Goal: Transaction & Acquisition: Purchase product/service

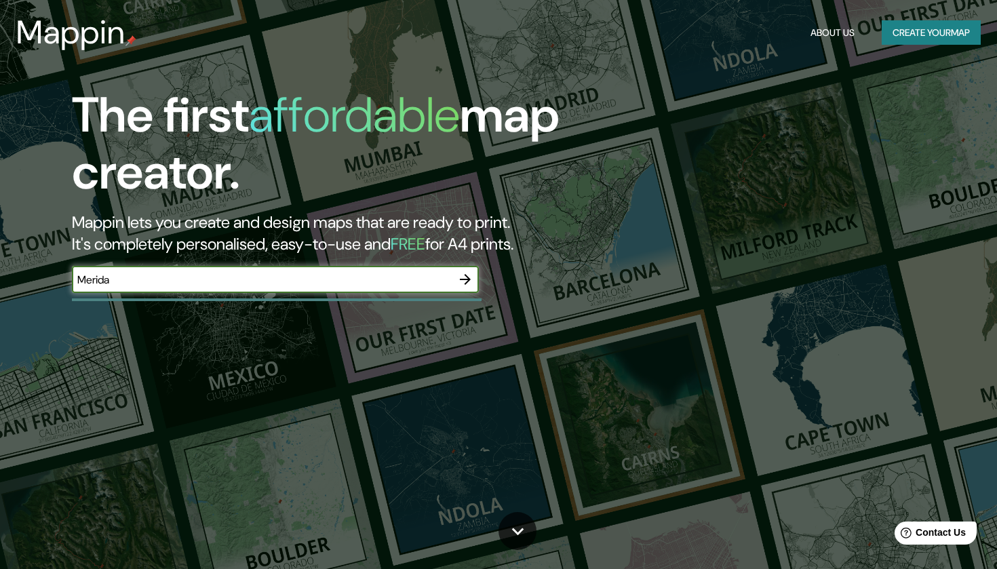
type input "Merida"
drag, startPoint x: 0, startPoint y: 0, endPoint x: 464, endPoint y: 279, distance: 541.5
click at [464, 279] on icon "button" at bounding box center [465, 279] width 11 height 11
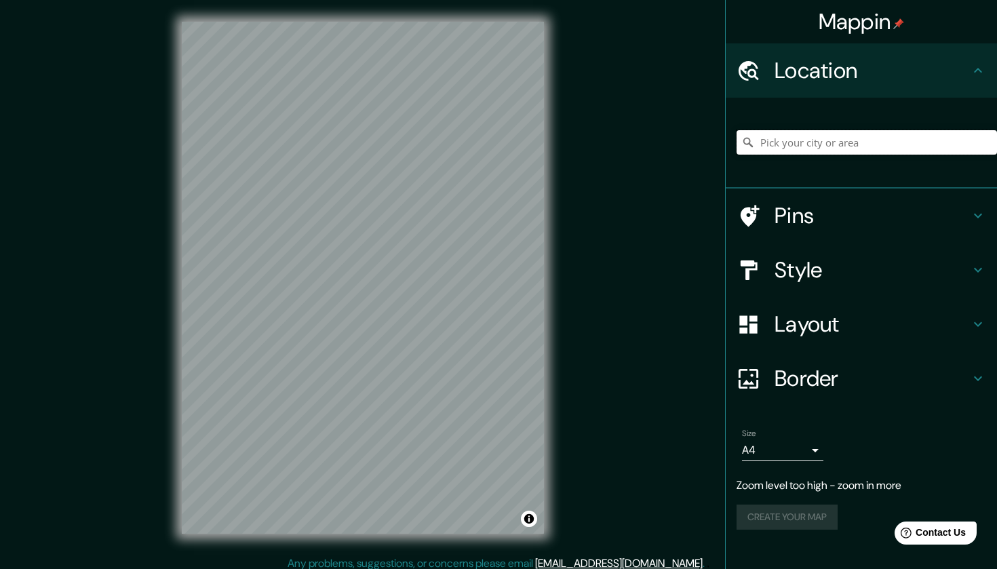
click at [809, 141] on input "Pick your city or area" at bounding box center [867, 142] width 261 height 24
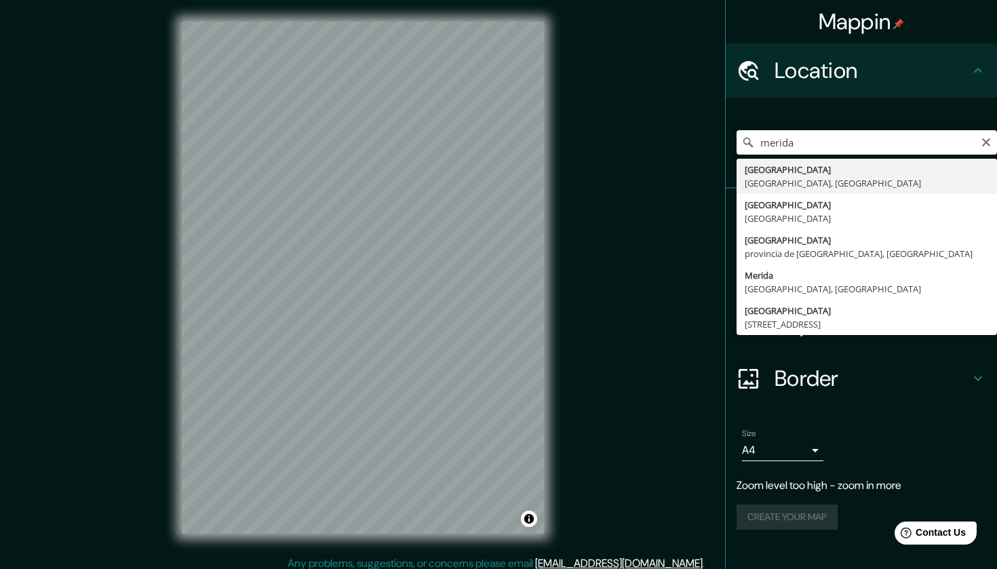
type input "Mérida, Yucatán, México"
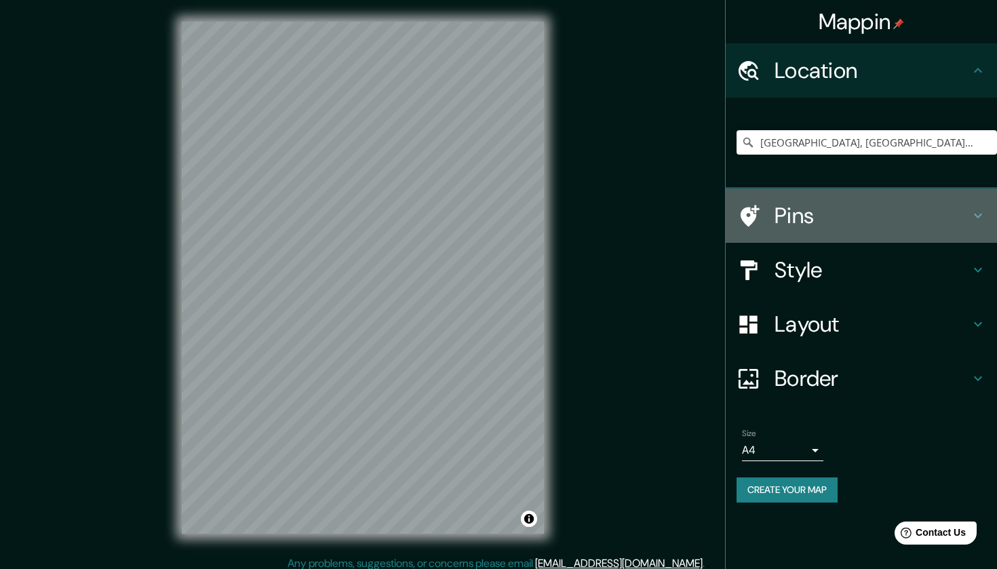
click at [833, 208] on h4 "Pins" at bounding box center [872, 215] width 195 height 27
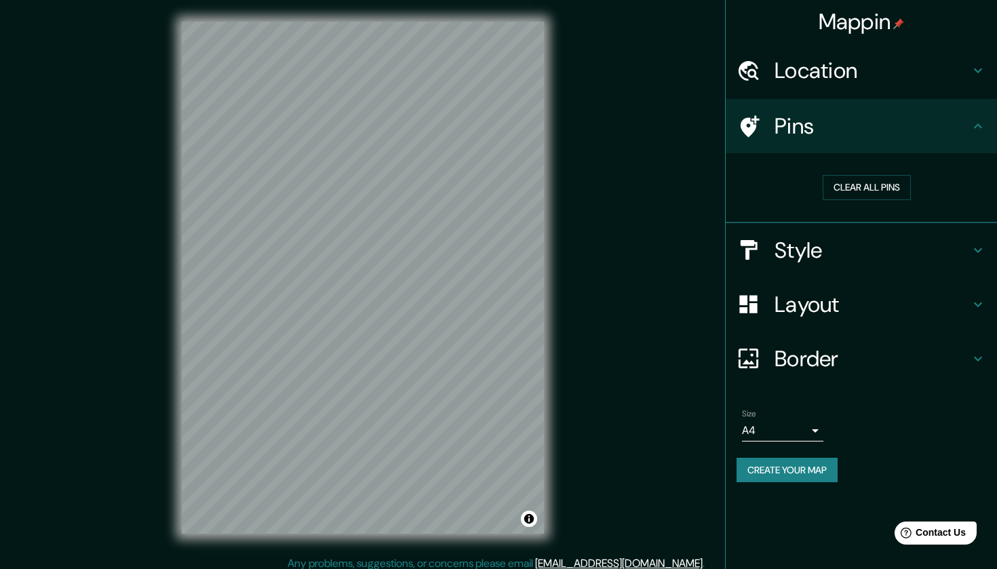
click at [847, 141] on div "Pins" at bounding box center [861, 126] width 271 height 54
click at [976, 128] on icon at bounding box center [978, 126] width 16 height 16
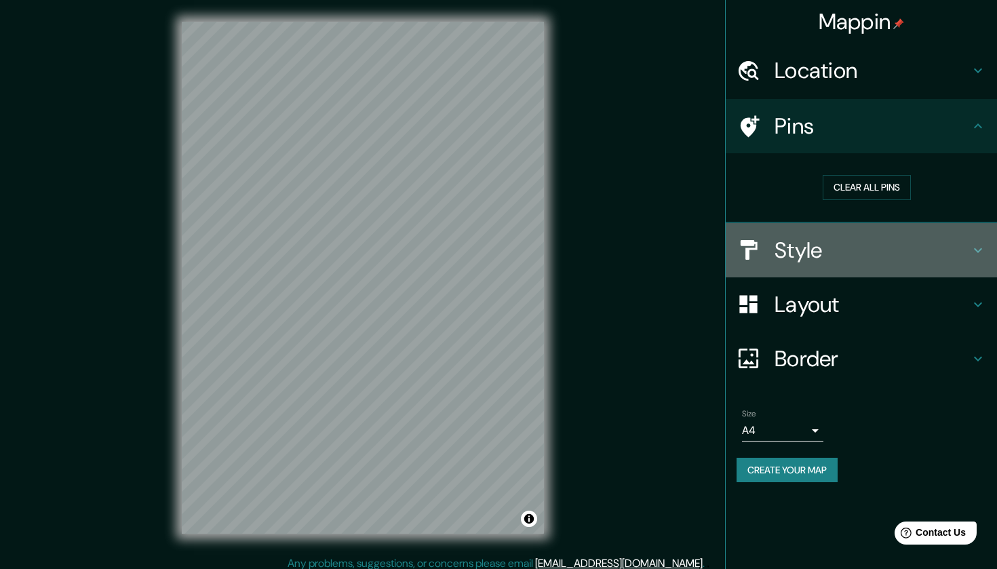
click at [981, 250] on icon at bounding box center [978, 250] width 16 height 16
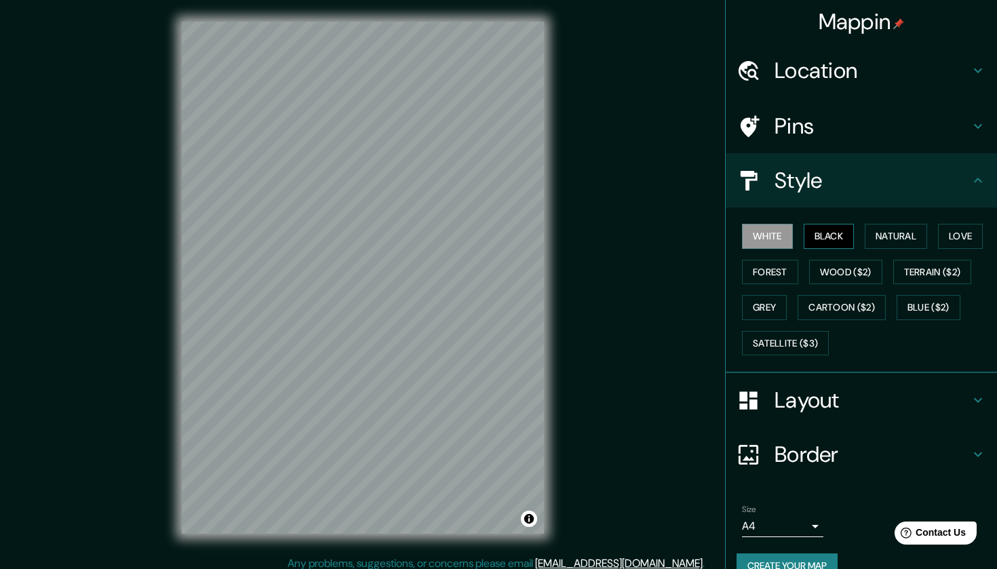
click at [838, 240] on button "Black" at bounding box center [829, 236] width 51 height 25
click at [885, 235] on button "Natural" at bounding box center [896, 236] width 62 height 25
click at [959, 237] on button "Love" at bounding box center [960, 236] width 45 height 25
click at [780, 271] on button "Forest" at bounding box center [770, 272] width 56 height 25
click at [833, 265] on button "Wood ($2)" at bounding box center [845, 272] width 73 height 25
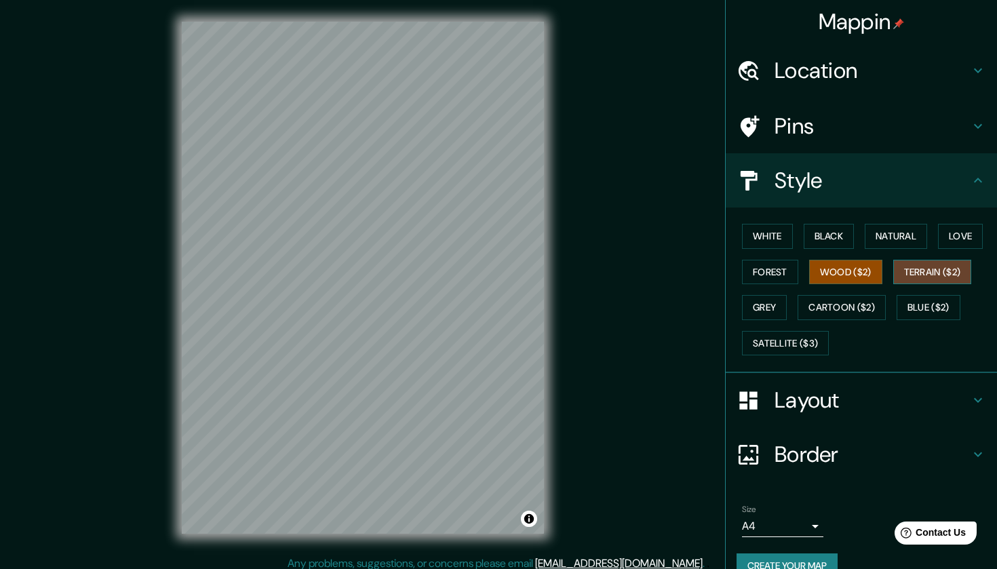
click at [926, 267] on button "Terrain ($2)" at bounding box center [933, 272] width 79 height 25
click at [761, 305] on button "Grey" at bounding box center [764, 307] width 45 height 25
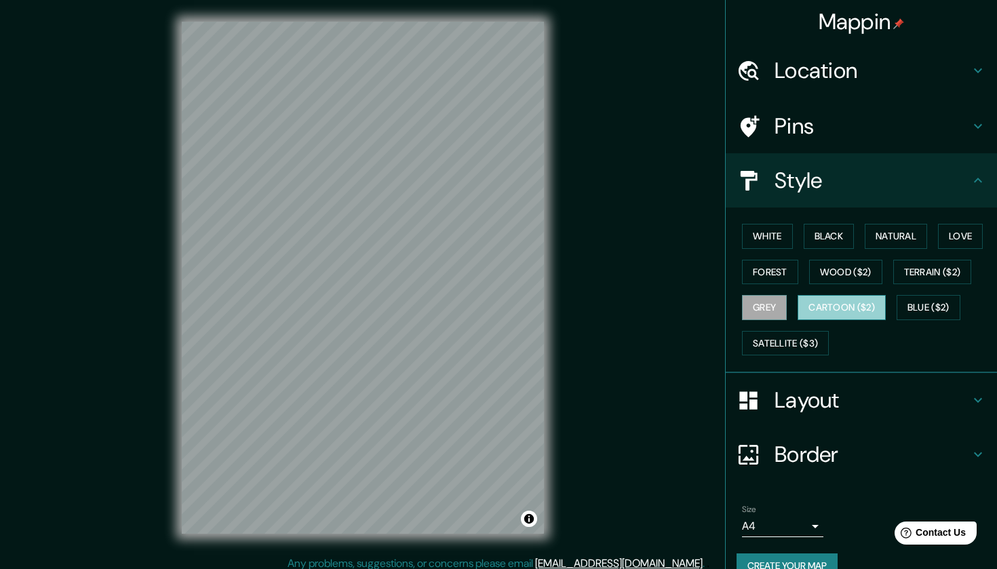
click at [819, 311] on button "Cartoon ($2)" at bounding box center [842, 307] width 88 height 25
click at [921, 301] on button "Blue ($2)" at bounding box center [929, 307] width 64 height 25
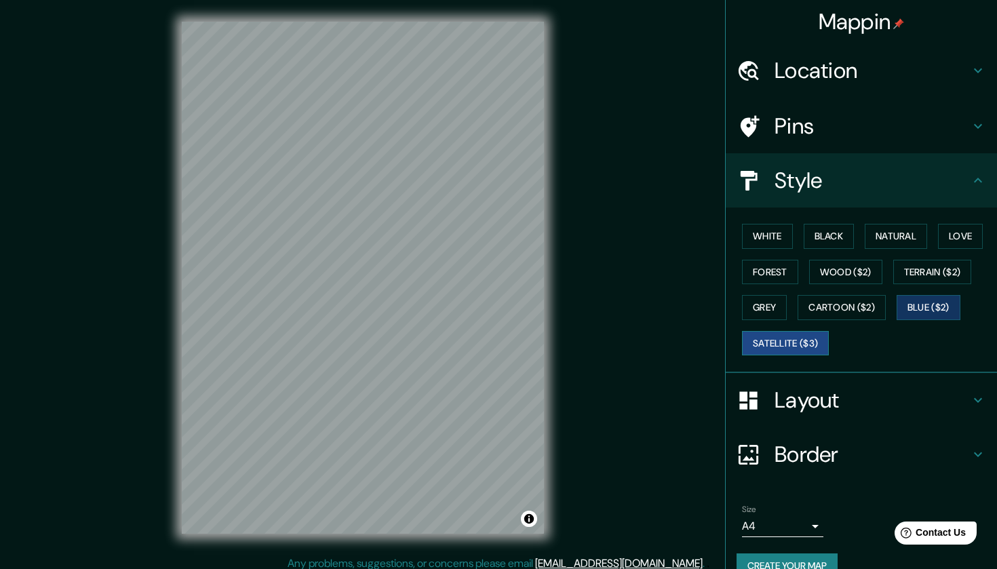
click at [823, 339] on button "Satellite ($3)" at bounding box center [785, 343] width 87 height 25
click at [755, 304] on button "Grey" at bounding box center [764, 307] width 45 height 25
click at [801, 343] on button "Satellite ($3)" at bounding box center [785, 343] width 87 height 25
click at [805, 391] on h4 "Layout" at bounding box center [872, 400] width 195 height 27
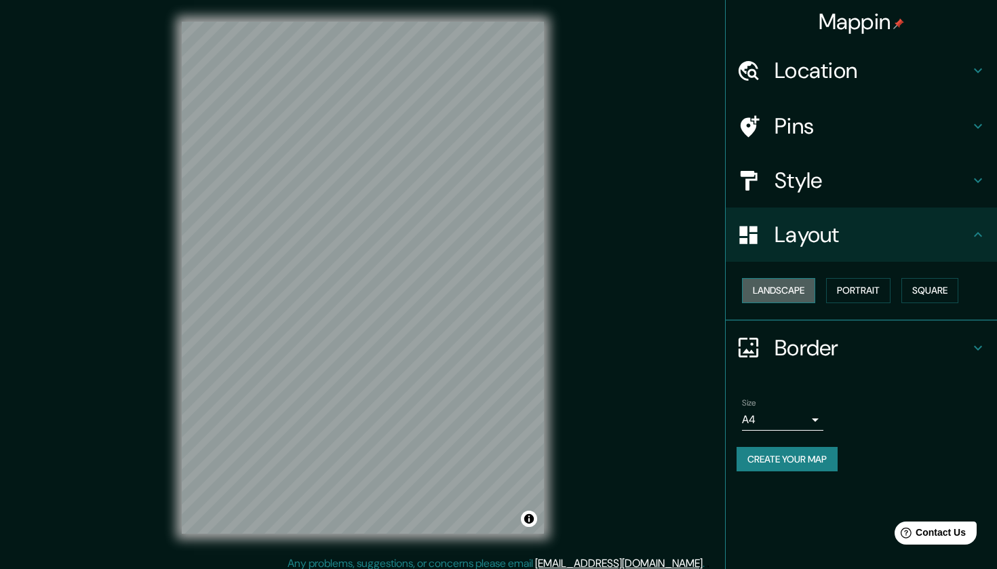
click at [793, 290] on button "Landscape" at bounding box center [778, 290] width 73 height 25
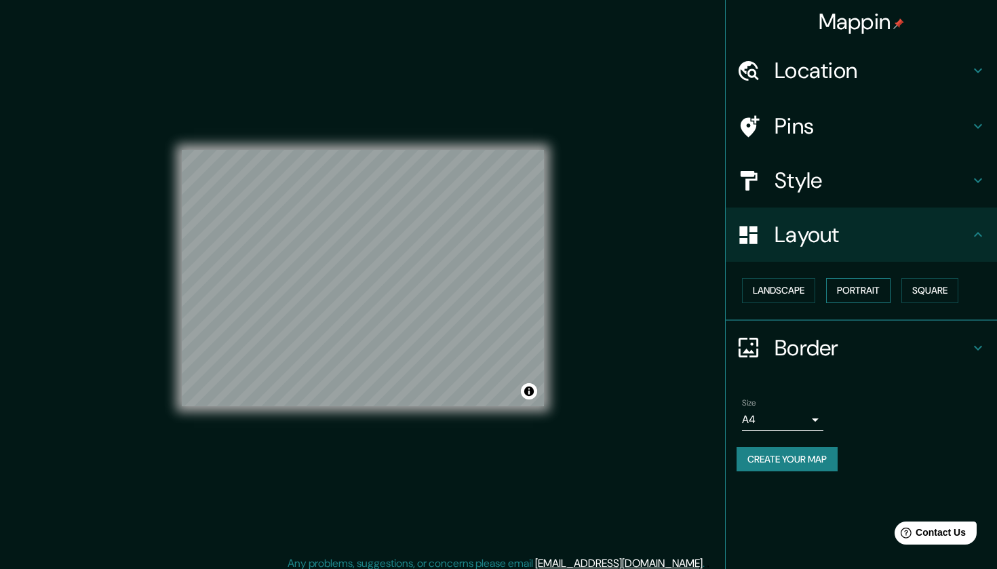
click at [847, 290] on button "Portrait" at bounding box center [858, 290] width 64 height 25
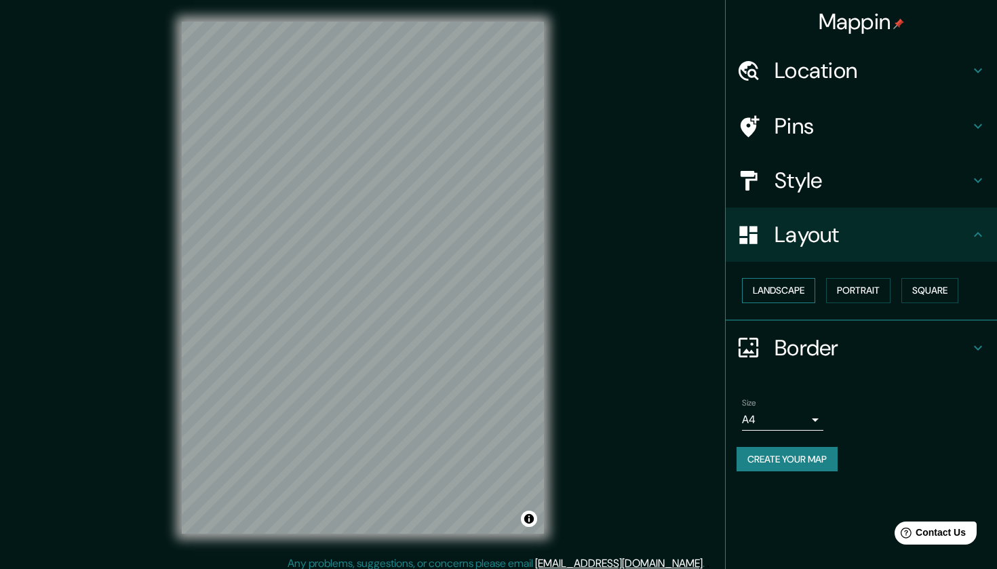
click at [810, 287] on button "Landscape" at bounding box center [778, 290] width 73 height 25
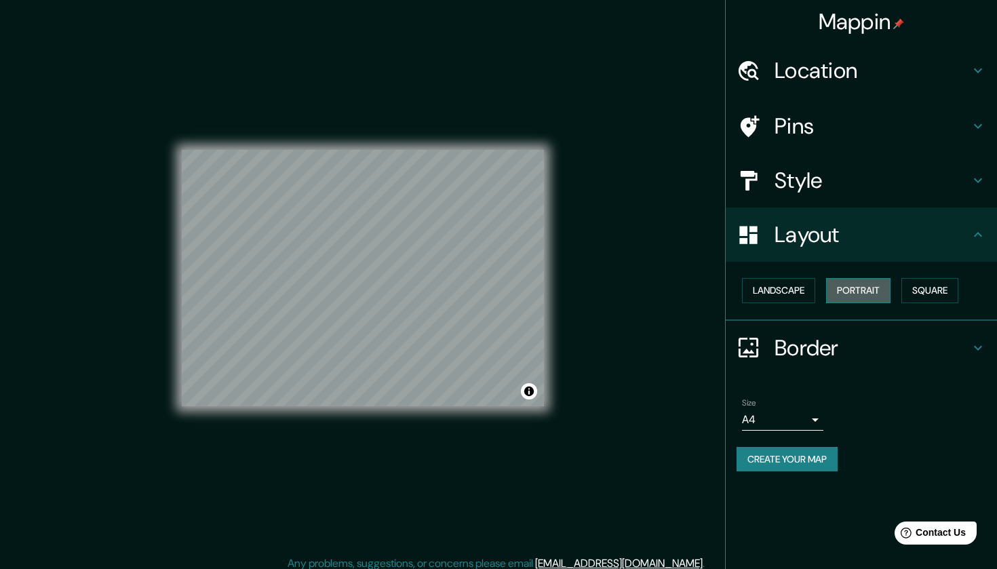
click at [856, 285] on button "Portrait" at bounding box center [858, 290] width 64 height 25
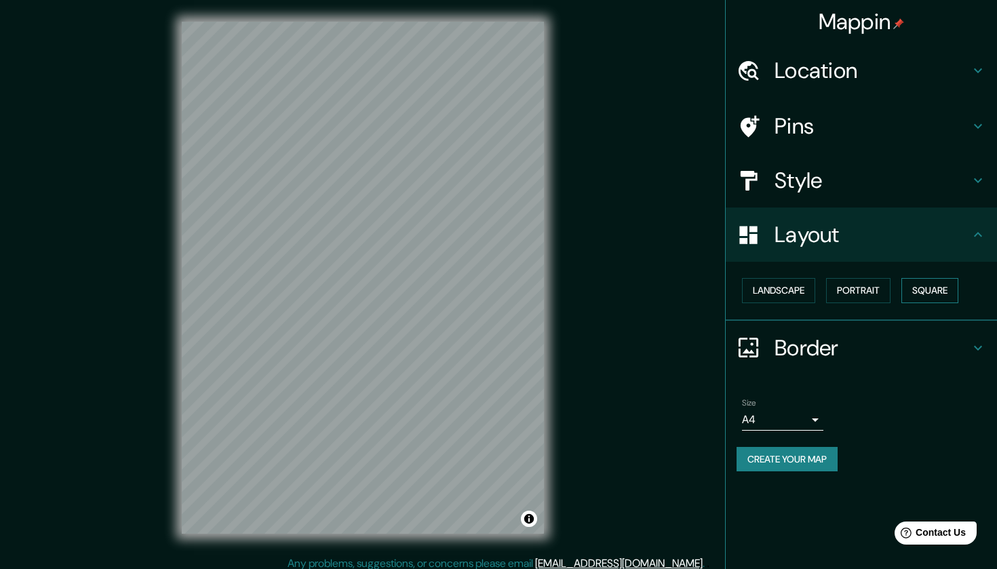
click at [928, 290] on button "Square" at bounding box center [930, 290] width 57 height 25
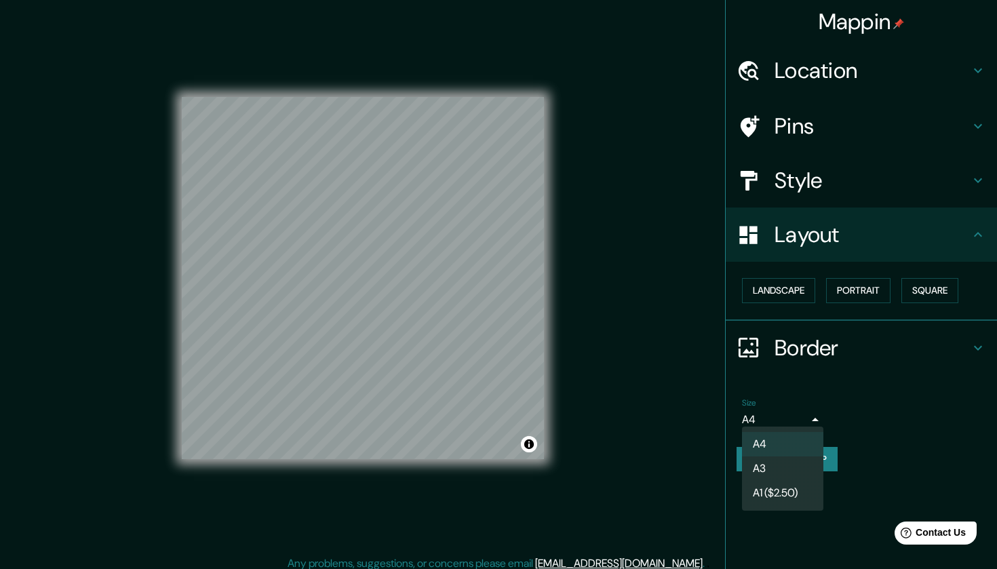
click at [821, 419] on body "Mappin Location Mérida, Yucatán, México Pins Style Layout Landscape Portrait Sq…" at bounding box center [498, 284] width 997 height 569
click at [787, 490] on li "A1 ($2.50)" at bounding box center [782, 493] width 81 height 24
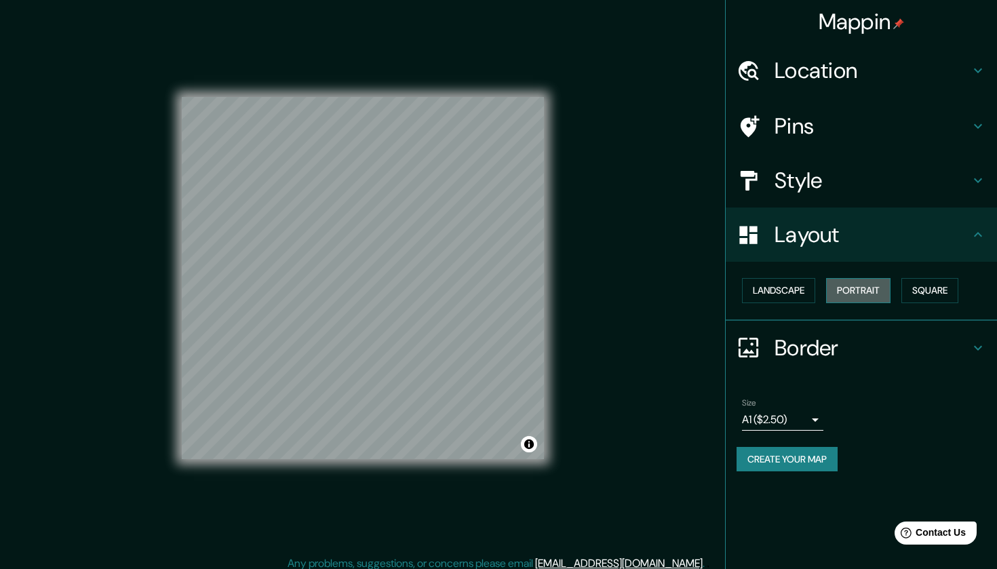
click at [843, 288] on button "Portrait" at bounding box center [858, 290] width 64 height 25
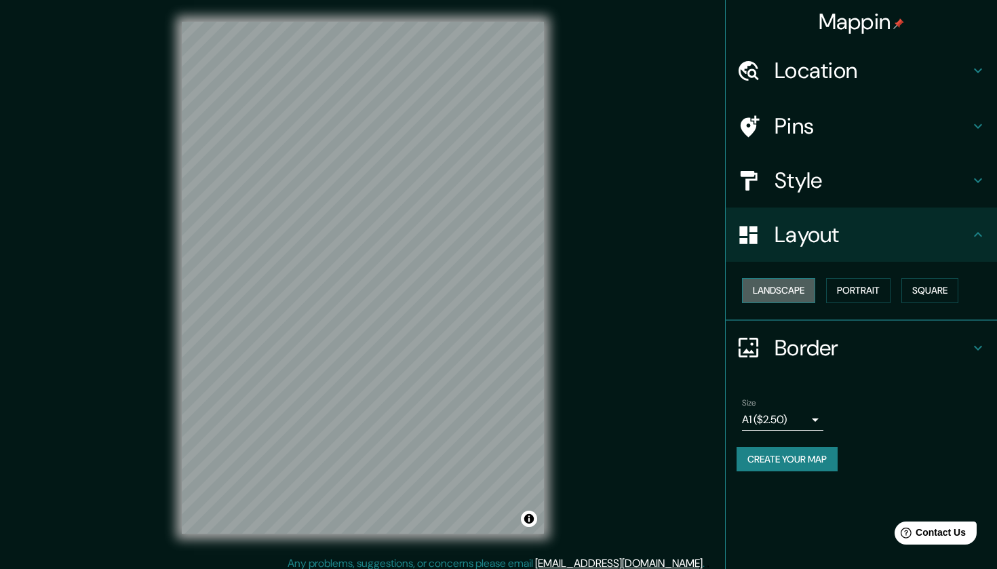
click at [787, 278] on button "Landscape" at bounding box center [778, 290] width 73 height 25
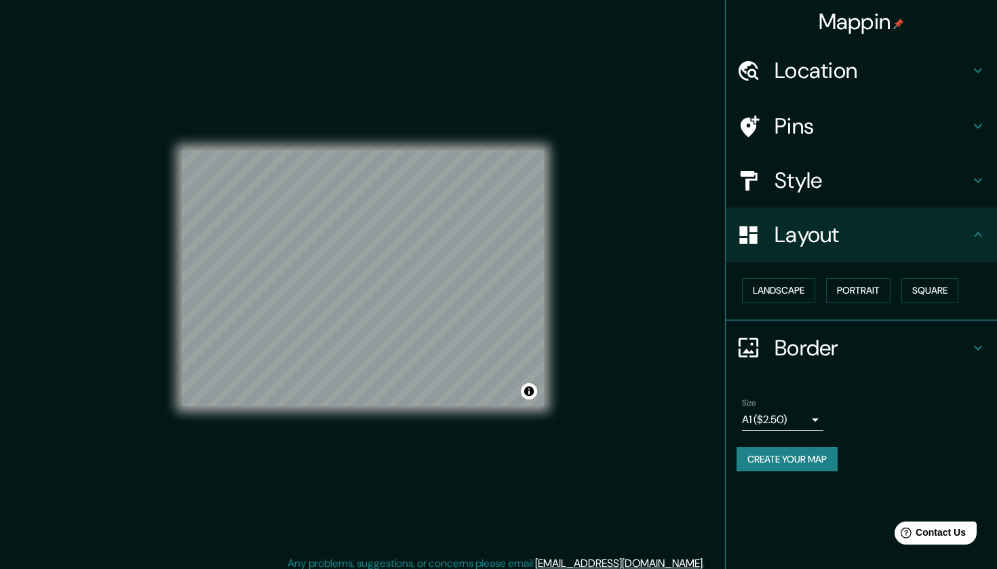
click at [805, 426] on body "Mappin Location Mérida, Yucatán, México Pins Style Layout Landscape Portrait Sq…" at bounding box center [498, 284] width 997 height 569
click at [805, 426] on div at bounding box center [498, 284] width 997 height 569
click at [982, 308] on div "Landscape Portrait Square" at bounding box center [861, 291] width 271 height 59
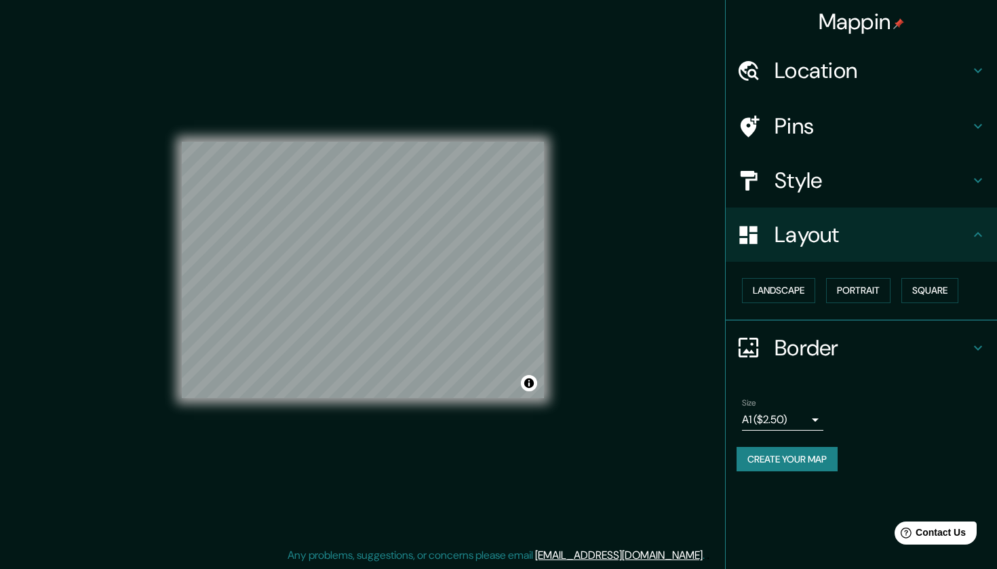
scroll to position [8, 0]
click at [529, 384] on button "Toggle attribution" at bounding box center [529, 383] width 16 height 16
click at [831, 73] on h4 "Location" at bounding box center [872, 70] width 195 height 27
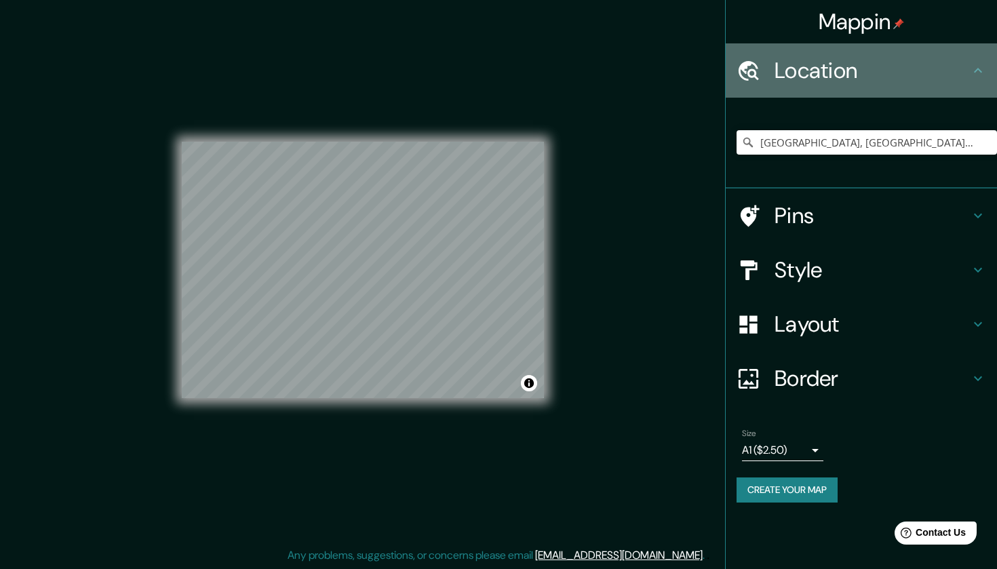
click at [831, 73] on h4 "Location" at bounding box center [872, 70] width 195 height 27
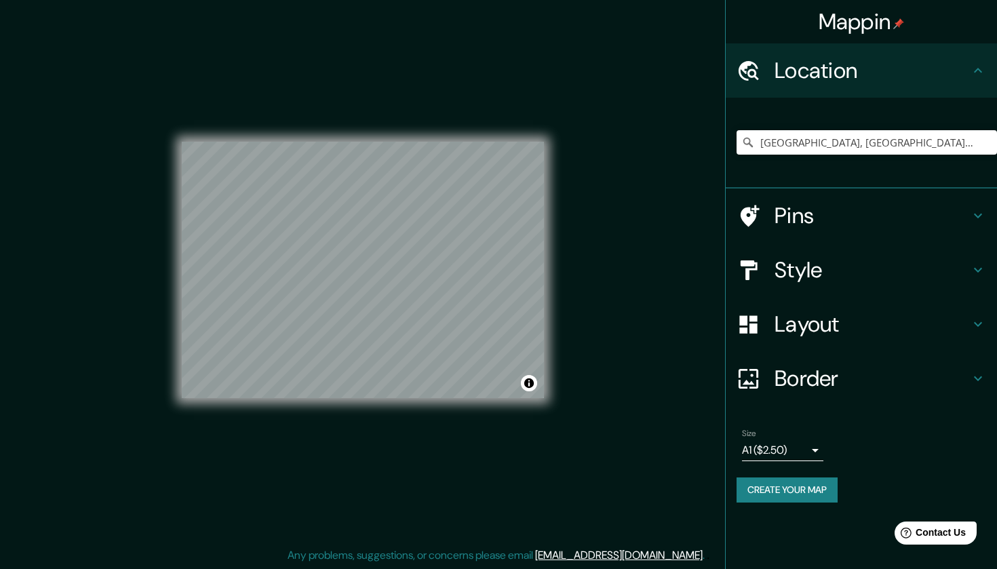
click at [980, 70] on icon at bounding box center [978, 70] width 8 height 5
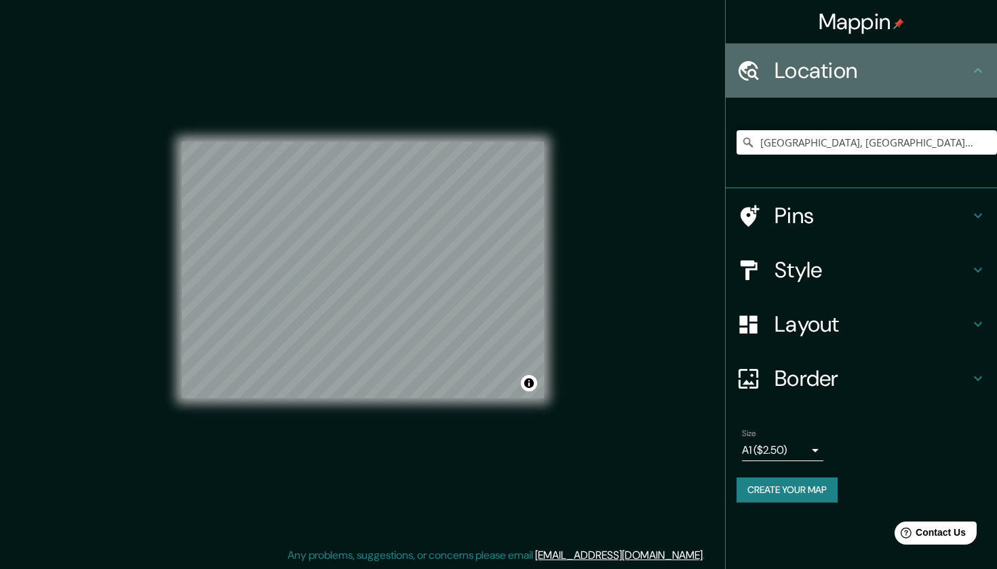
click at [947, 65] on h4 "Location" at bounding box center [872, 70] width 195 height 27
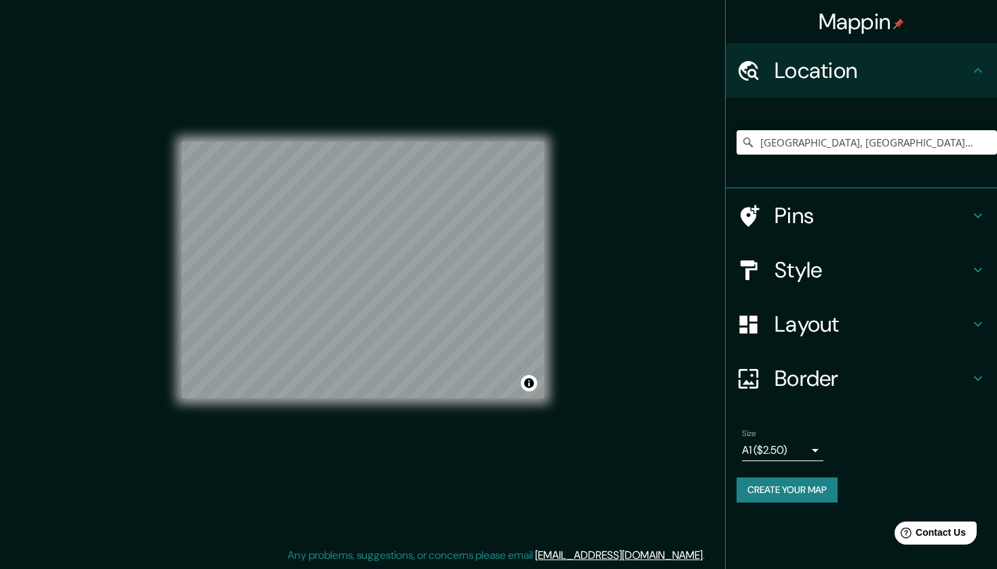
click at [976, 69] on icon at bounding box center [978, 70] width 16 height 16
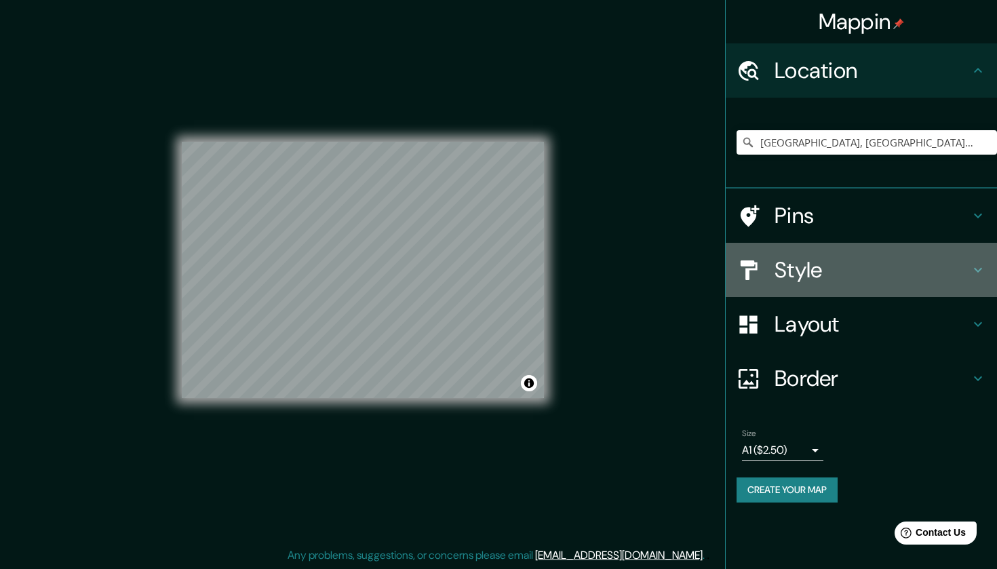
click at [951, 273] on h4 "Style" at bounding box center [872, 269] width 195 height 27
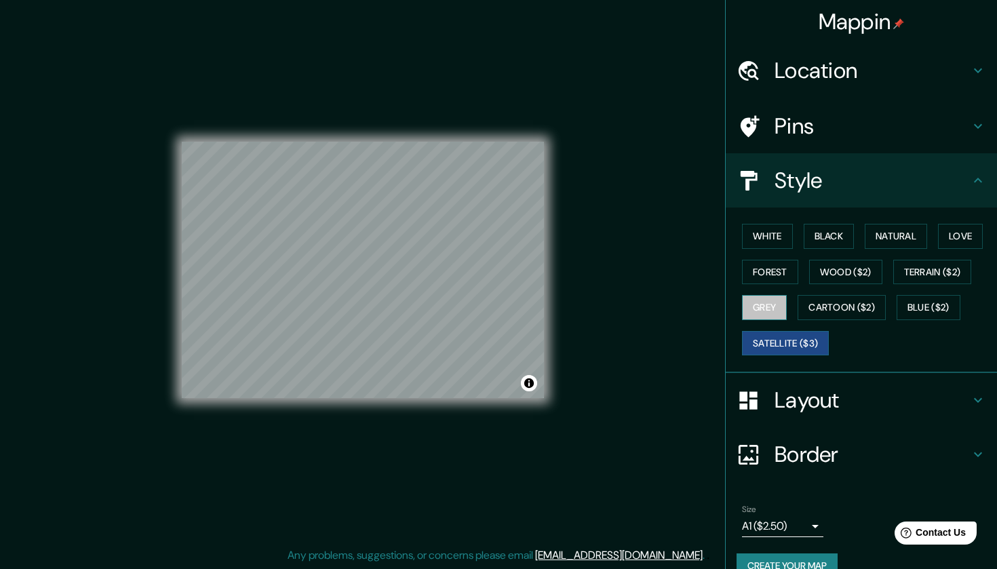
click at [776, 301] on button "Grey" at bounding box center [764, 307] width 45 height 25
click at [890, 237] on button "Natural" at bounding box center [896, 236] width 62 height 25
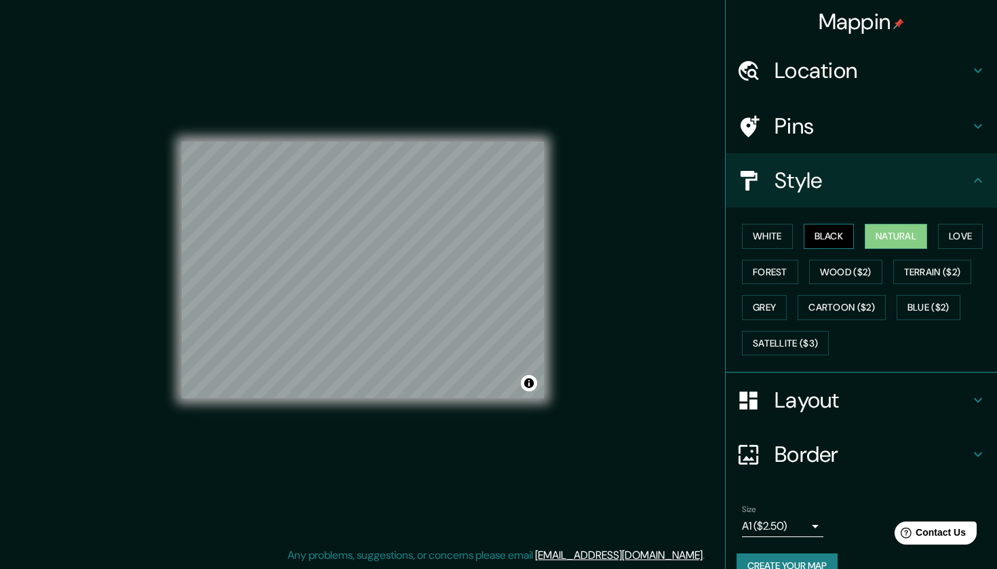
click at [838, 231] on button "Black" at bounding box center [829, 236] width 51 height 25
click at [785, 230] on button "White" at bounding box center [767, 236] width 51 height 25
click at [782, 265] on button "Forest" at bounding box center [770, 272] width 56 height 25
click at [895, 238] on button "Natural" at bounding box center [896, 236] width 62 height 25
click at [839, 235] on button "Black" at bounding box center [829, 236] width 51 height 25
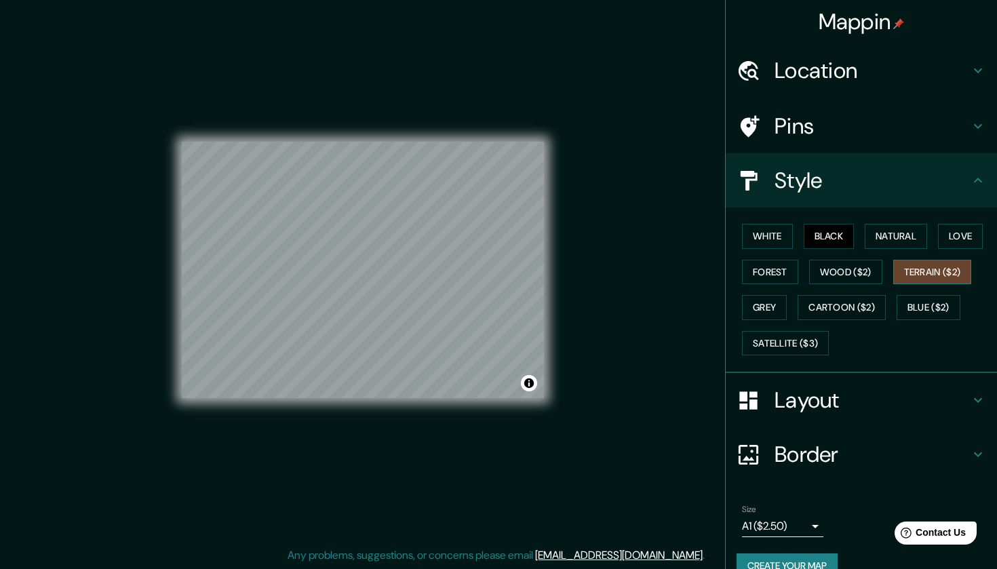
click at [921, 266] on button "Terrain ($2)" at bounding box center [933, 272] width 79 height 25
click at [769, 301] on button "Grey" at bounding box center [764, 307] width 45 height 25
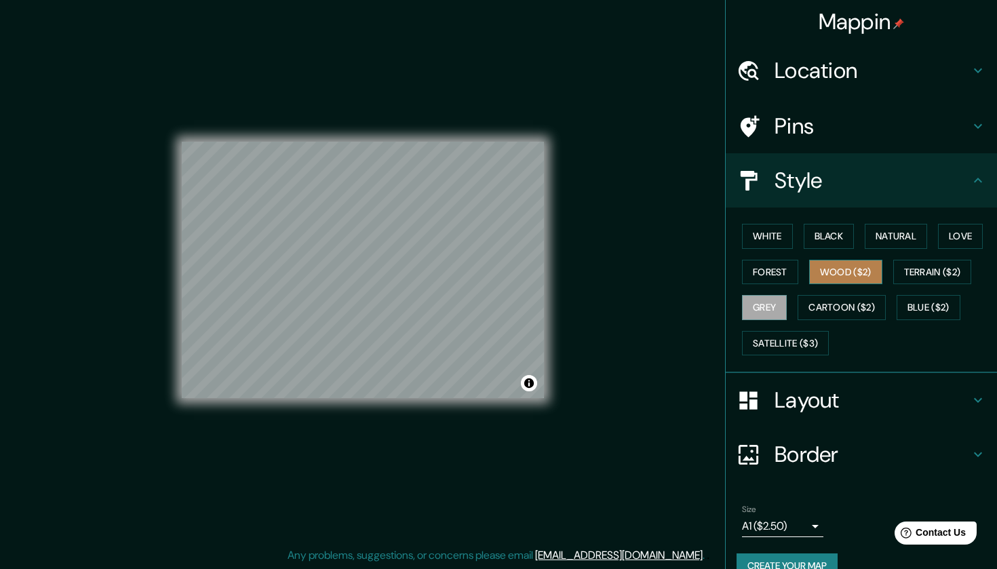
click at [832, 272] on button "Wood ($2)" at bounding box center [845, 272] width 73 height 25
click at [768, 236] on button "White" at bounding box center [767, 236] width 51 height 25
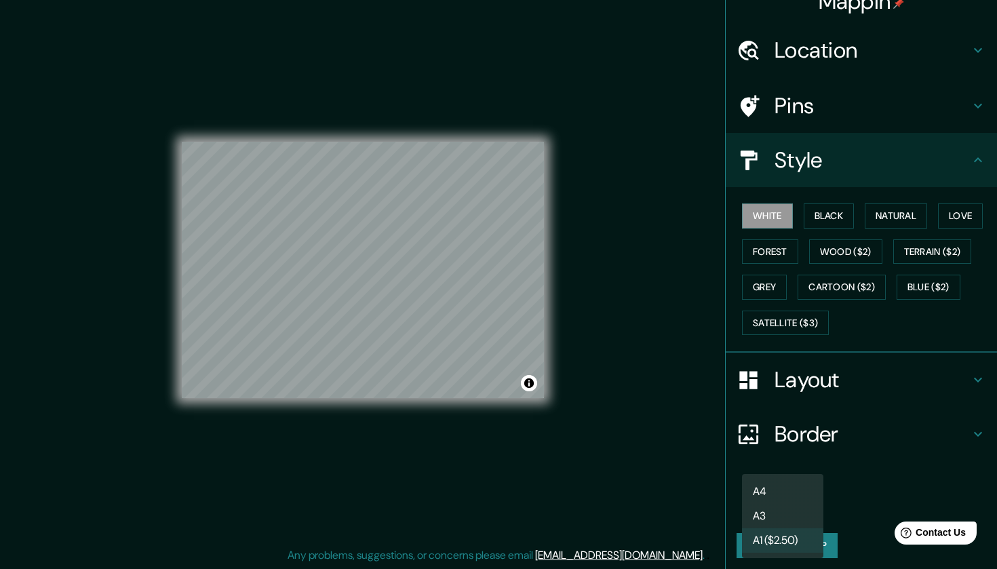
click at [817, 503] on body "Mappin Location Mérida, Yucatán, México Pins Style White Black Natural Love For…" at bounding box center [498, 276] width 997 height 569
click at [814, 514] on li "A3" at bounding box center [782, 516] width 81 height 24
type input "a4"
click at [798, 538] on button "Create your map" at bounding box center [787, 545] width 101 height 25
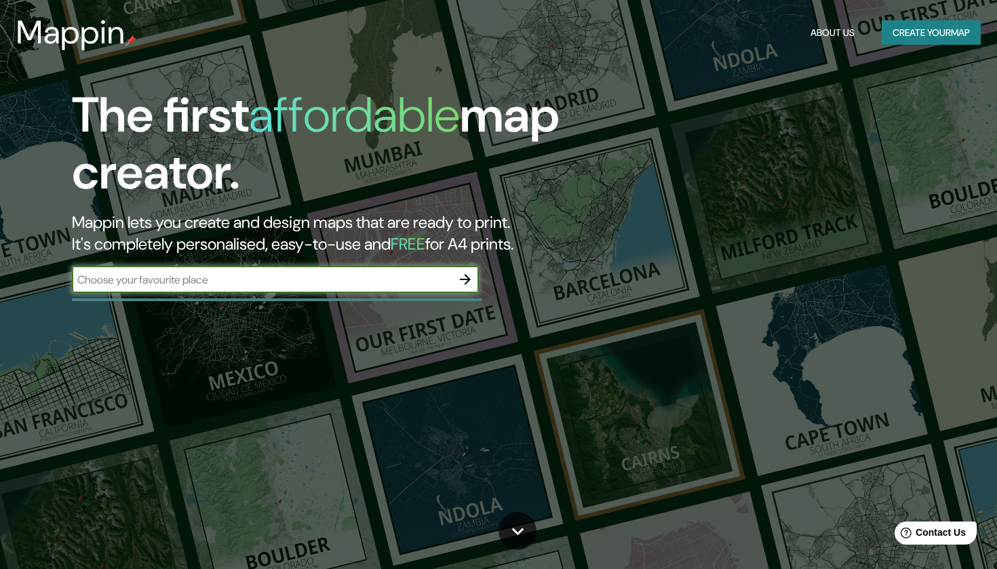
click at [308, 282] on input "text" at bounding box center [262, 280] width 380 height 16
click at [168, 284] on input "merida Yucatan" at bounding box center [262, 280] width 380 height 16
type input "merida Yucatan"
click at [464, 278] on icon "button" at bounding box center [465, 279] width 11 height 11
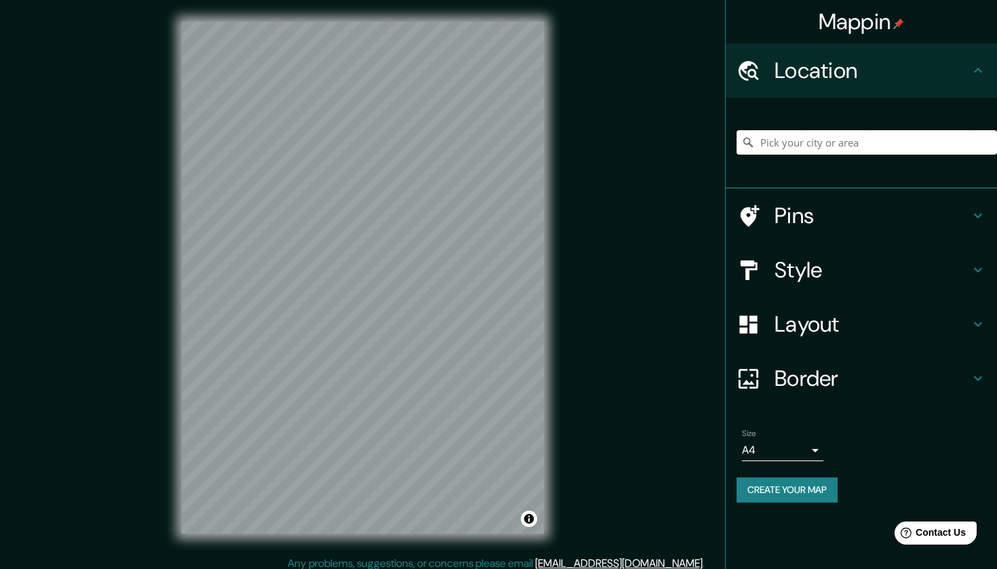
click at [788, 145] on input "Pick your city or area" at bounding box center [867, 142] width 261 height 24
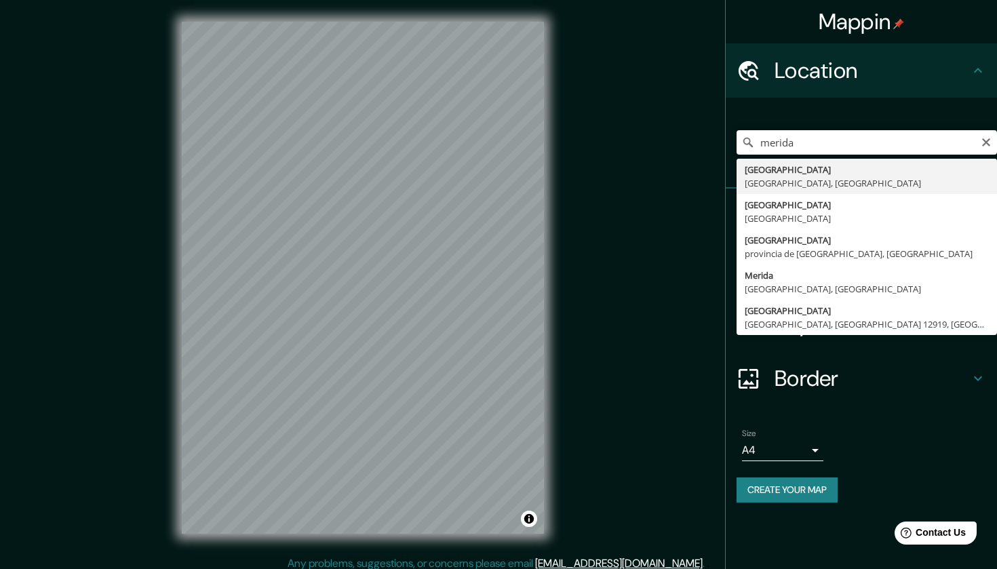
type input "Mérida, Yucatán, México"
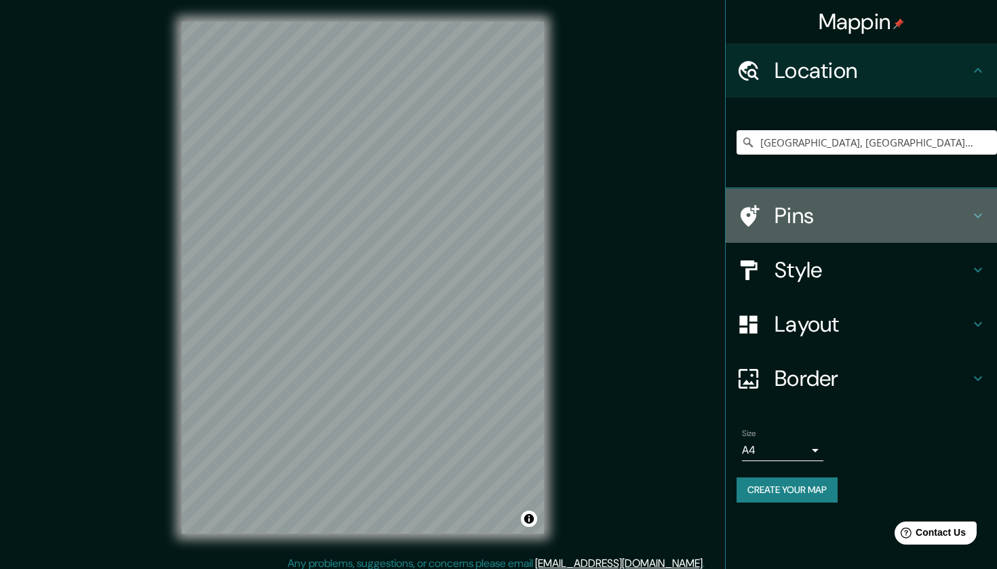
click at [841, 211] on h4 "Pins" at bounding box center [872, 215] width 195 height 27
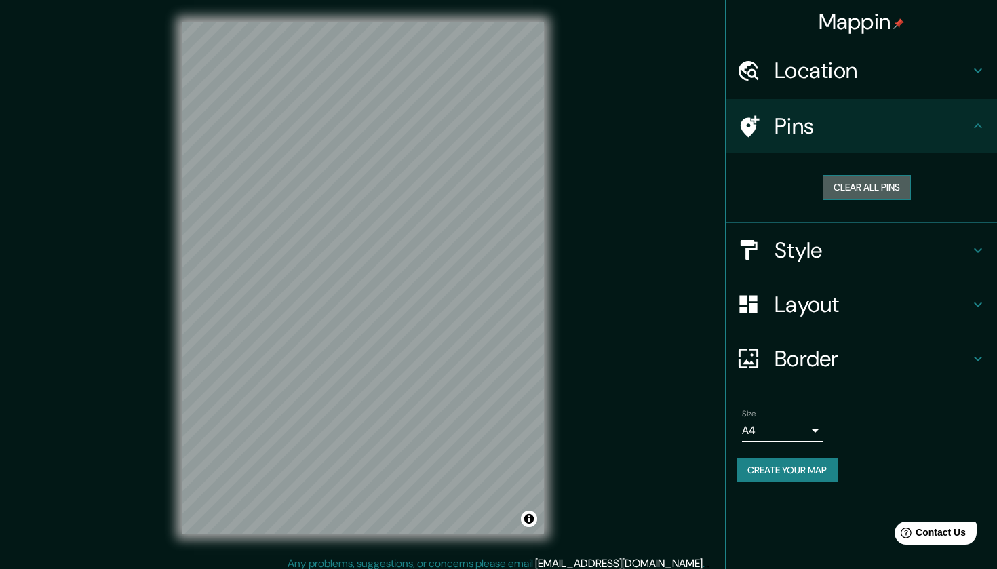
click at [857, 180] on button "Clear all pins" at bounding box center [867, 187] width 88 height 25
click at [373, 206] on div at bounding box center [378, 200] width 11 height 11
click at [841, 302] on h4 "Layout" at bounding box center [872, 304] width 195 height 27
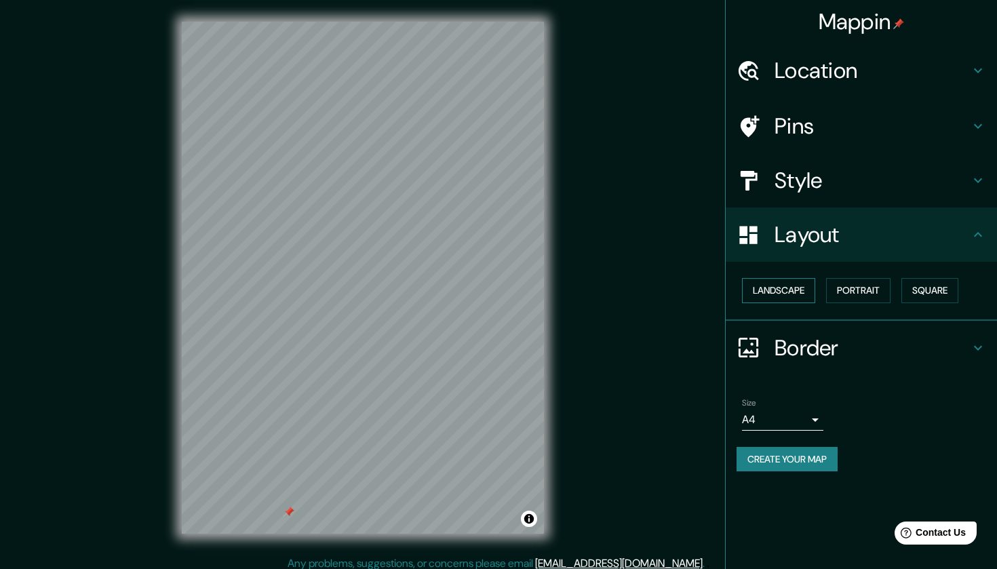
click at [787, 294] on button "Landscape" at bounding box center [778, 290] width 73 height 25
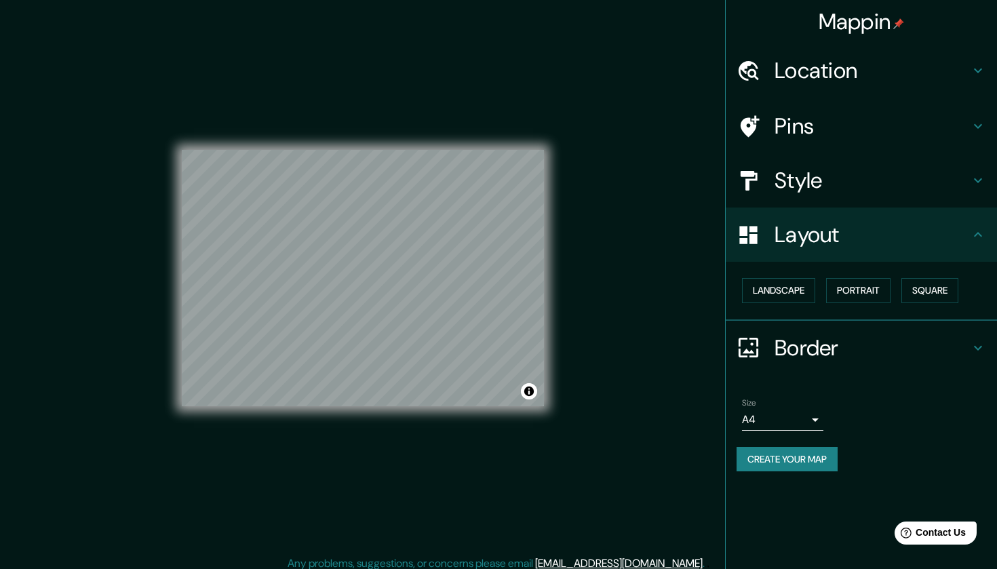
click at [761, 413] on body "Mappin Location [GEOGRAPHIC_DATA], [GEOGRAPHIC_DATA], [GEOGRAPHIC_DATA] Pins St…" at bounding box center [498, 284] width 997 height 569
click at [762, 470] on li "A3" at bounding box center [782, 469] width 81 height 24
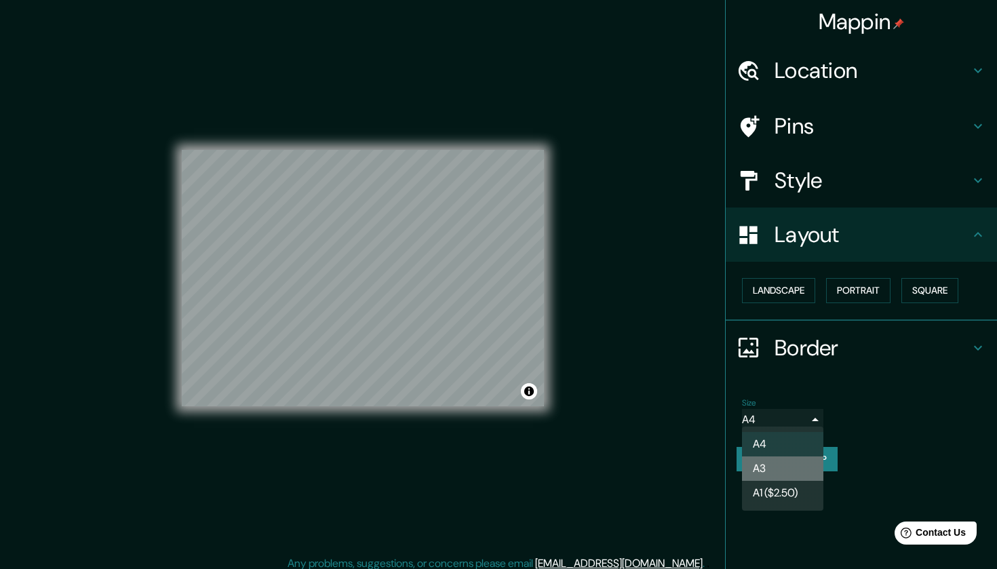
type input "a4"
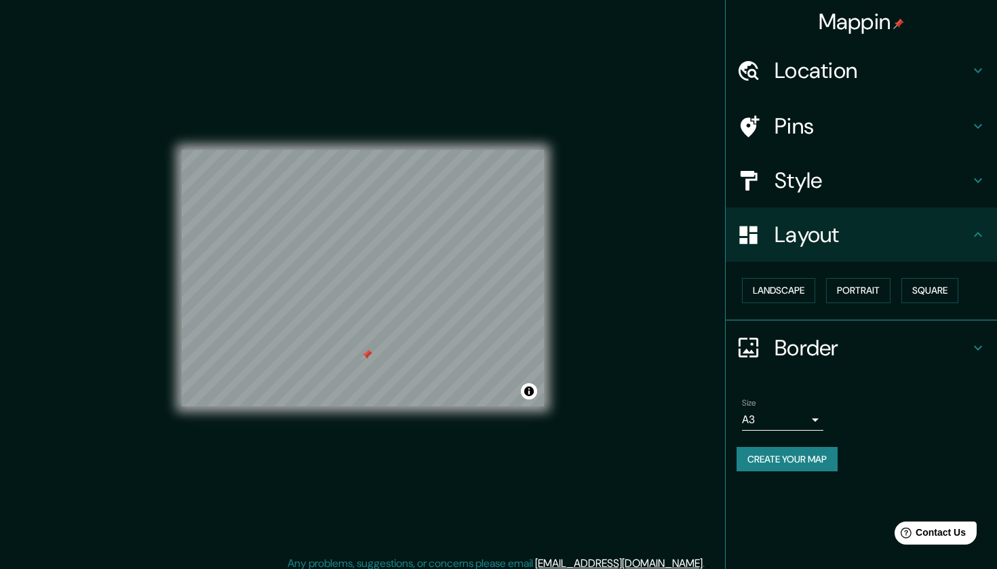
click at [340, 133] on div "© Mapbox © OpenStreetMap Improve this map" at bounding box center [363, 278] width 362 height 512
click at [366, 322] on div at bounding box center [365, 322] width 11 height 11
click at [869, 180] on h4 "Style" at bounding box center [872, 180] width 195 height 27
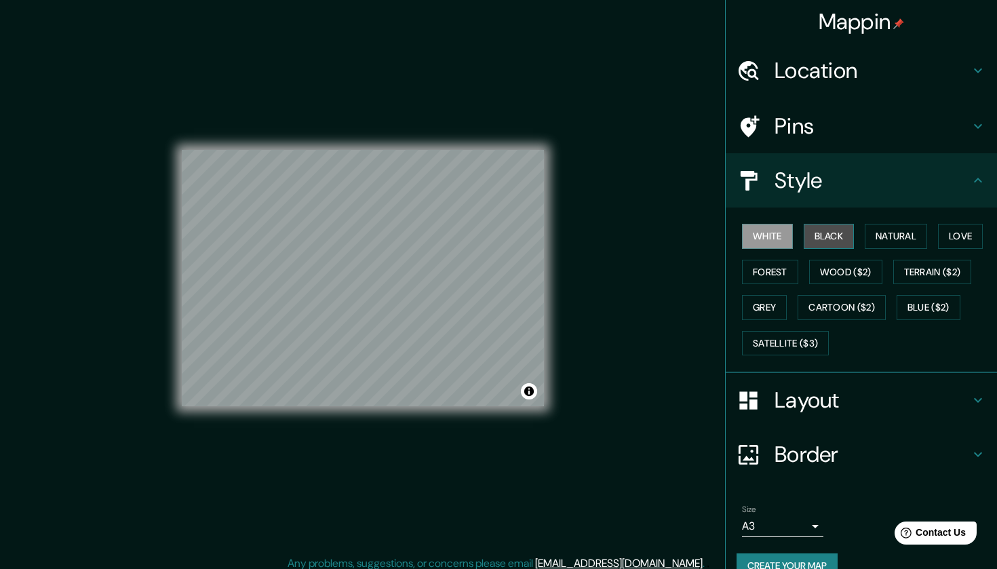
click at [837, 240] on button "Black" at bounding box center [829, 236] width 51 height 25
click at [889, 243] on button "Natural" at bounding box center [896, 236] width 62 height 25
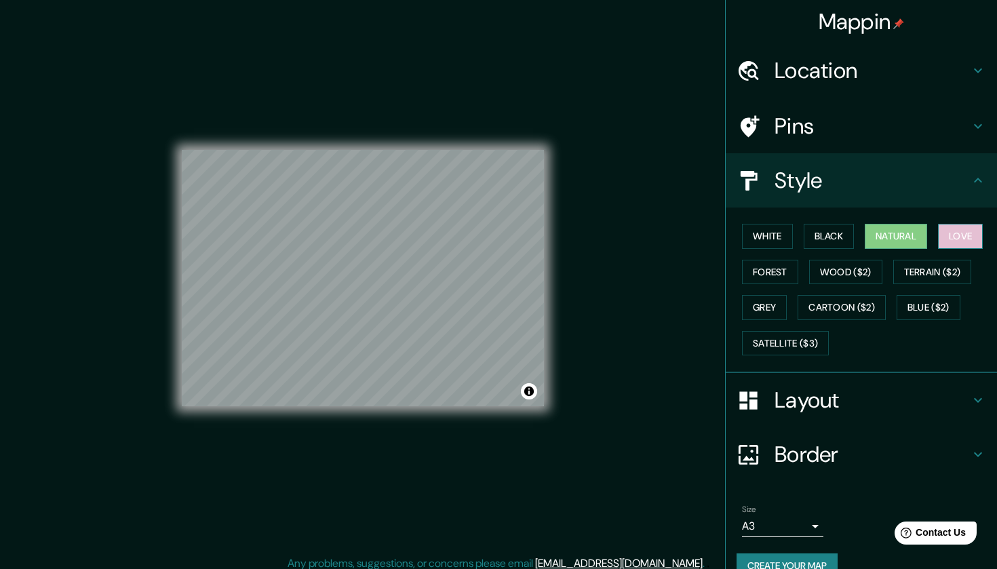
click at [968, 235] on button "Love" at bounding box center [960, 236] width 45 height 25
click at [774, 271] on button "Forest" at bounding box center [770, 272] width 56 height 25
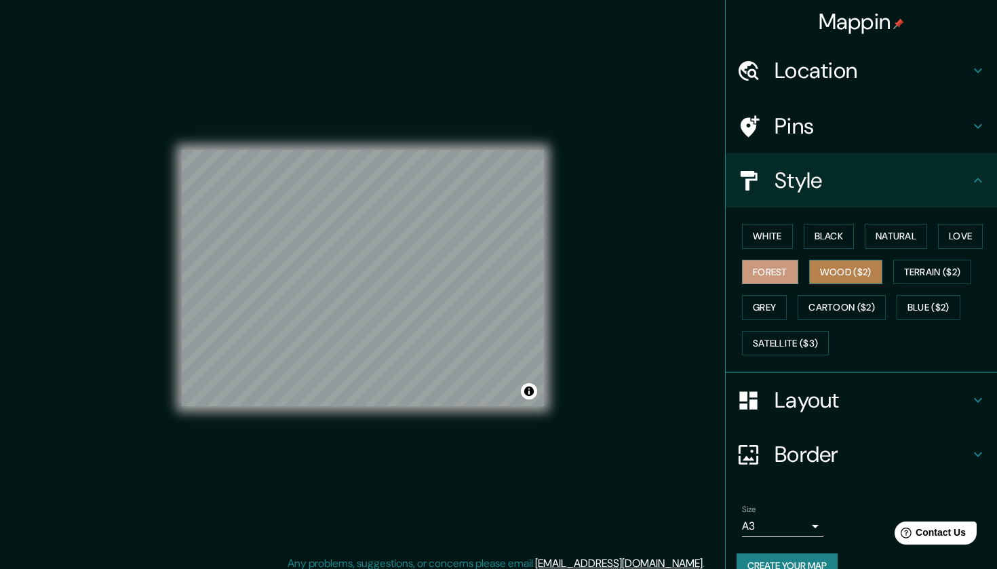
click at [836, 271] on button "Wood ($2)" at bounding box center [845, 272] width 73 height 25
click at [936, 273] on button "Terrain ($2)" at bounding box center [933, 272] width 79 height 25
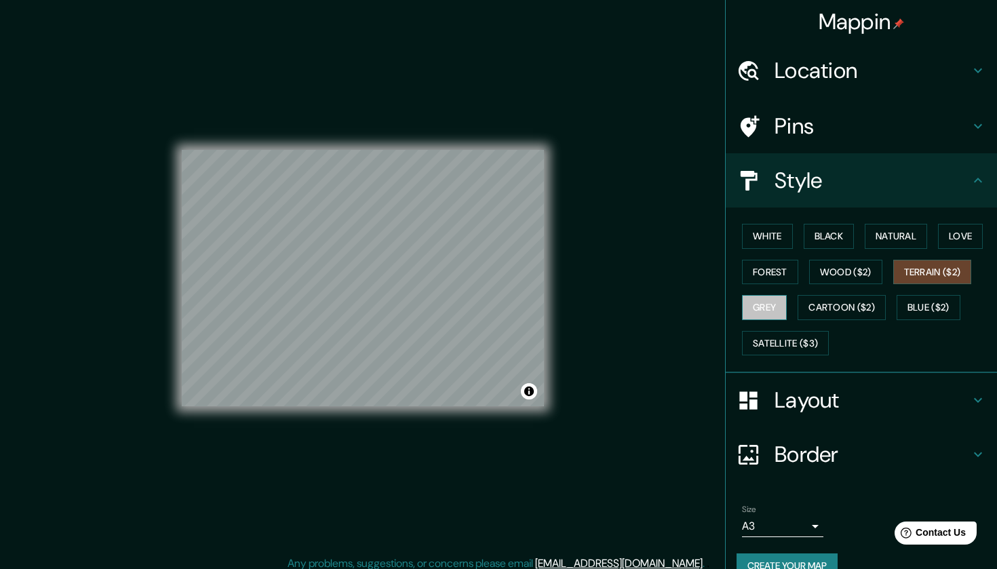
click at [758, 311] on button "Grey" at bounding box center [764, 307] width 45 height 25
click at [822, 304] on button "Cartoon ($2)" at bounding box center [842, 307] width 88 height 25
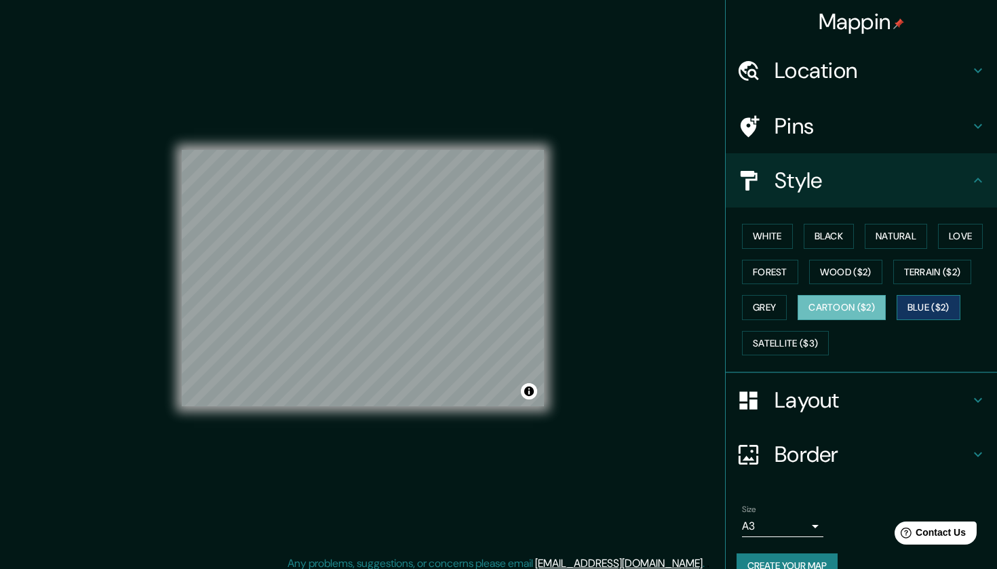
click at [917, 309] on button "Blue ($2)" at bounding box center [929, 307] width 64 height 25
click at [787, 343] on button "Satellite ($3)" at bounding box center [785, 343] width 87 height 25
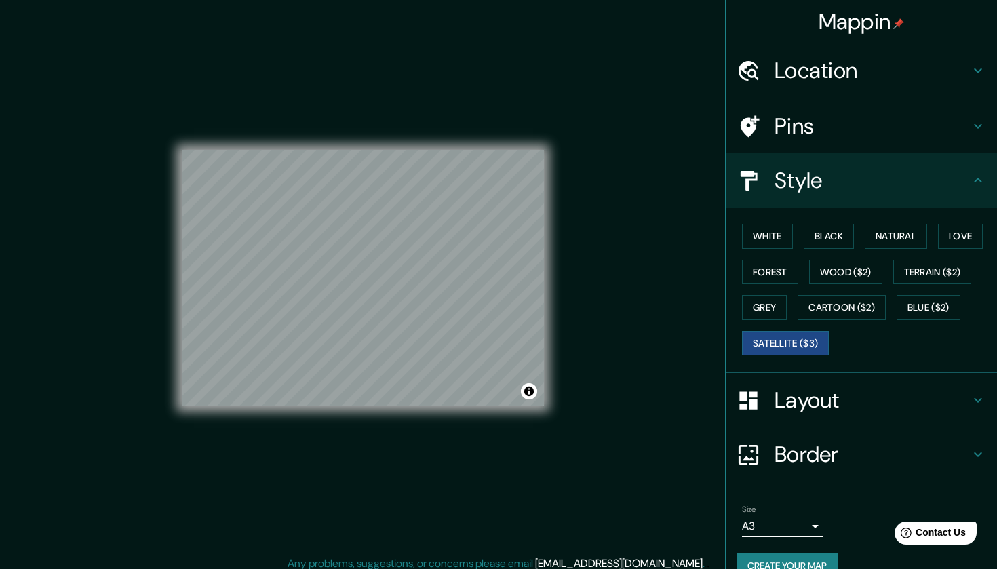
click at [811, 394] on h4 "Layout" at bounding box center [872, 400] width 195 height 27
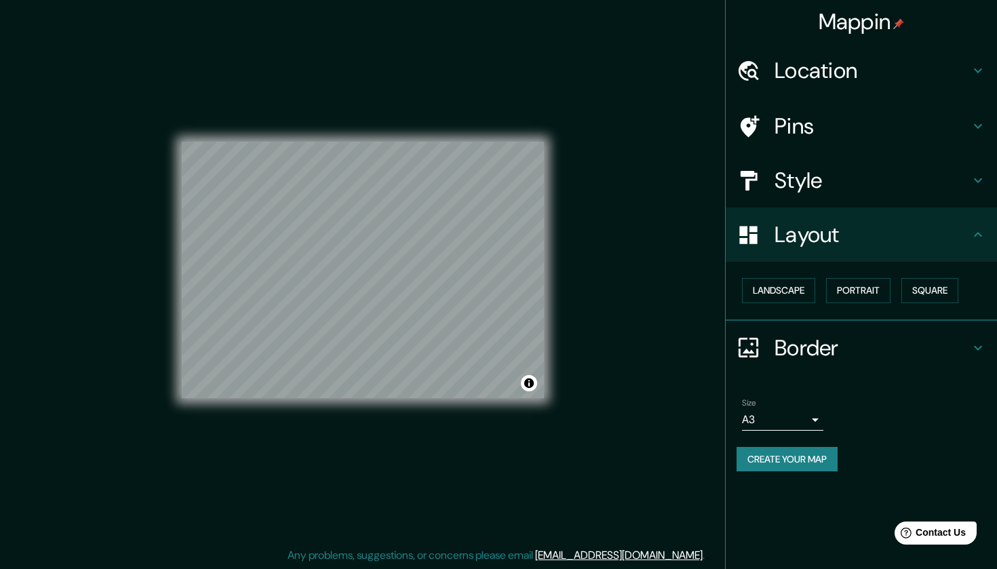
scroll to position [8, 0]
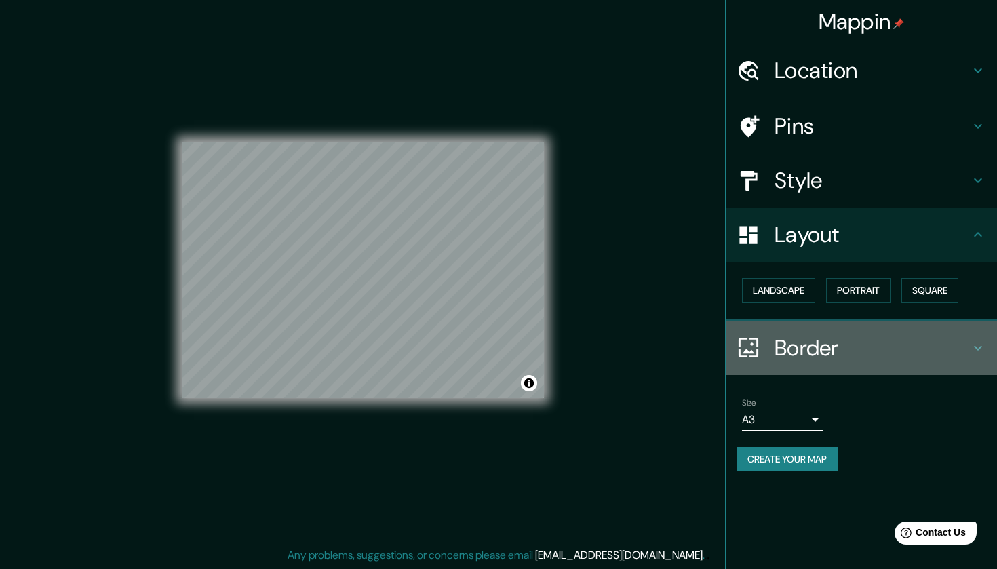
click at [836, 343] on h4 "Border" at bounding box center [872, 348] width 195 height 27
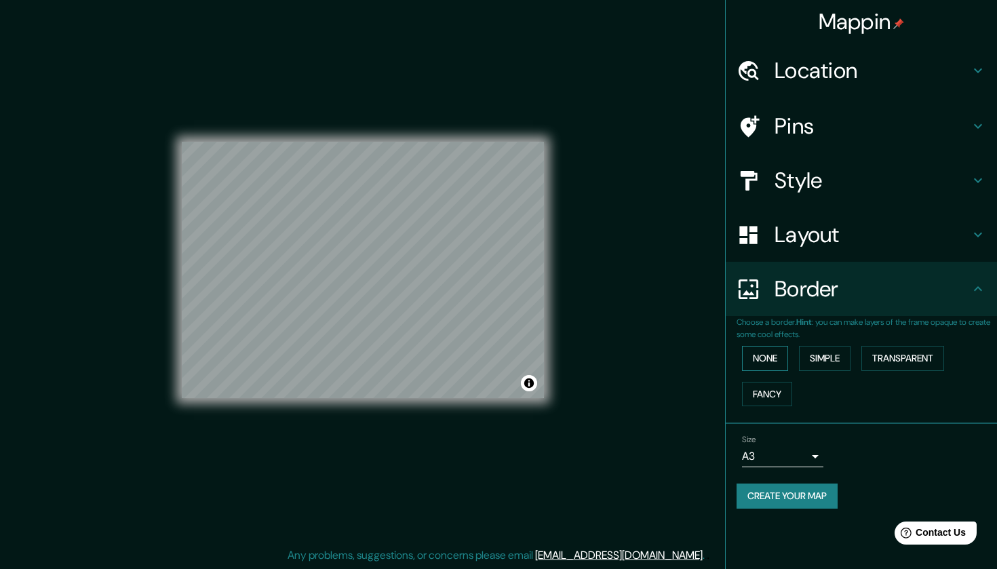
click at [776, 360] on button "None" at bounding box center [765, 358] width 46 height 25
click at [823, 358] on button "Simple" at bounding box center [825, 358] width 52 height 25
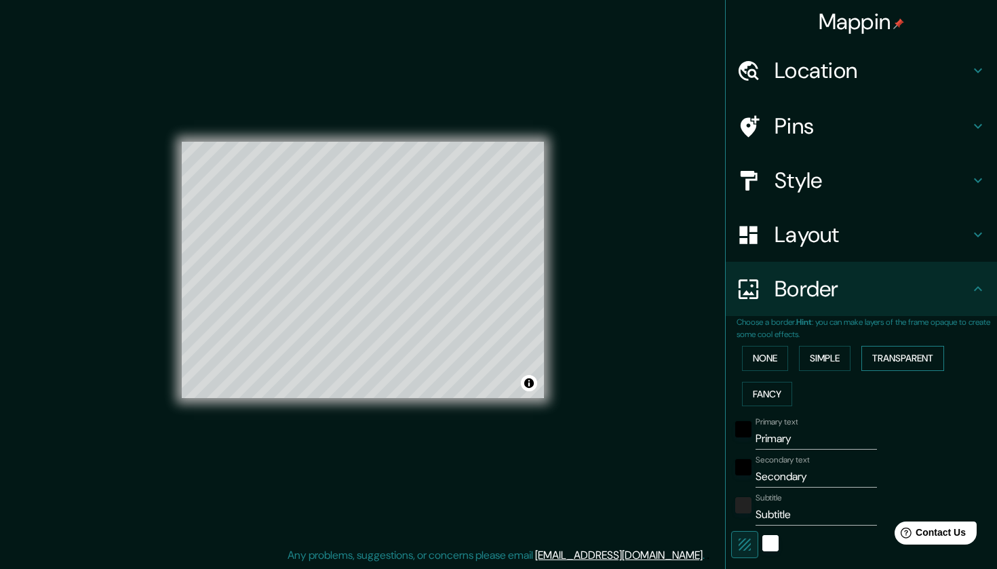
click at [883, 360] on button "Transparent" at bounding box center [903, 358] width 83 height 25
click at [767, 392] on button "Fancy" at bounding box center [767, 394] width 50 height 25
click at [824, 360] on button "Simple" at bounding box center [825, 358] width 52 height 25
click at [763, 352] on button "None" at bounding box center [765, 358] width 46 height 25
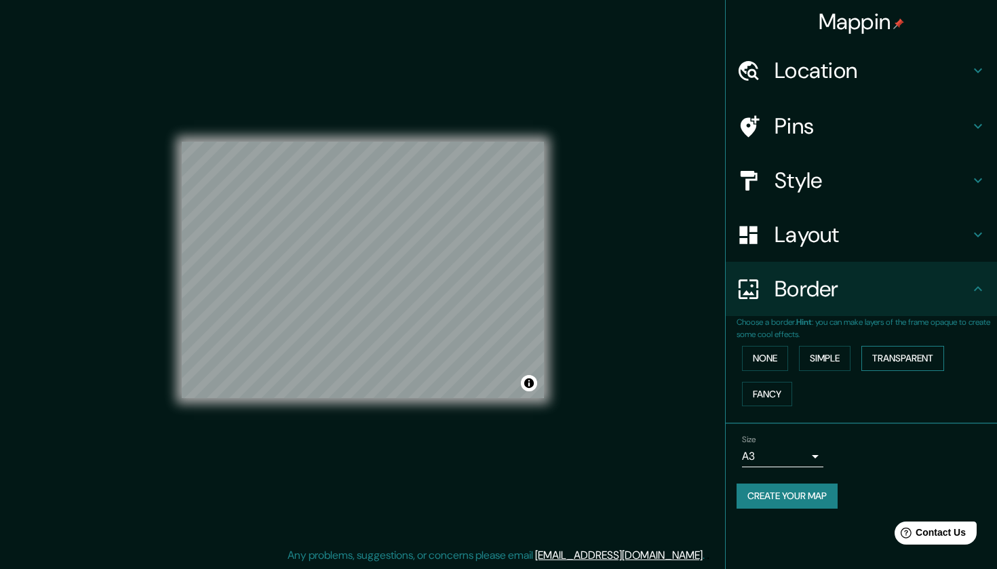
click at [901, 360] on button "Transparent" at bounding box center [903, 358] width 83 height 25
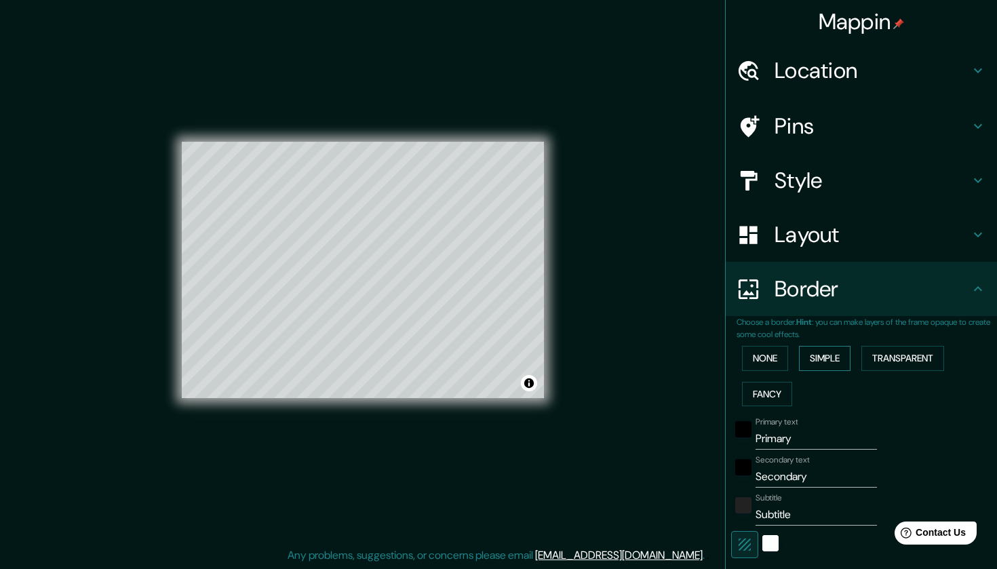
click at [833, 360] on button "Simple" at bounding box center [825, 358] width 52 height 25
click at [788, 436] on input "Primary" at bounding box center [816, 439] width 121 height 22
type input "u"
type input "214"
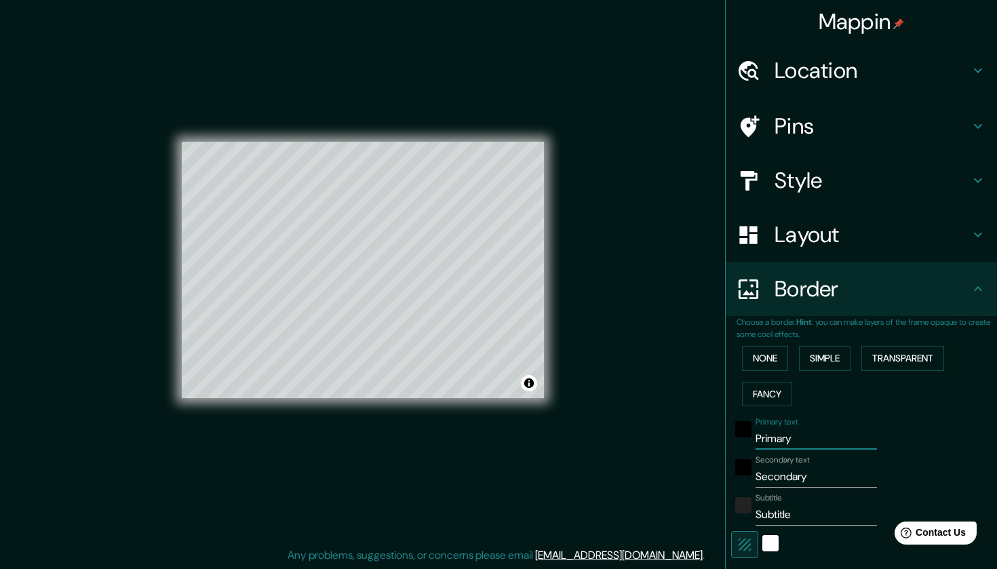
type input "43"
type input "214"
type input "43"
type input "n"
type input "214"
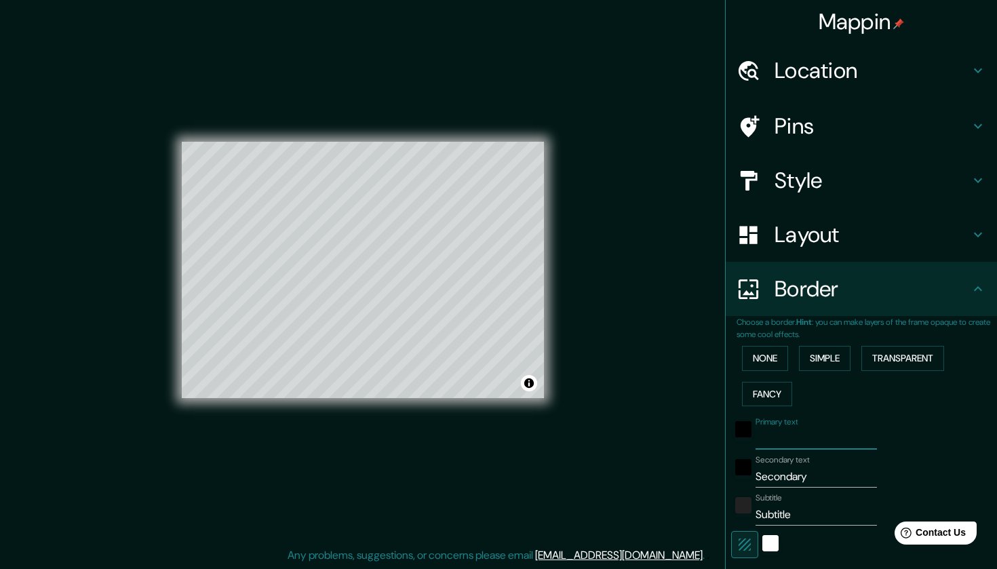
type input "43"
type input "nu"
type input "214"
type input "43"
type input "nub"
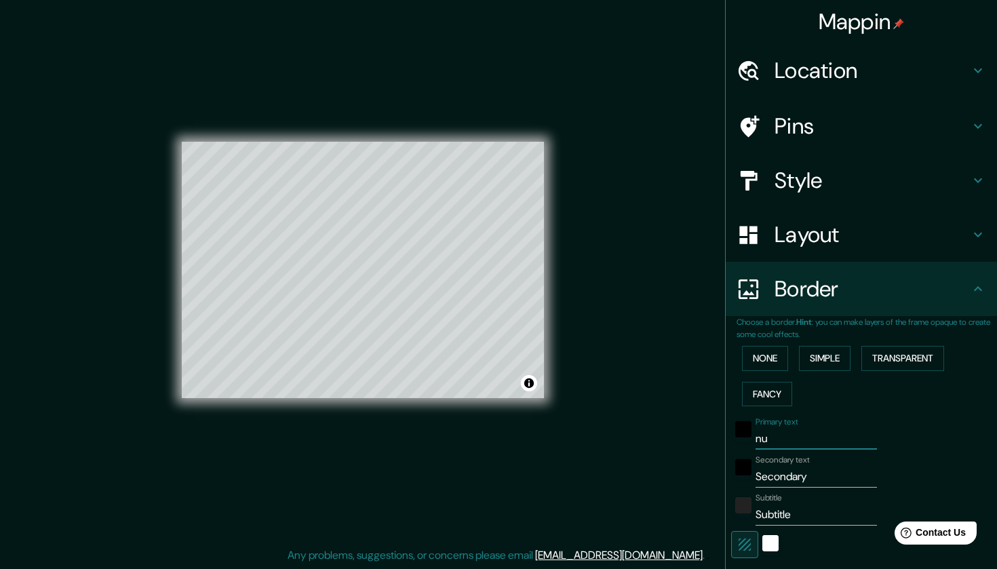
type input "214"
type input "43"
type input "nuba"
type input "214"
type input "43"
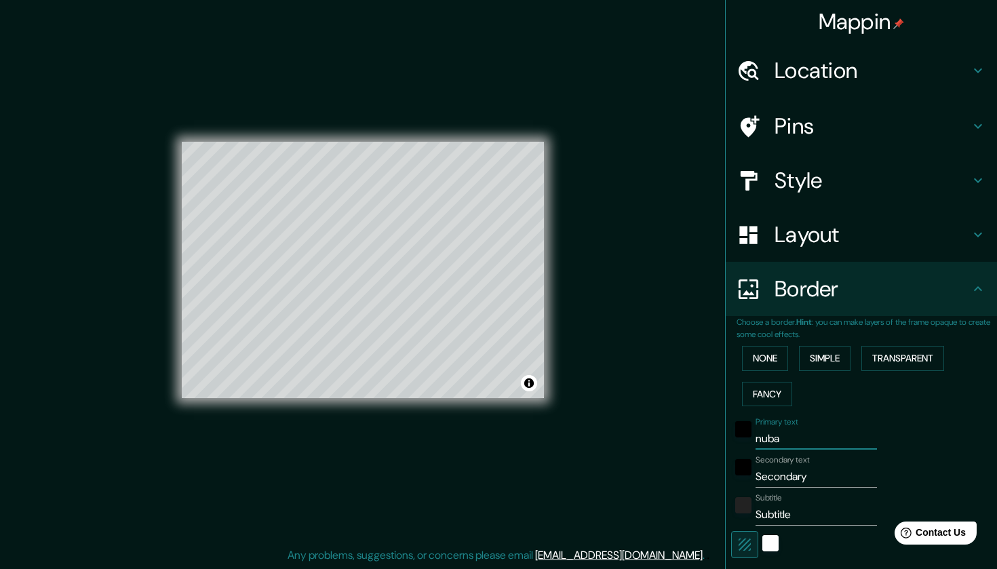
type input "nubak"
type input "214"
type input "43"
type input "nubak"
click at [791, 470] on input "Secondary" at bounding box center [816, 477] width 121 height 22
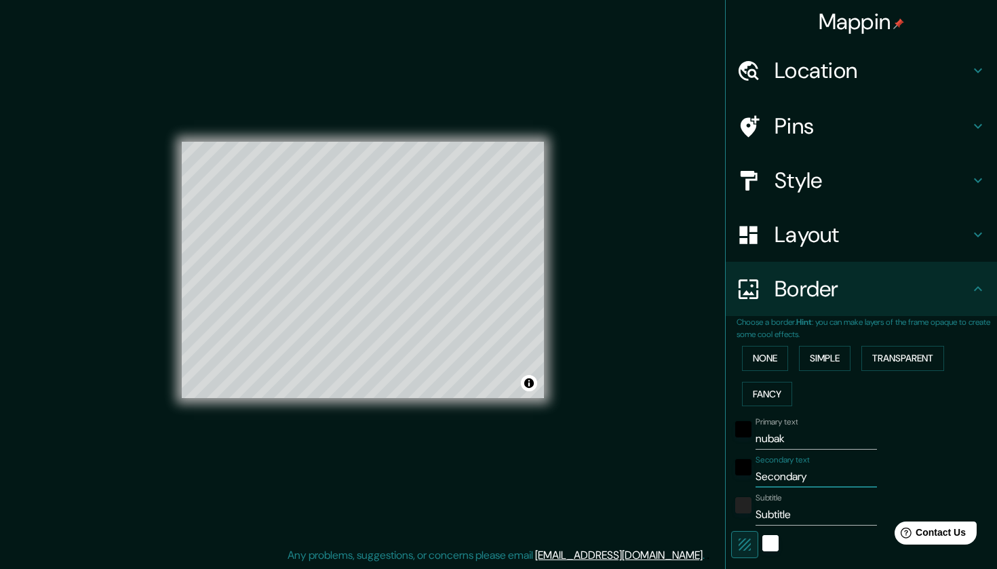
click at [791, 470] on input "Secondary" at bounding box center [816, 477] width 121 height 22
type input "i"
type input "214"
type input "43"
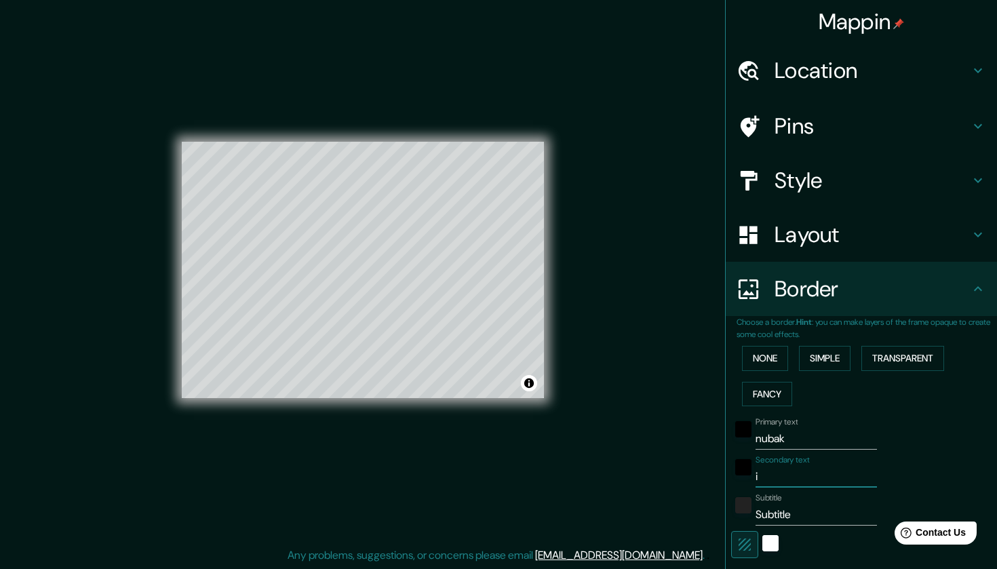
type input "in"
type input "214"
type input "43"
type input "inm"
type input "214"
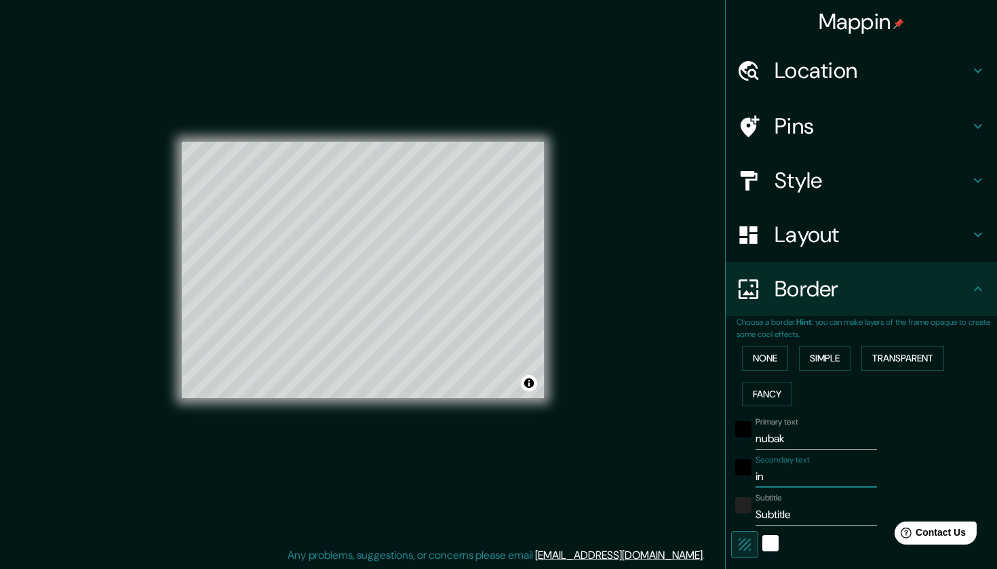
type input "43"
type input "inmo"
type input "214"
type input "43"
type input "inmob"
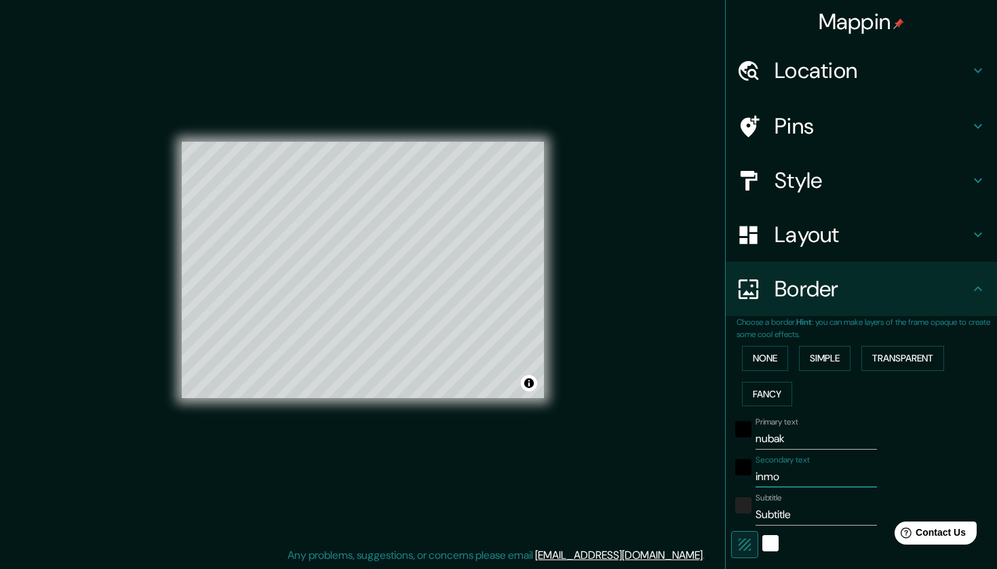
type input "214"
type input "43"
type input "inmobi"
type input "214"
type input "43"
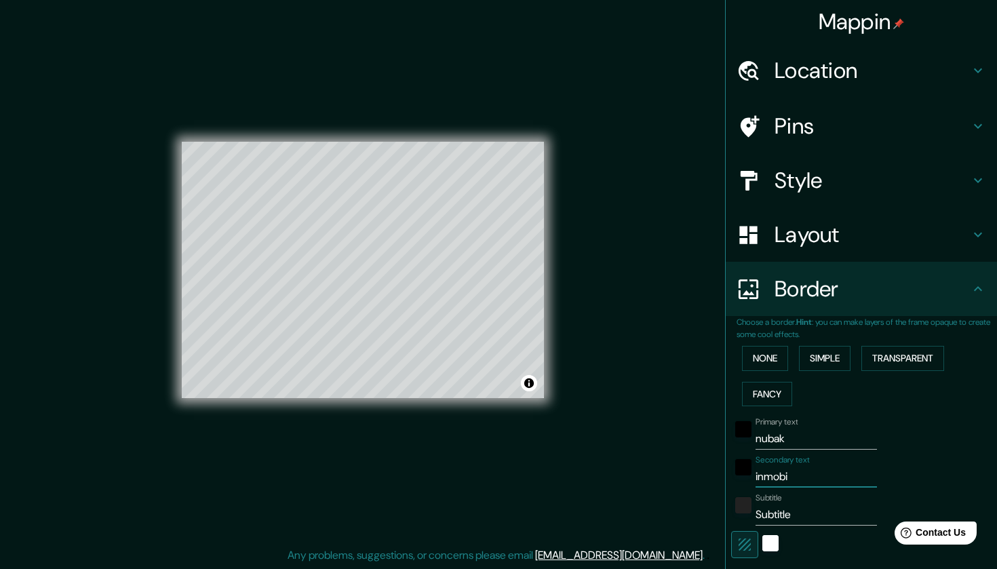
type input "inmobil"
type input "214"
type input "43"
type input "inmobili"
type input "214"
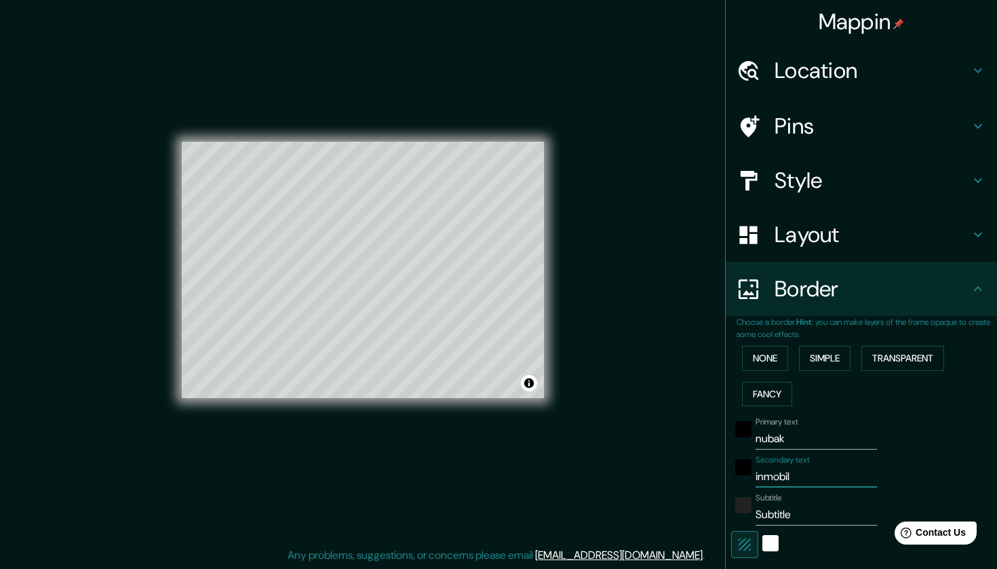
type input "43"
type input "inmobilia"
type input "214"
type input "43"
type input "inmobiliar"
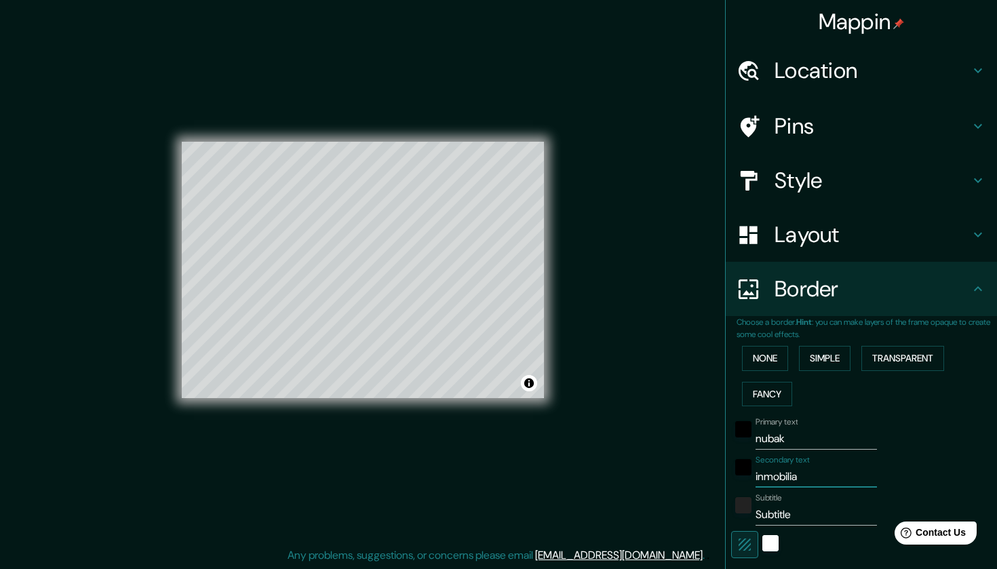
type input "214"
type input "43"
type input "inmobiliari"
type input "214"
type input "43"
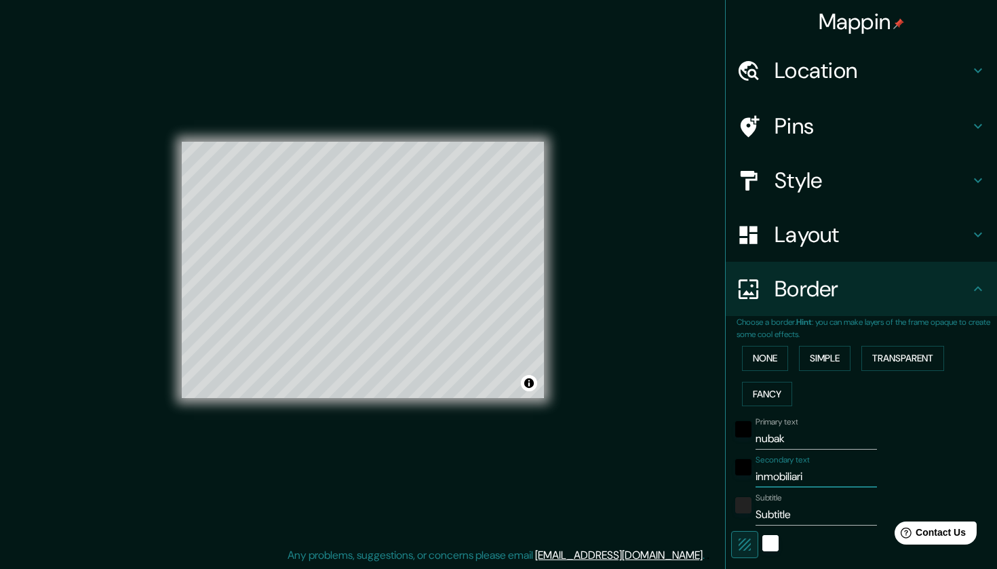
type input "inmobiliaria"
type input "214"
type input "43"
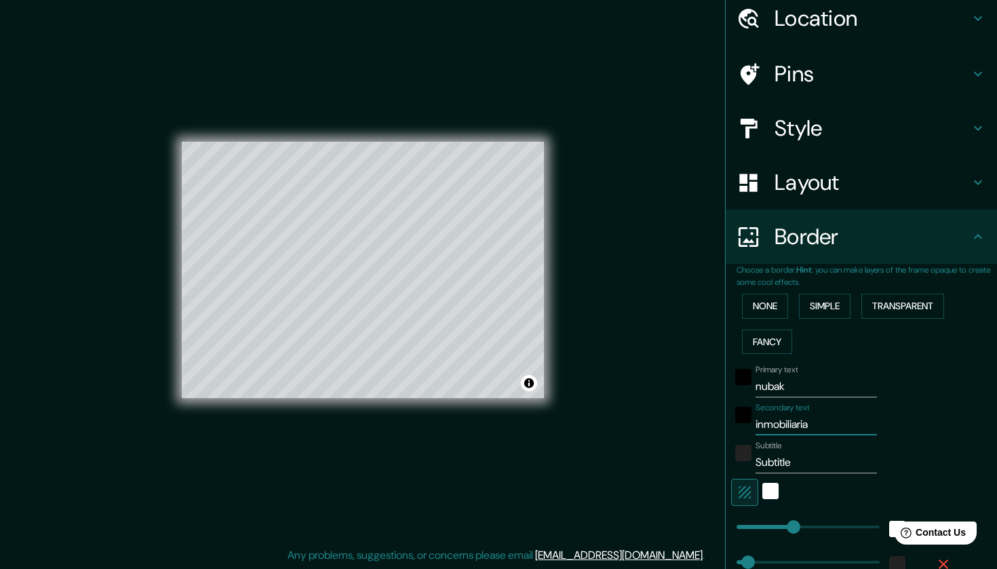
scroll to position [77, 0]
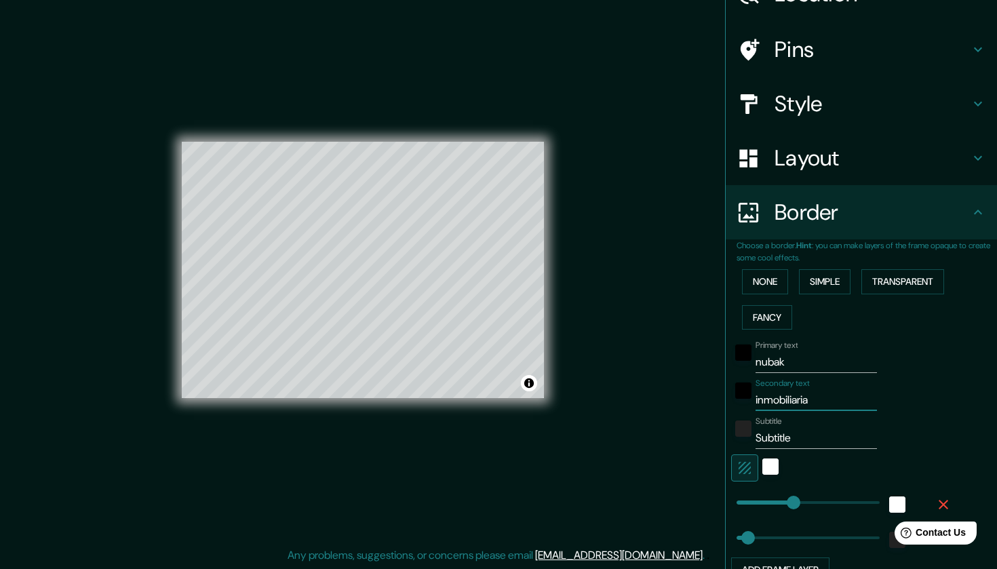
type input "inmobiliaria"
click at [806, 432] on input "Subtitle" at bounding box center [816, 438] width 121 height 22
type input "214"
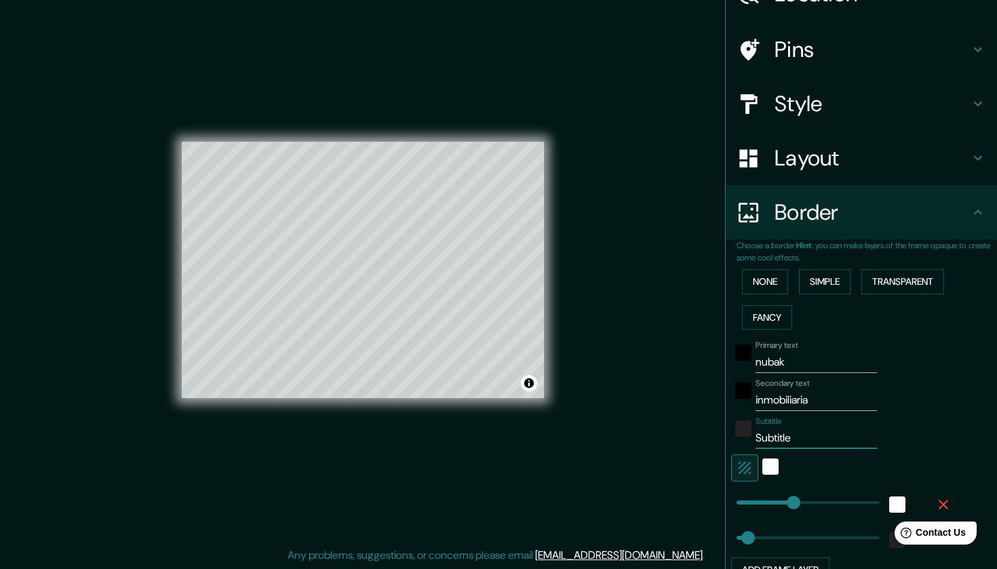
type input "43"
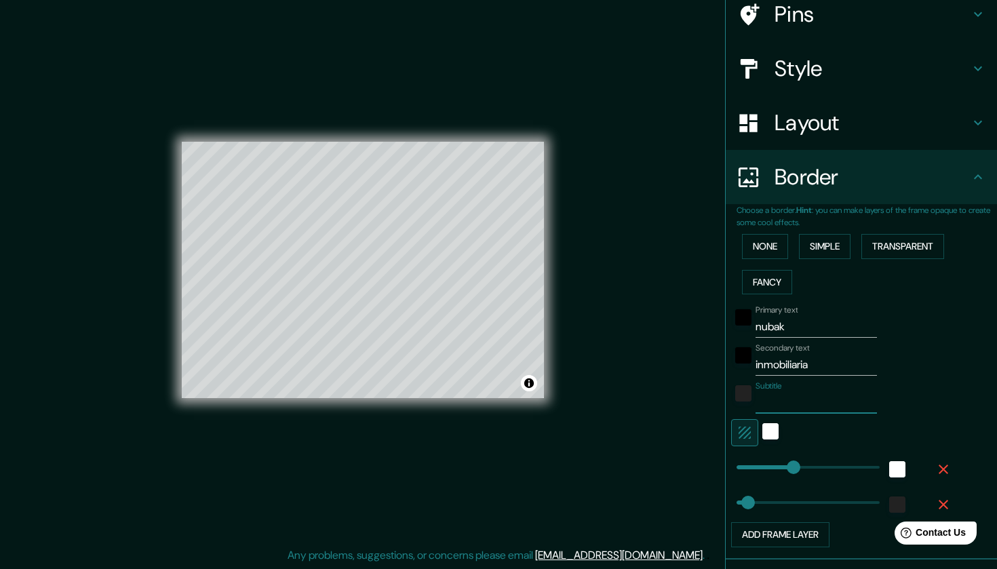
scroll to position [119, 0]
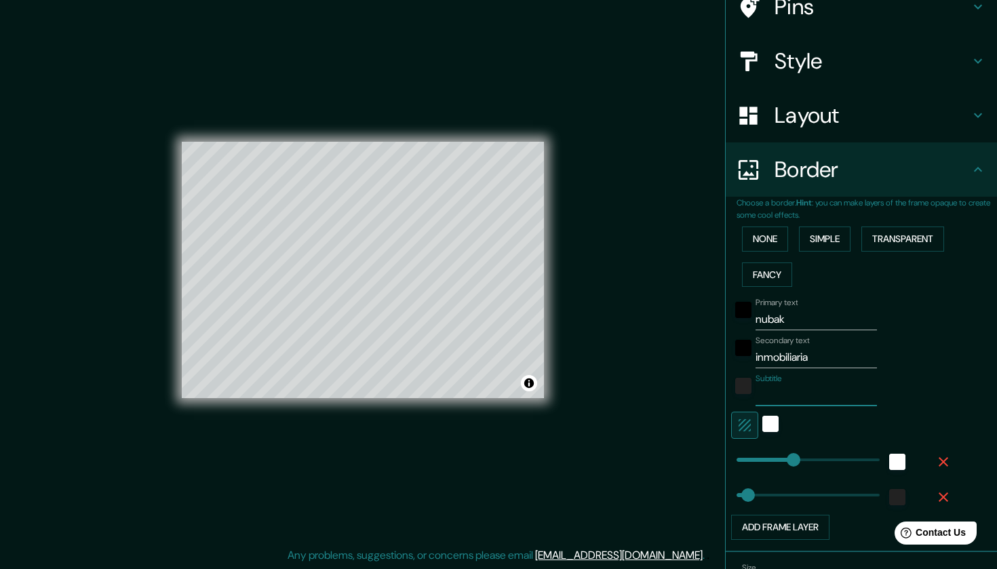
type input "214"
click at [774, 421] on div "white" at bounding box center [771, 424] width 16 height 16
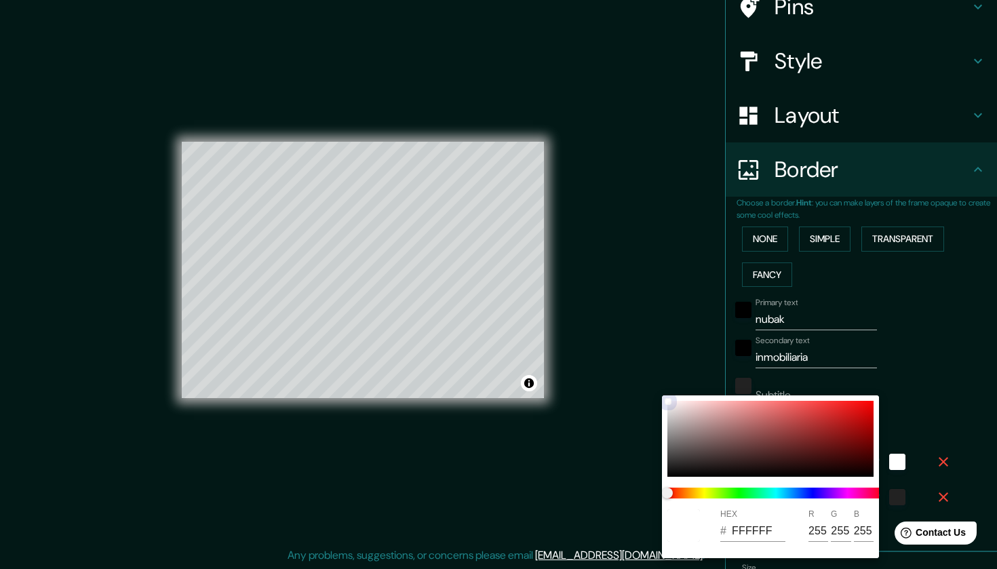
click at [835, 412] on div at bounding box center [771, 439] width 206 height 76
type input "214"
type input "43"
type input "DA2929"
type input "218"
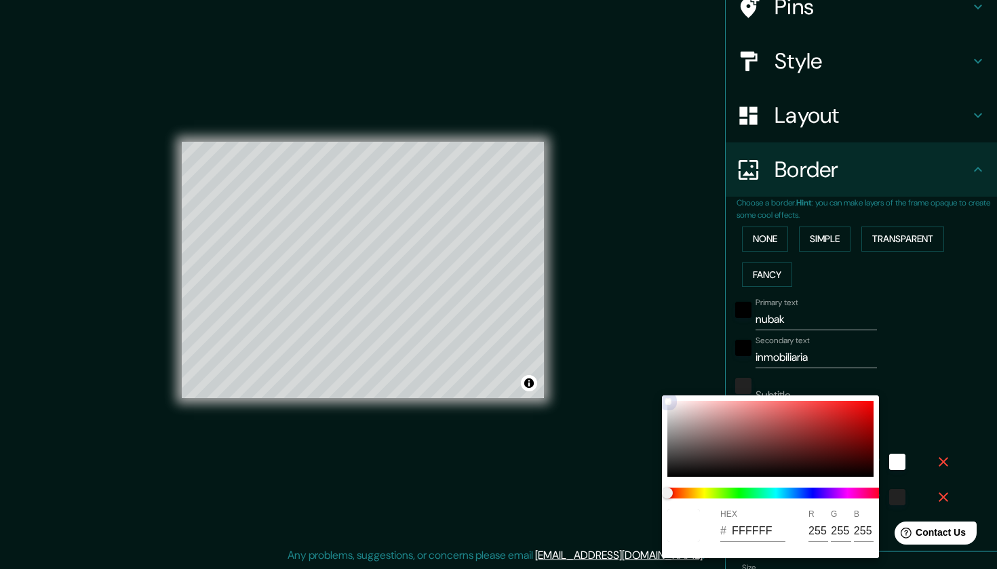
type input "41"
type input "214"
type input "43"
type input "EAE0E0"
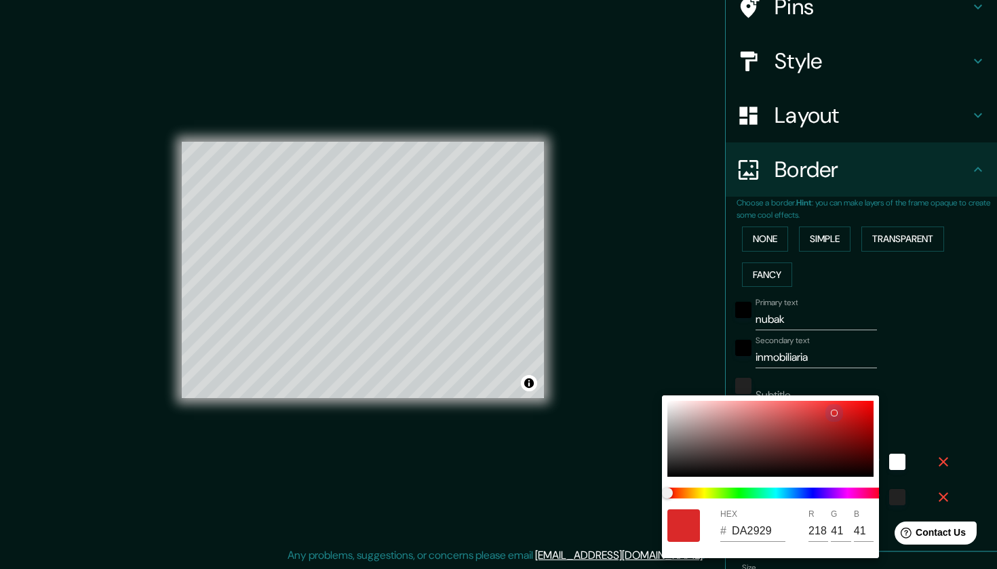
type input "234"
type input "224"
type input "214"
type input "43"
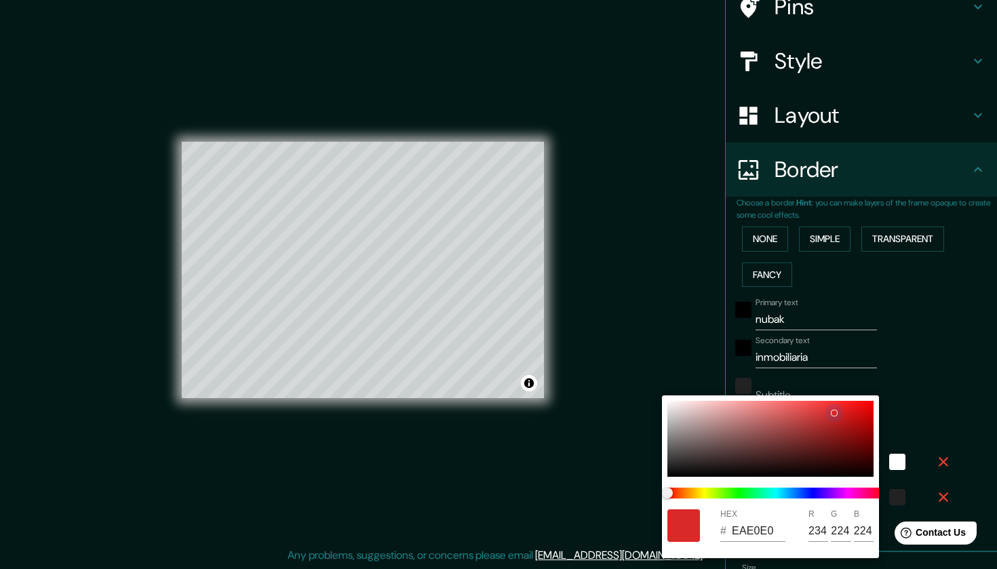
type input "EAE3E3"
type input "227"
type input "214"
type input "43"
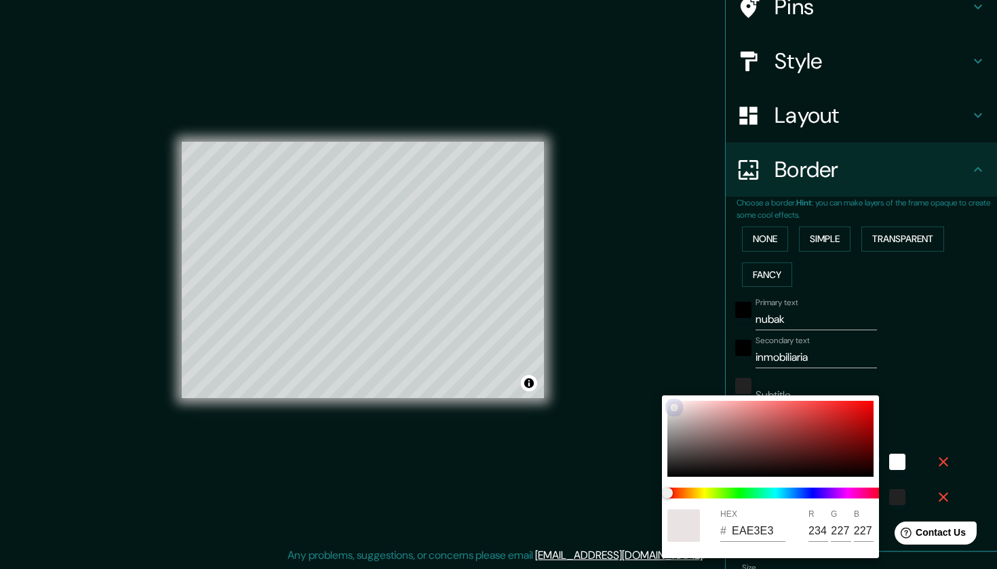
type input "777777"
type input "119"
type input "214"
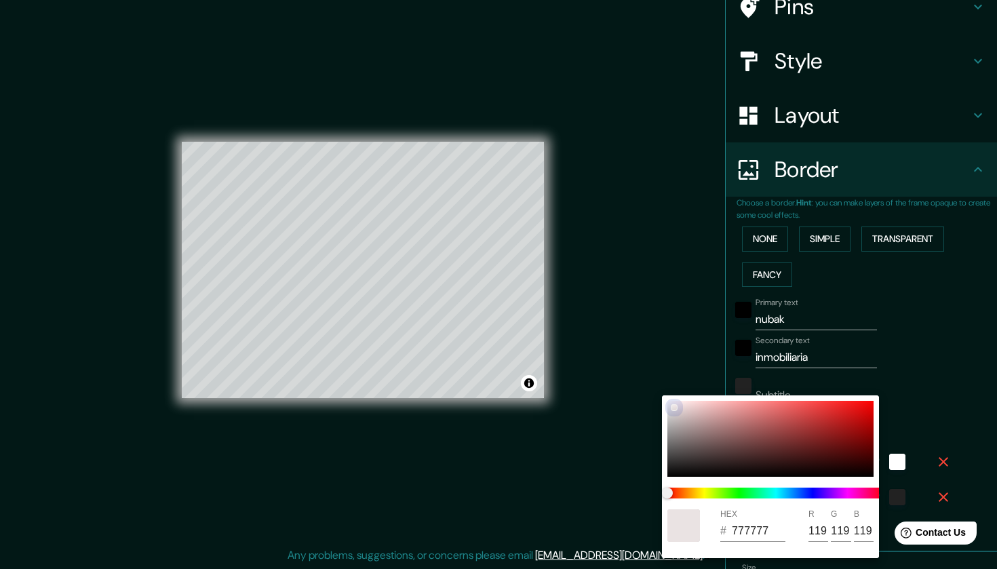
type input "43"
type input "837272"
type input "131"
type input "114"
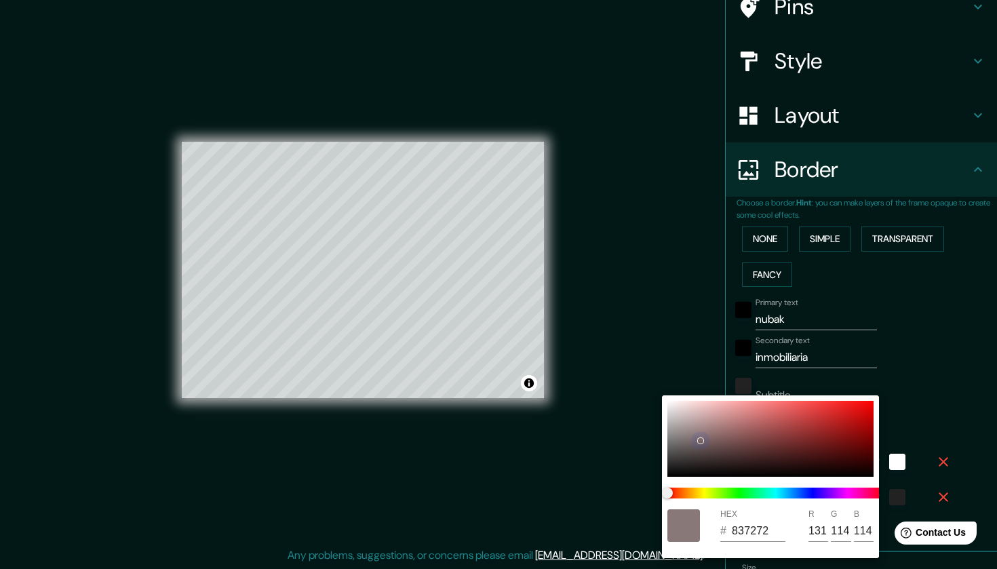
type input "214"
type input "43"
type input "7A6767"
type input "122"
type input "103"
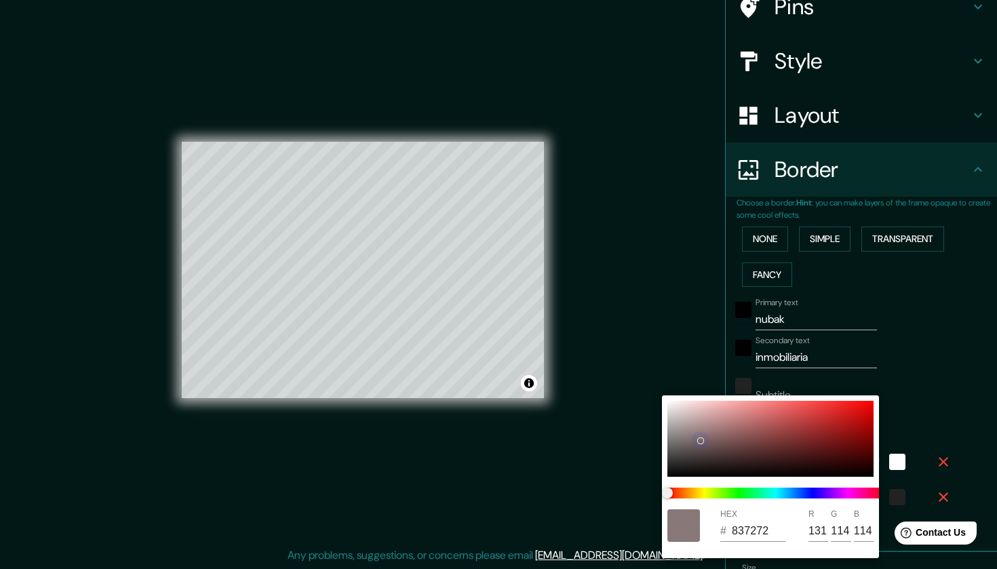
type input "103"
type input "214"
type input "43"
type input "214"
type input "43"
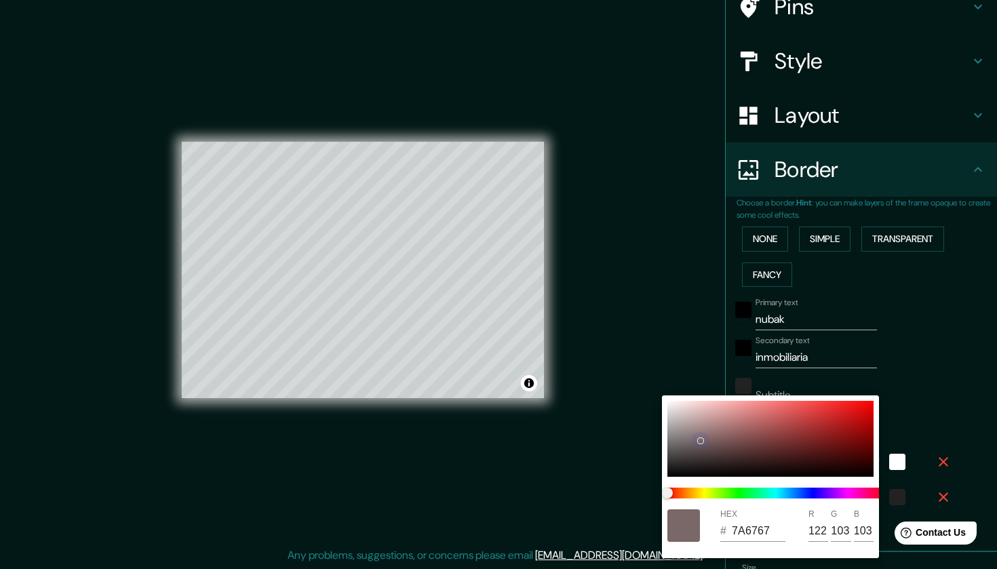
type input "214"
type input "43"
type input "736464"
type input "115"
type input "100"
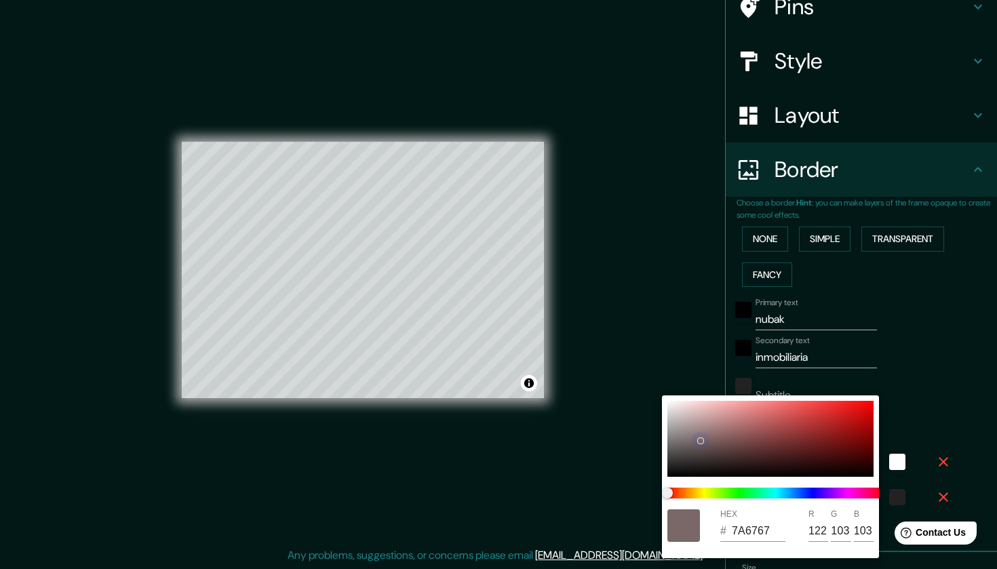
type input "100"
type input "214"
type input "43"
type input "716363"
type input "113"
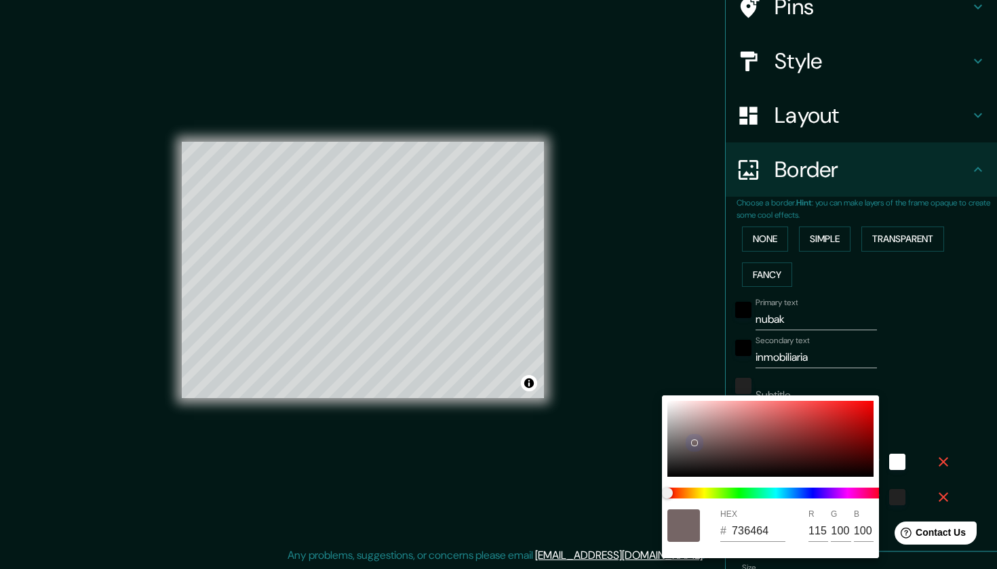
type input "99"
type input "214"
type input "43"
type input "214"
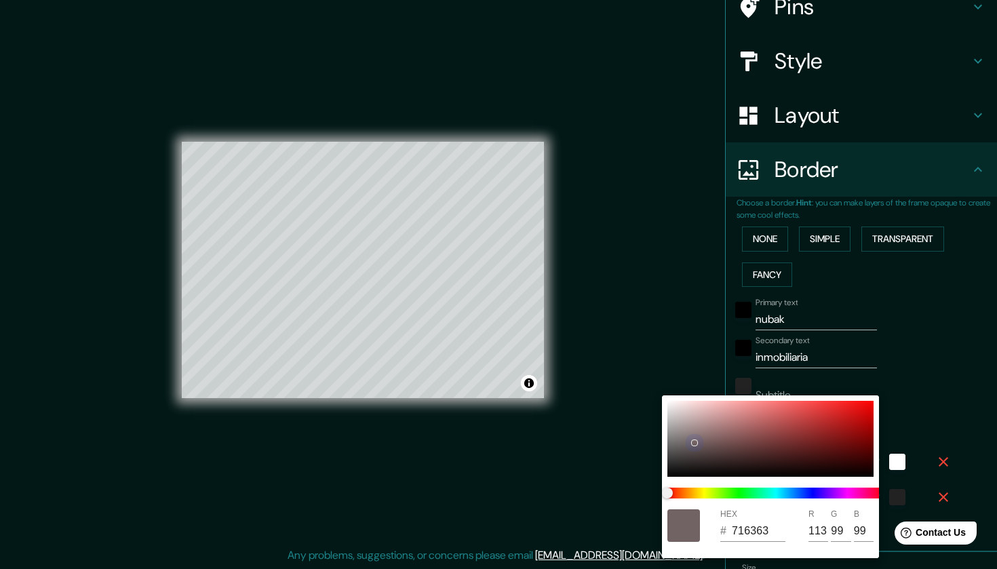
type input "43"
type input "716464"
type input "100"
type input "214"
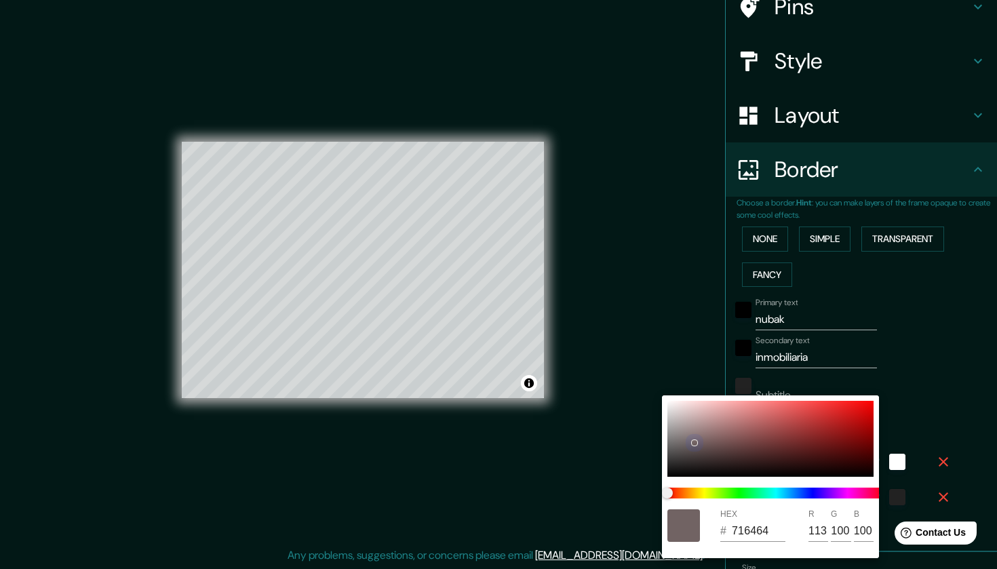
type input "43"
type input "214"
type input "43"
type input "214"
type input "43"
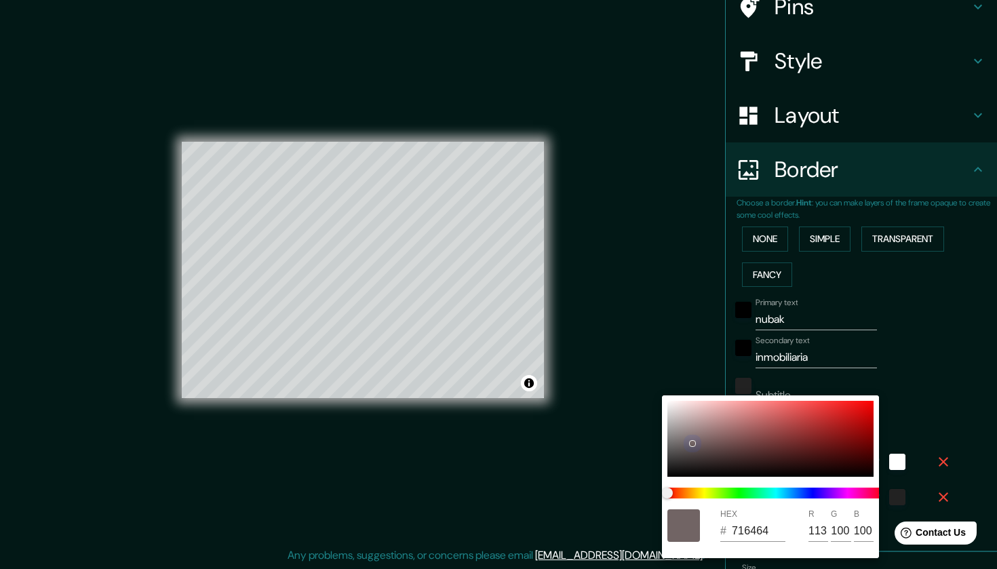
type input "6C6262"
type input "108"
type input "98"
type input "214"
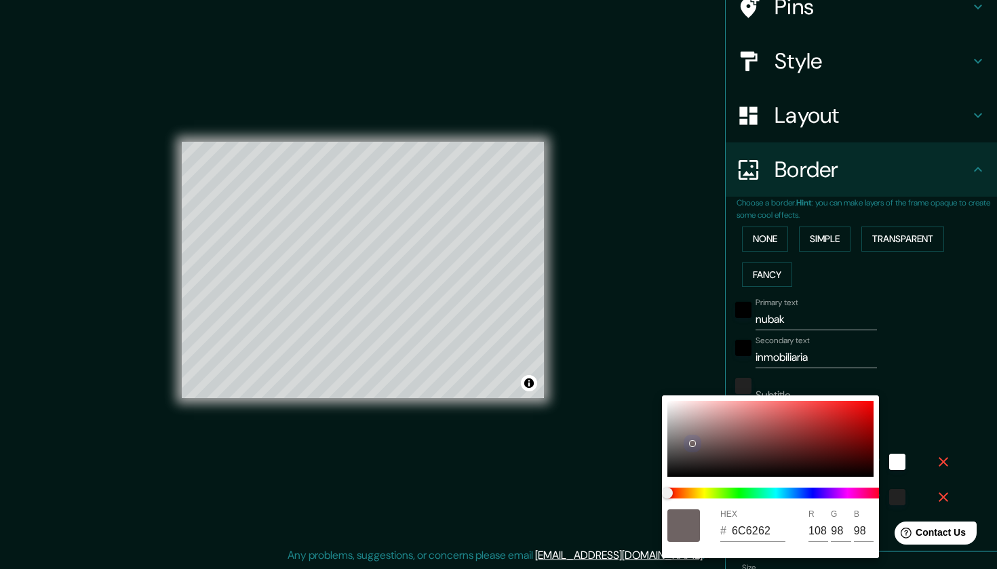
type input "43"
type input "6A6060"
type input "106"
type input "96"
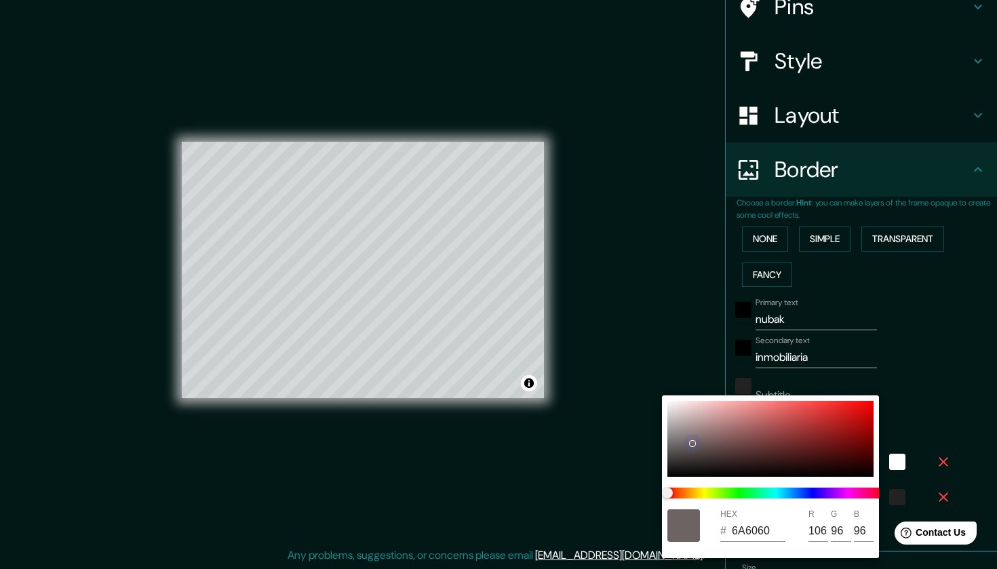
type input "214"
type input "43"
type input "6A6161"
type input "97"
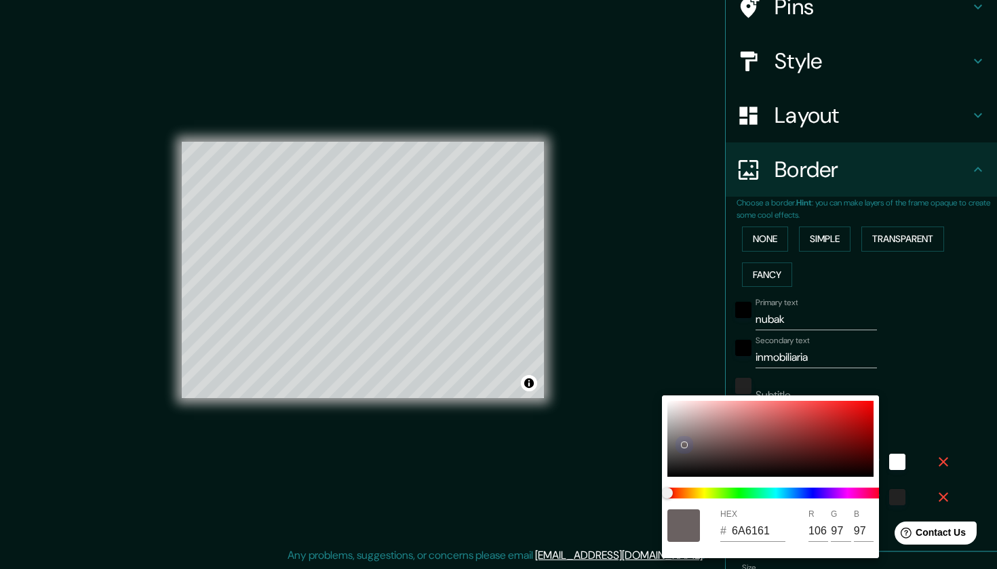
type input "214"
type input "43"
type input "7C7373"
type input "124"
type input "115"
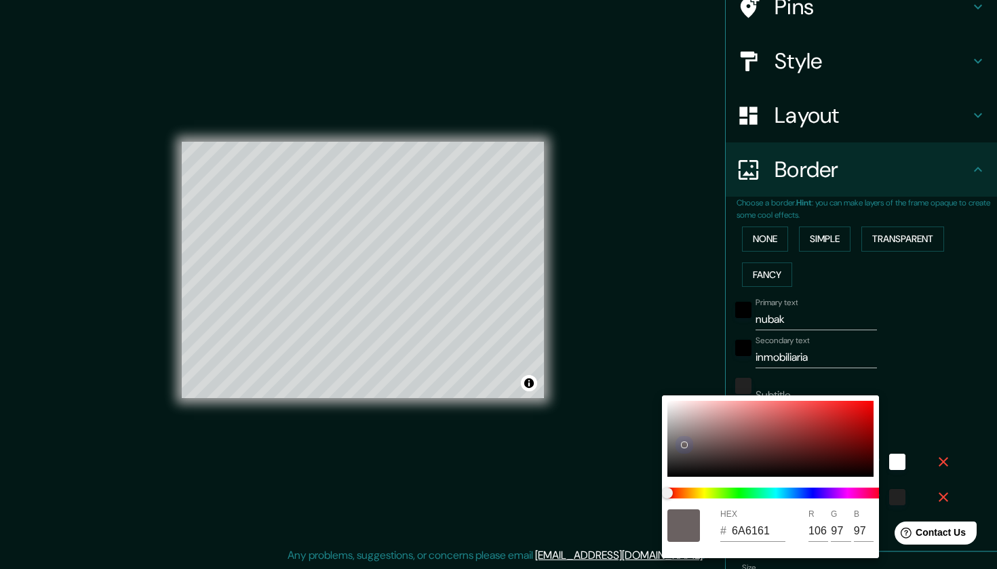
type input "115"
type input "214"
type input "43"
type input "A8A2A2"
type input "168"
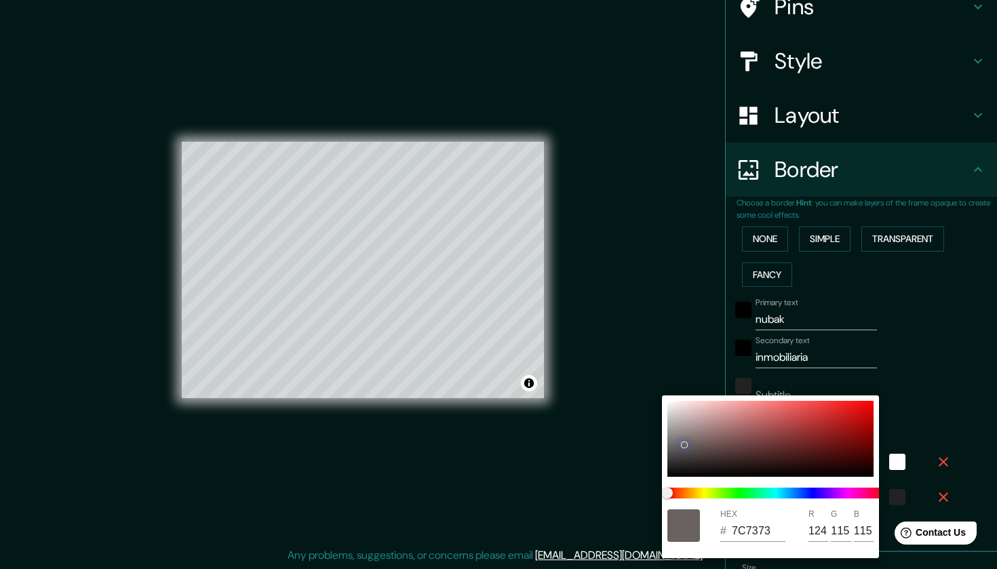
type input "162"
type input "214"
type input "43"
type input "C3C1C1"
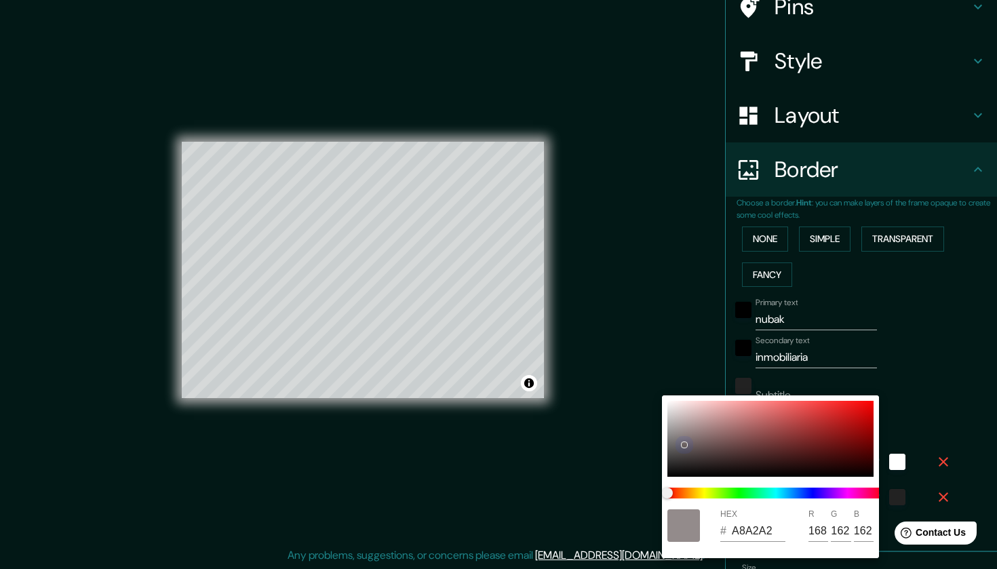
type input "195"
type input "193"
type input "214"
type input "43"
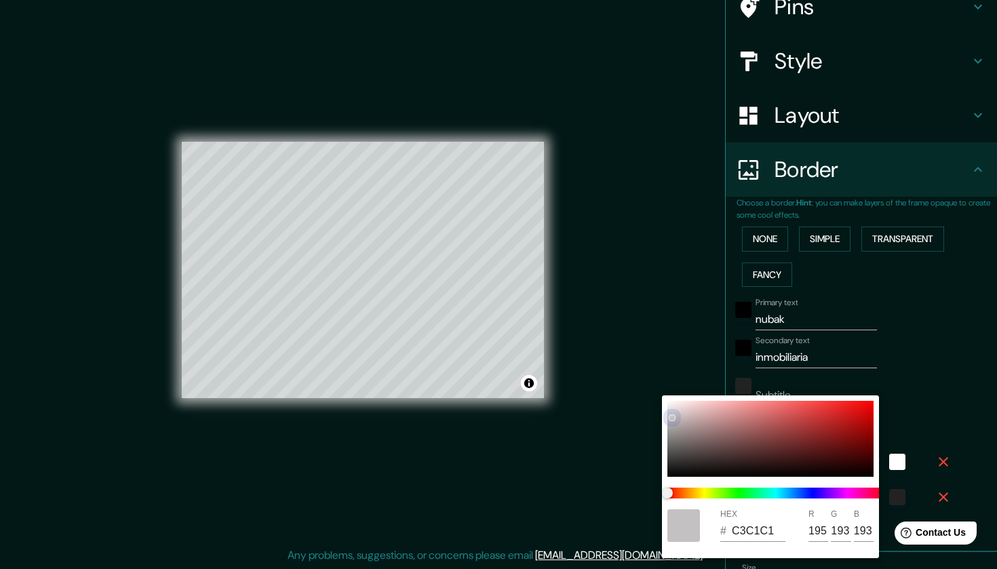
type input "C6C3C3"
type input "198"
type input "195"
type input "214"
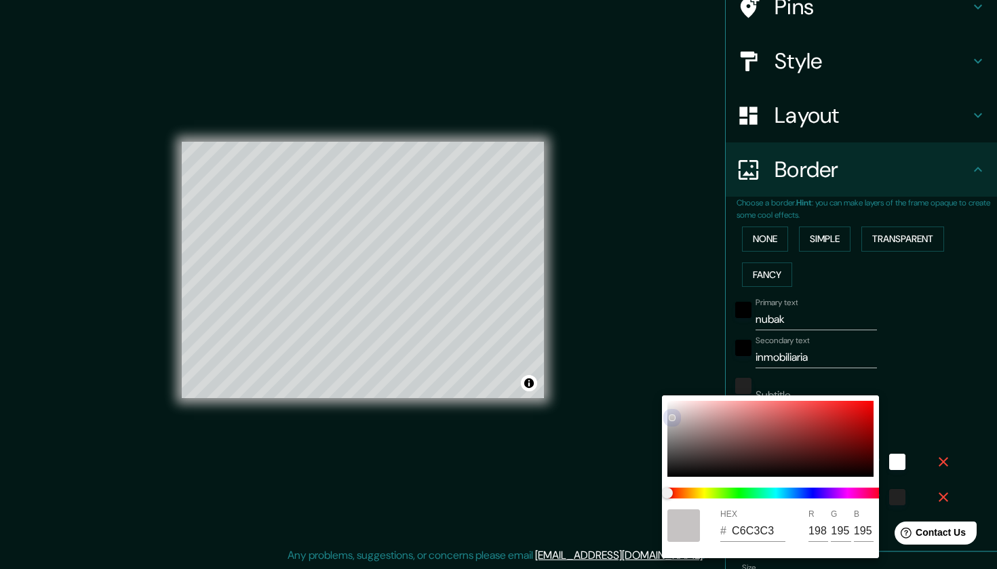
type input "43"
type input "C6C4C4"
type input "196"
type input "214"
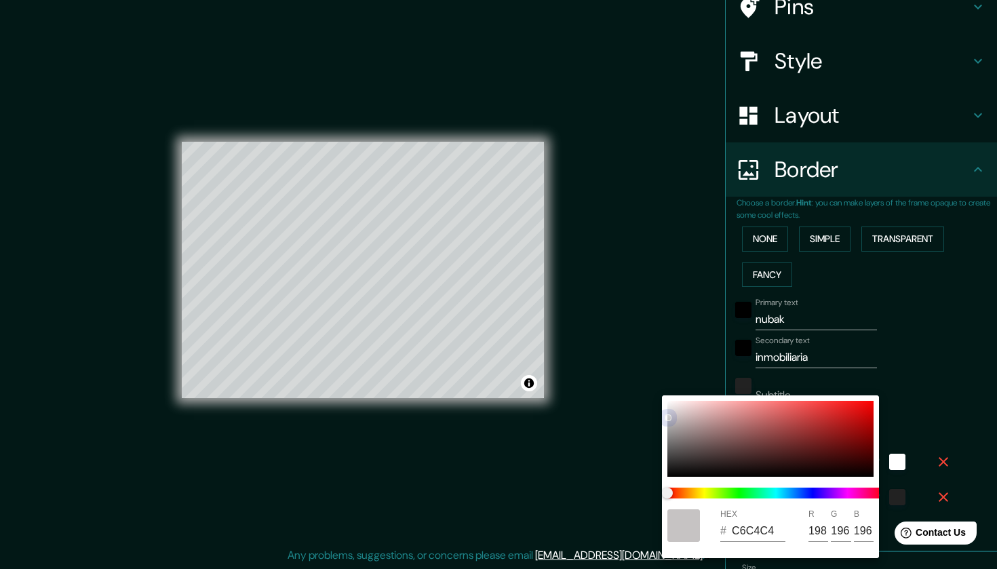
type input "43"
type input "C8C7C7"
type input "200"
type input "199"
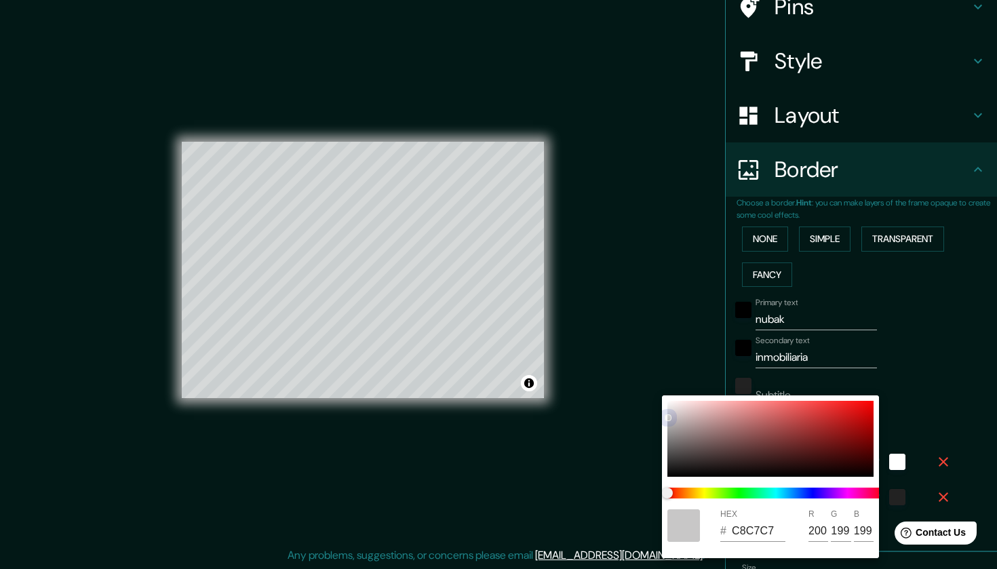
drag, startPoint x: 677, startPoint y: 407, endPoint x: 670, endPoint y: 322, distance: 85.7
click at [670, 322] on div "HEX # C8C7C7 R 200 G 199 B 199" at bounding box center [498, 284] width 997 height 569
type input "214"
type input "43"
type input "C8C3C3"
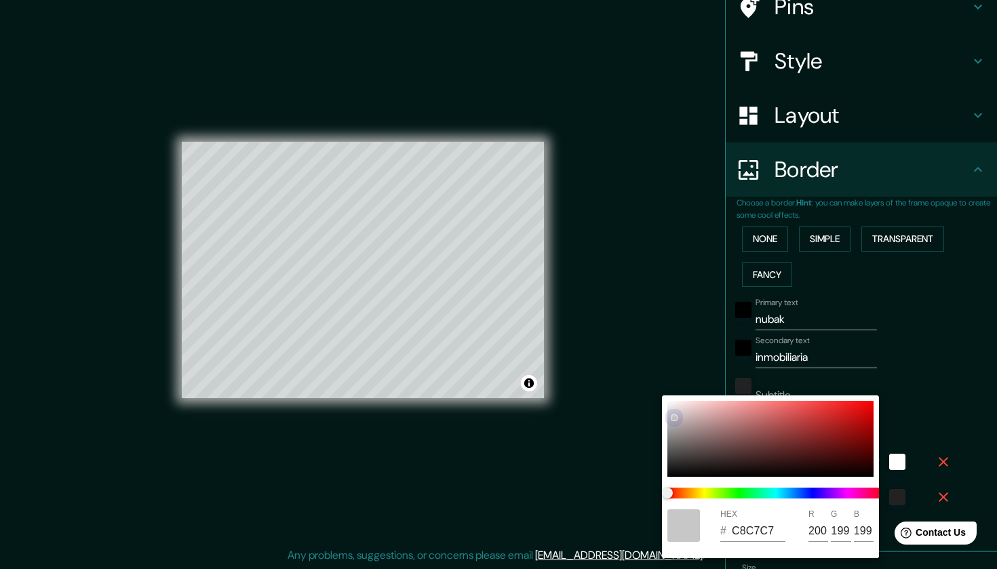
type input "195"
type input "214"
type input "43"
type input "DDD7D7"
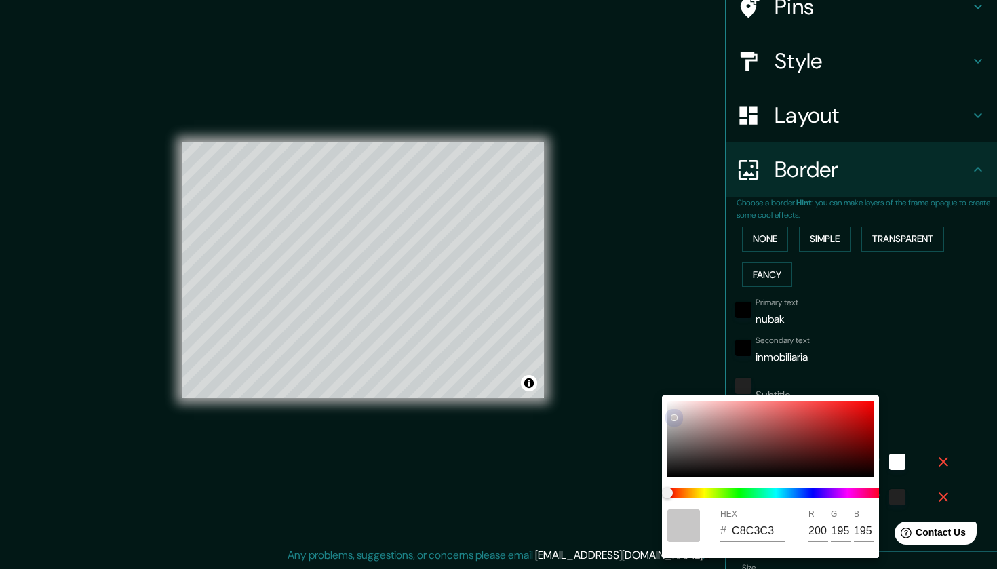
type input "221"
type input "215"
drag, startPoint x: 672, startPoint y: 418, endPoint x: 603, endPoint y: 362, distance: 88.8
click at [603, 362] on div "HEX # DDD7D7 R 221 G 215 B 215" at bounding box center [498, 284] width 997 height 569
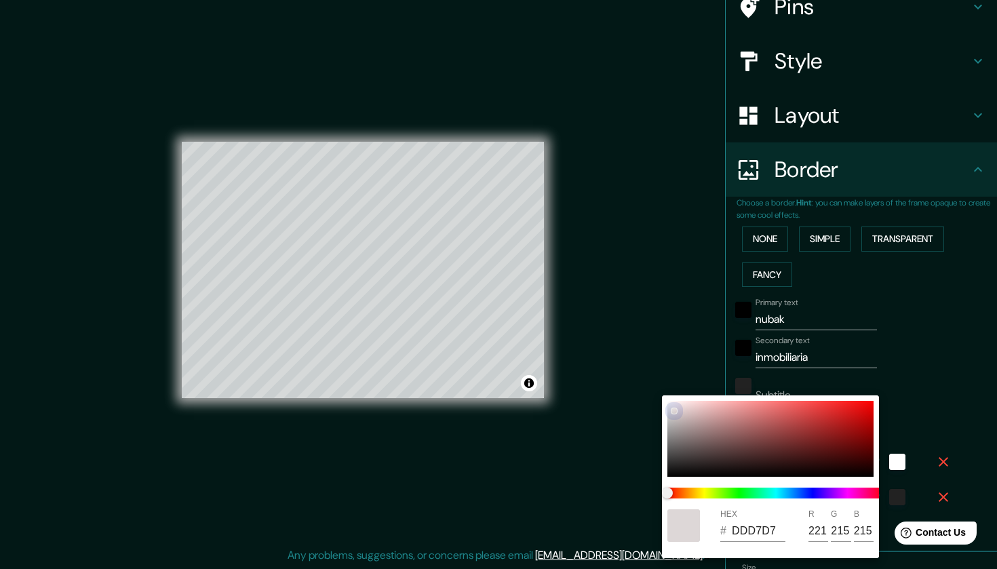
type input "214"
type input "43"
type input "DDD5D5"
type input "213"
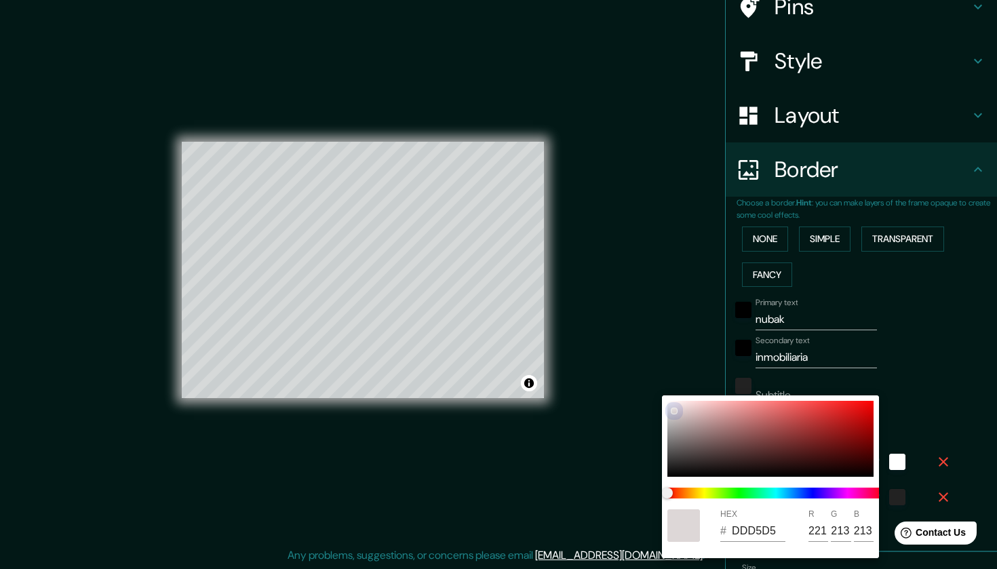
type input "214"
type input "43"
type input "E3DFDF"
drag, startPoint x: 675, startPoint y: 412, endPoint x: 656, endPoint y: 326, distance: 88.2
click at [656, 326] on div "HEX # E3DFDF R 227 G 223 B 223" at bounding box center [498, 284] width 997 height 569
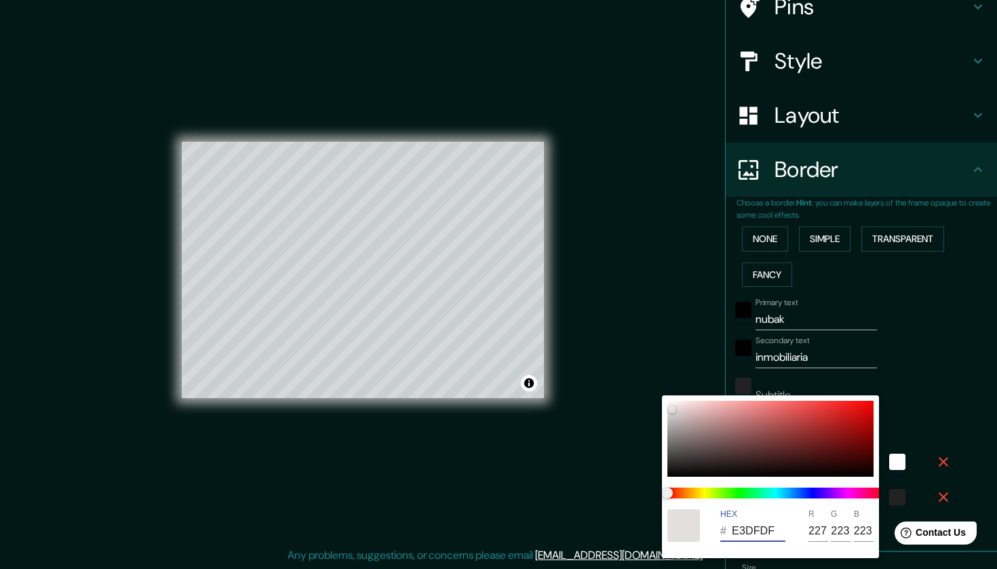
click at [737, 531] on input "E3DFDF" at bounding box center [759, 531] width 54 height 22
drag, startPoint x: 668, startPoint y: 476, endPoint x: 662, endPoint y: 382, distance: 93.8
click at [662, 382] on div "HEX # E8E8E8 R 232 G 232 B 232" at bounding box center [498, 284] width 997 height 569
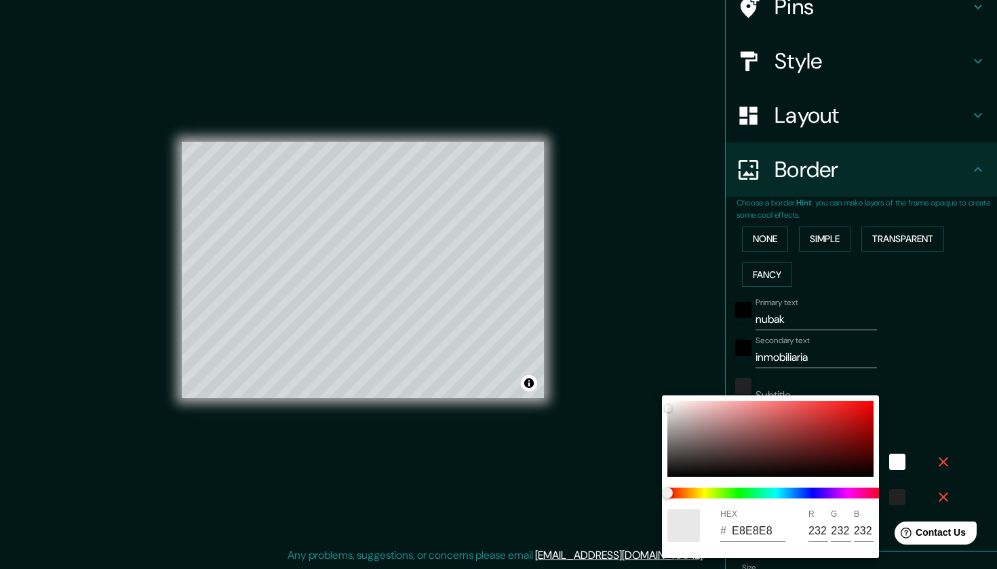
click at [664, 366] on div at bounding box center [498, 284] width 997 height 569
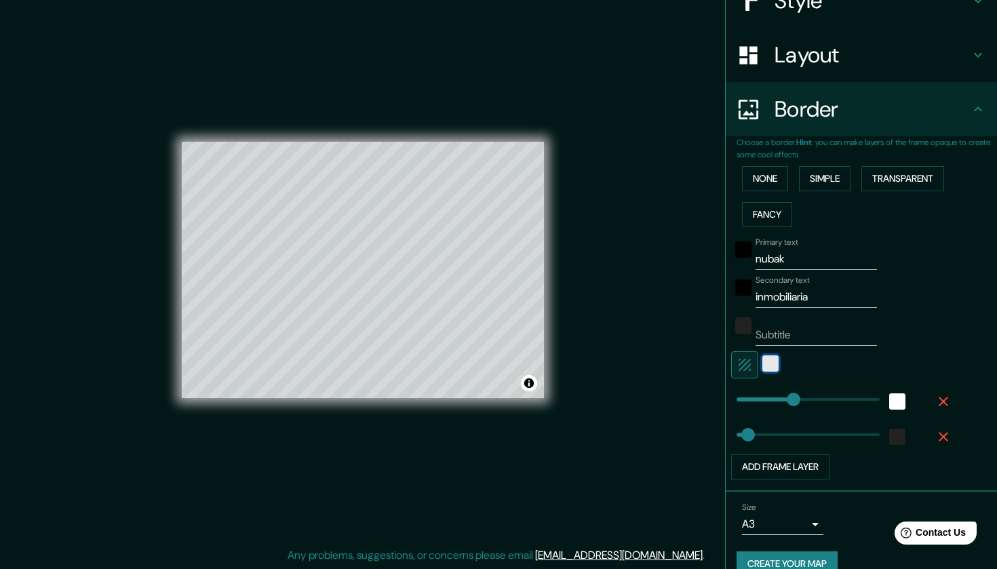
scroll to position [186, 0]
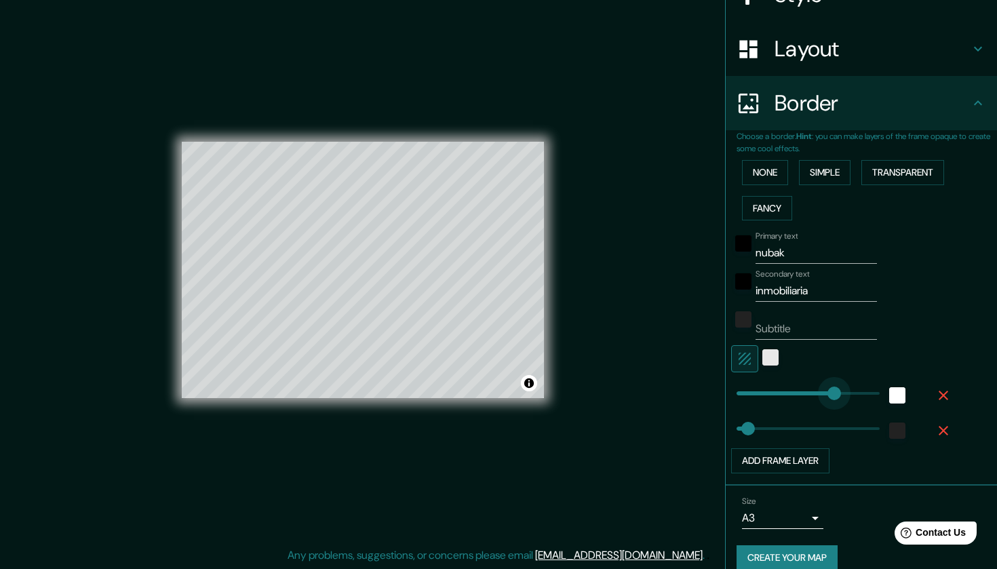
drag, startPoint x: 793, startPoint y: 387, endPoint x: 835, endPoint y: 380, distance: 42.1
drag, startPoint x: 753, startPoint y: 425, endPoint x: 814, endPoint y: 429, distance: 60.5
click at [748, 422] on span at bounding box center [749, 429] width 14 height 14
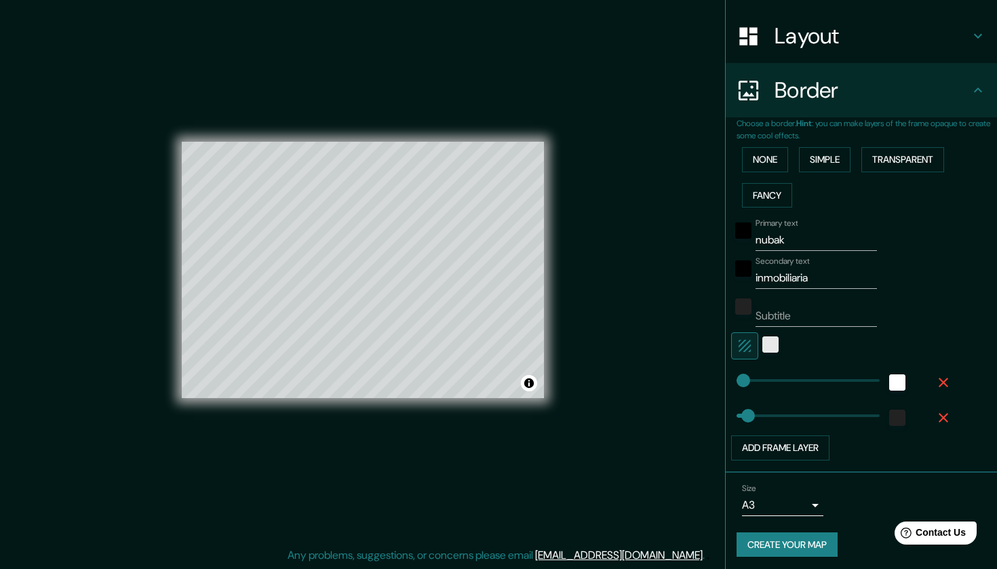
scroll to position [198, 0]
click at [816, 446] on button "Add frame layer" at bounding box center [780, 448] width 98 height 25
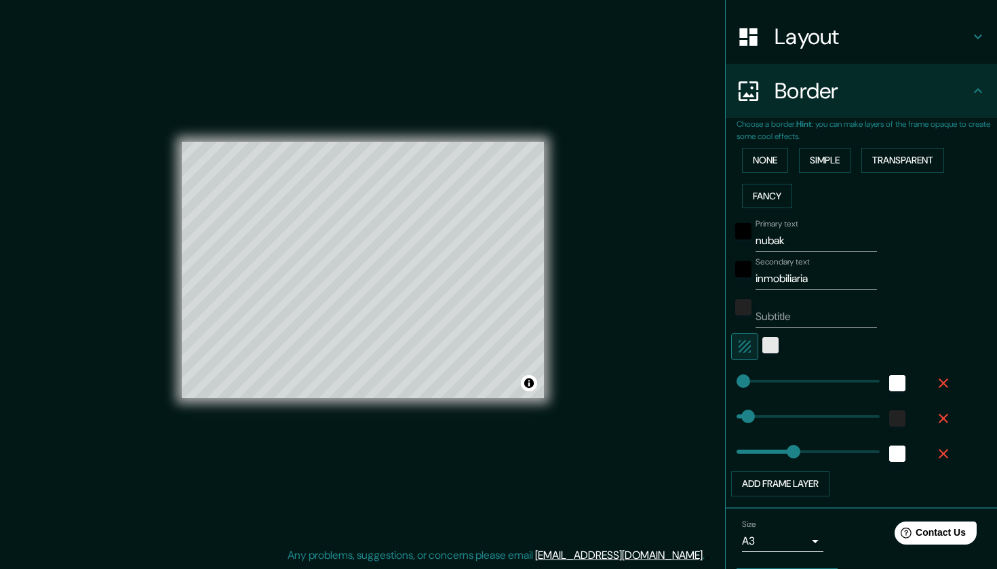
click at [938, 451] on icon "button" at bounding box center [944, 454] width 16 height 16
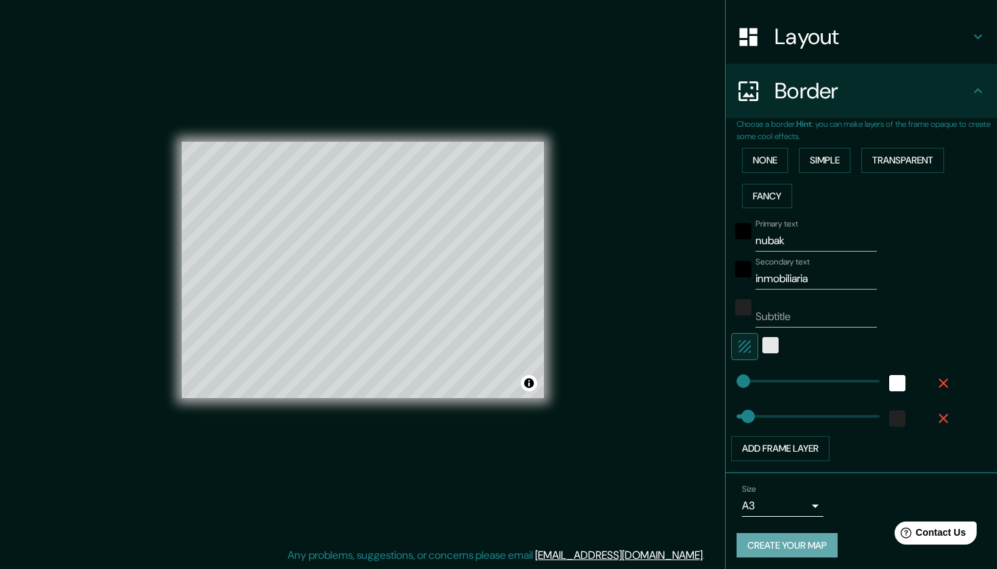
click at [807, 546] on button "Create your map" at bounding box center [787, 545] width 101 height 25
click at [796, 320] on input "Subtitle" at bounding box center [816, 317] width 121 height 22
click at [797, 551] on button "Create your map" at bounding box center [787, 545] width 101 height 25
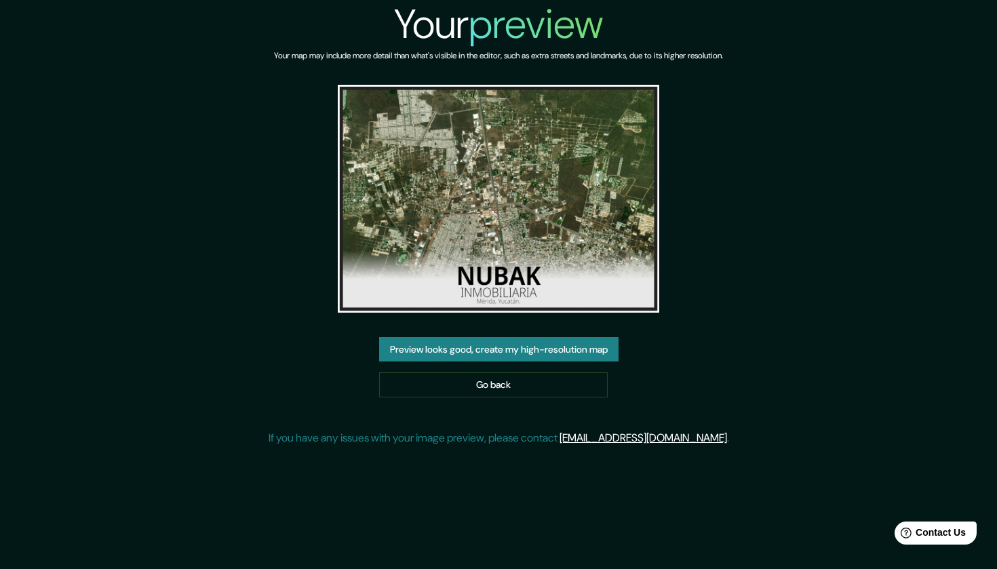
click at [564, 350] on button "Preview looks good, create my high-resolution map" at bounding box center [499, 349] width 240 height 25
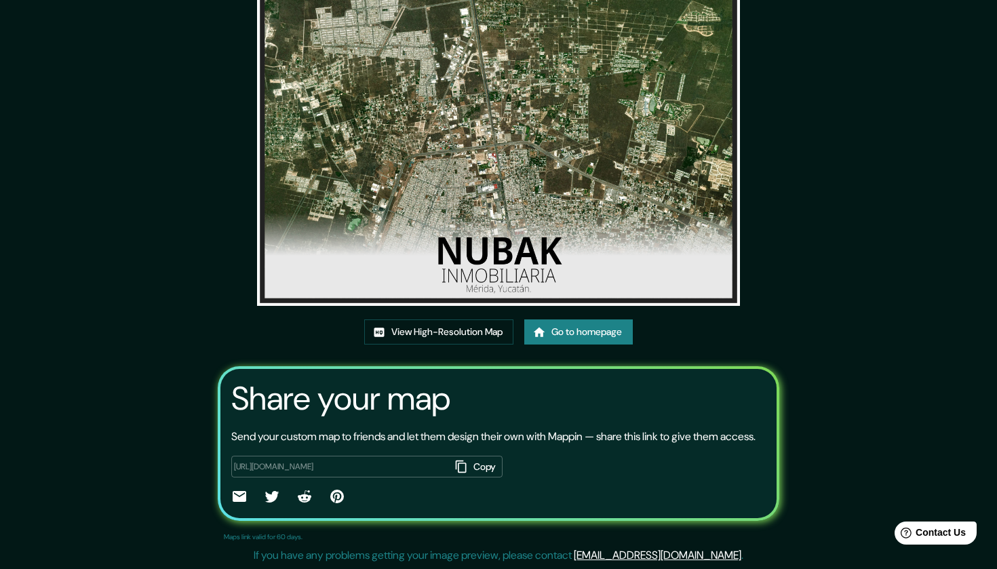
scroll to position [110, 0]
click at [468, 320] on link "View High-Resolution Map" at bounding box center [438, 332] width 149 height 25
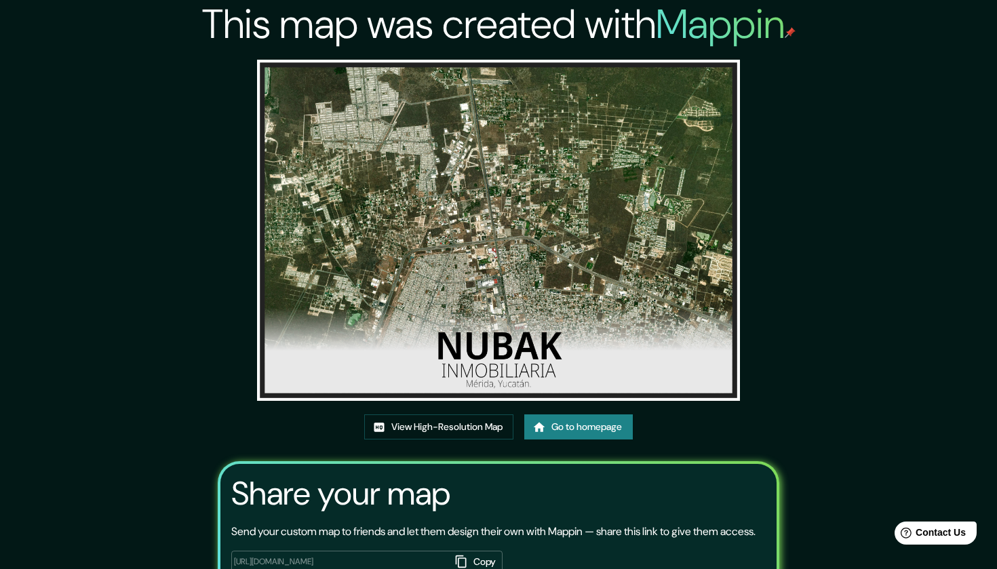
scroll to position [0, 0]
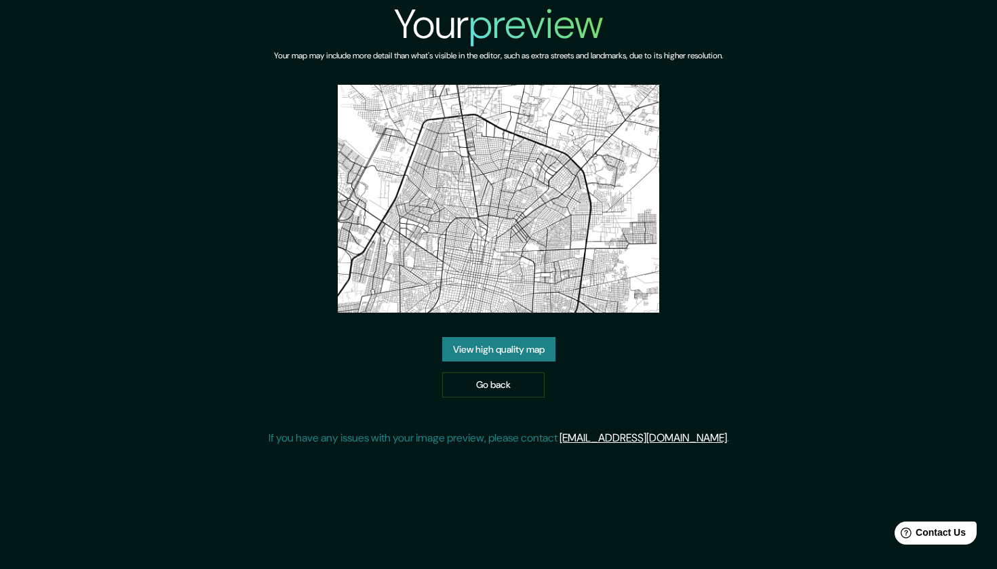
click at [529, 350] on link "View high quality map" at bounding box center [498, 349] width 113 height 25
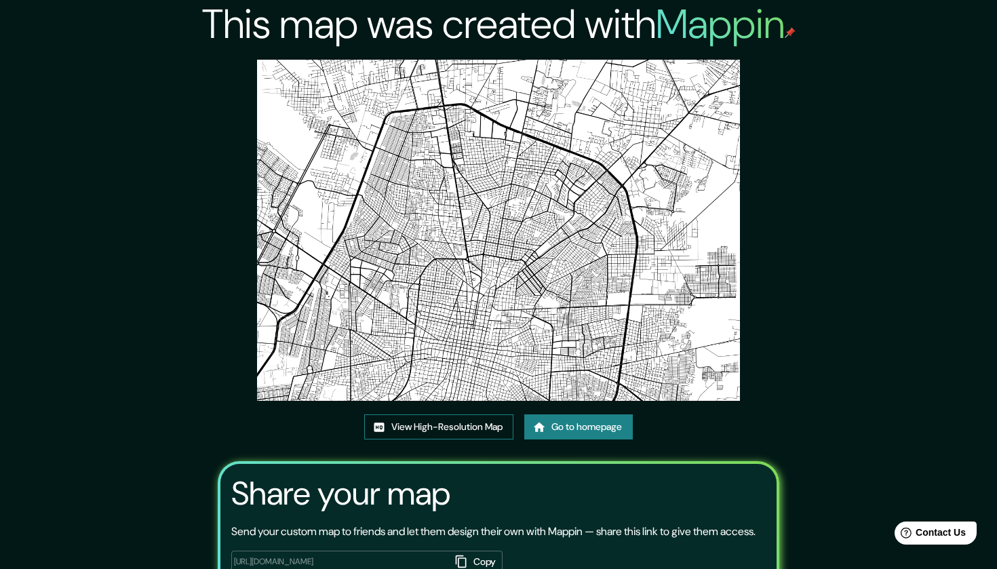
click at [446, 421] on link "View High-Resolution Map" at bounding box center [438, 427] width 149 height 25
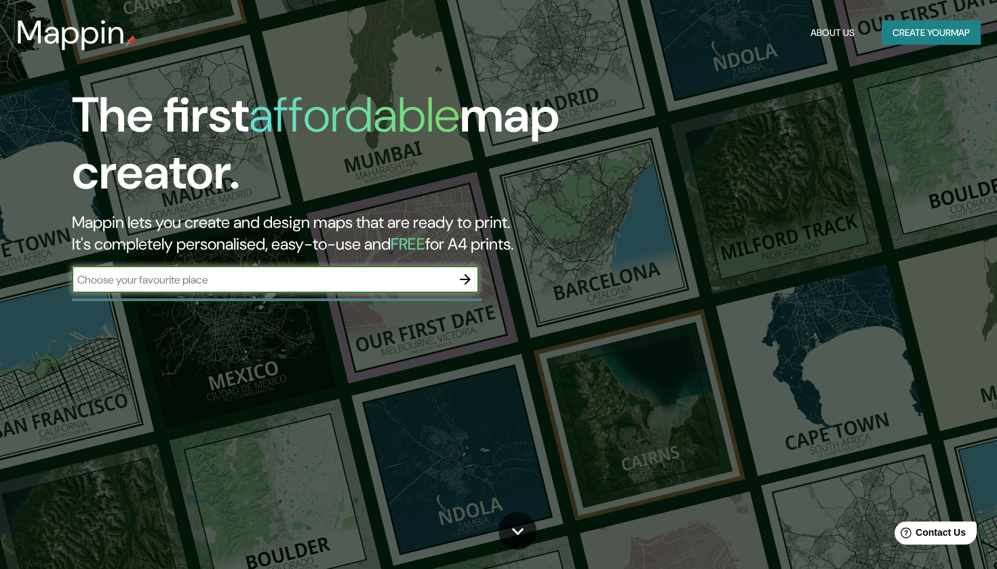
click at [941, 34] on button "Create your map" at bounding box center [931, 32] width 99 height 25
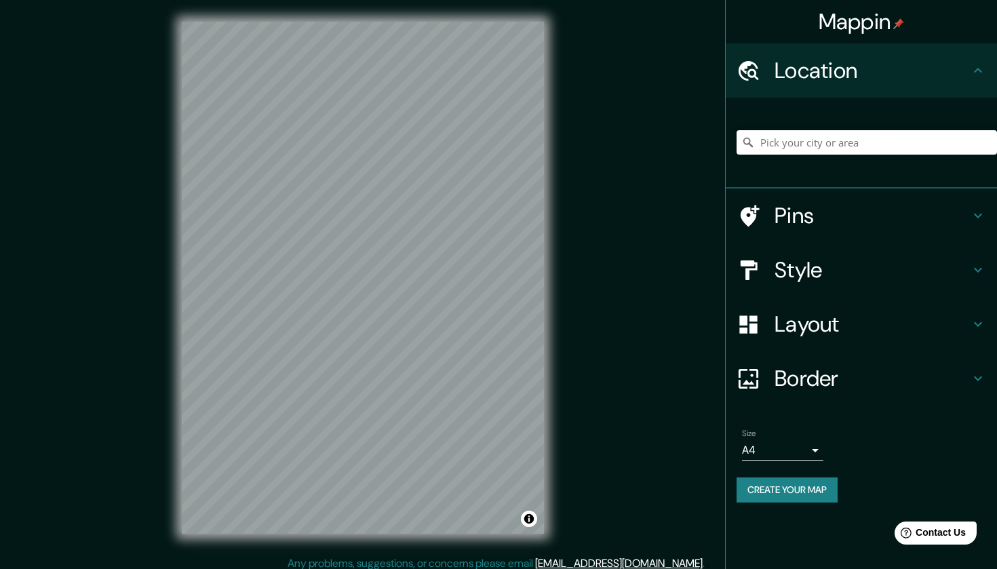
click at [788, 144] on input "Pick your city or area" at bounding box center [867, 142] width 261 height 24
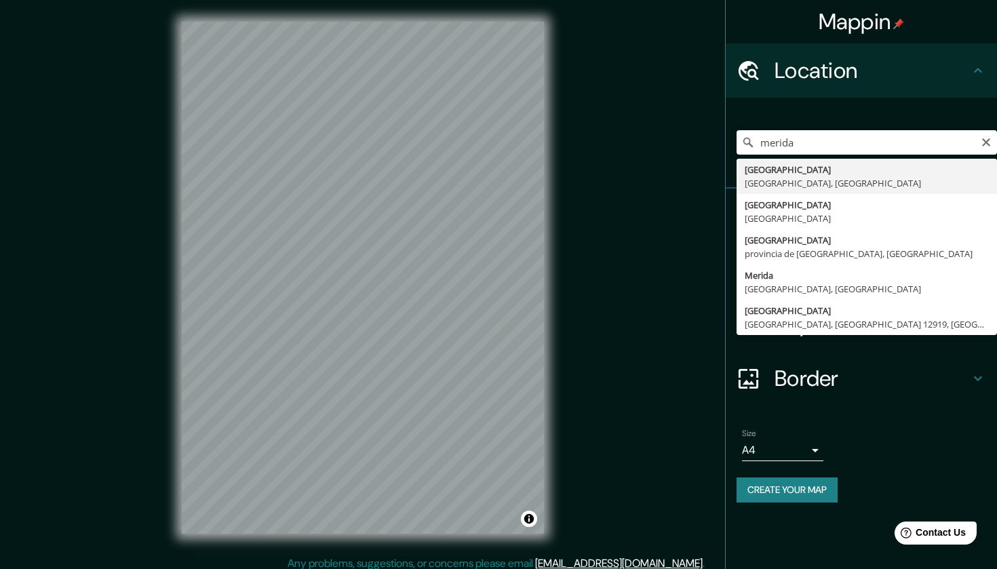
type input "[GEOGRAPHIC_DATA], [GEOGRAPHIC_DATA], [GEOGRAPHIC_DATA]"
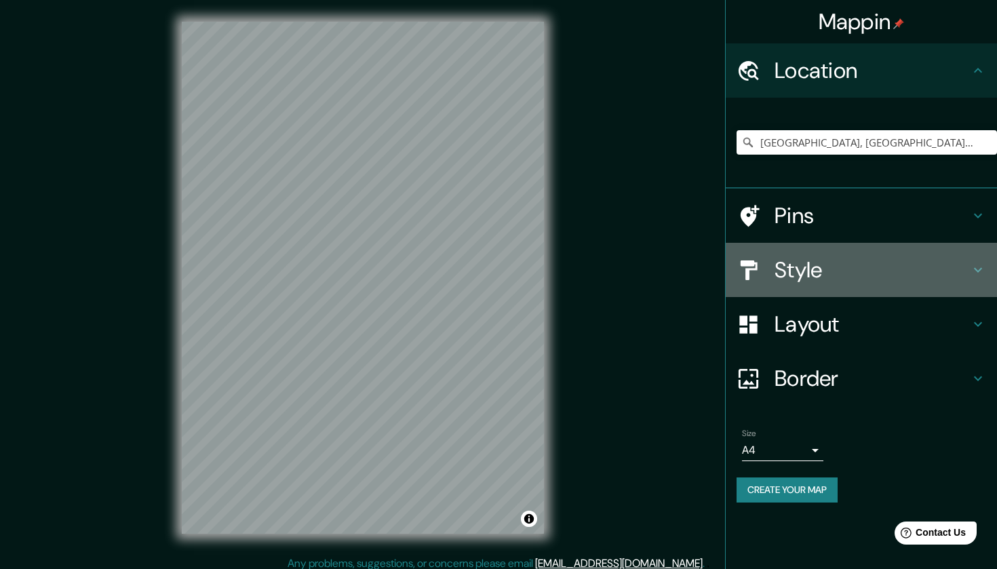
click at [829, 271] on h4 "Style" at bounding box center [872, 269] width 195 height 27
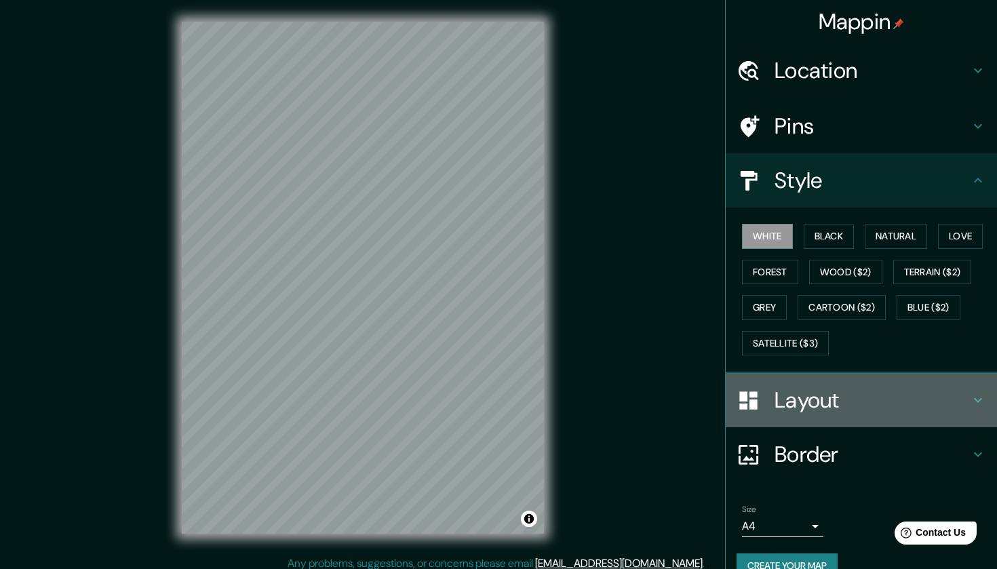
click at [824, 388] on h4 "Layout" at bounding box center [872, 400] width 195 height 27
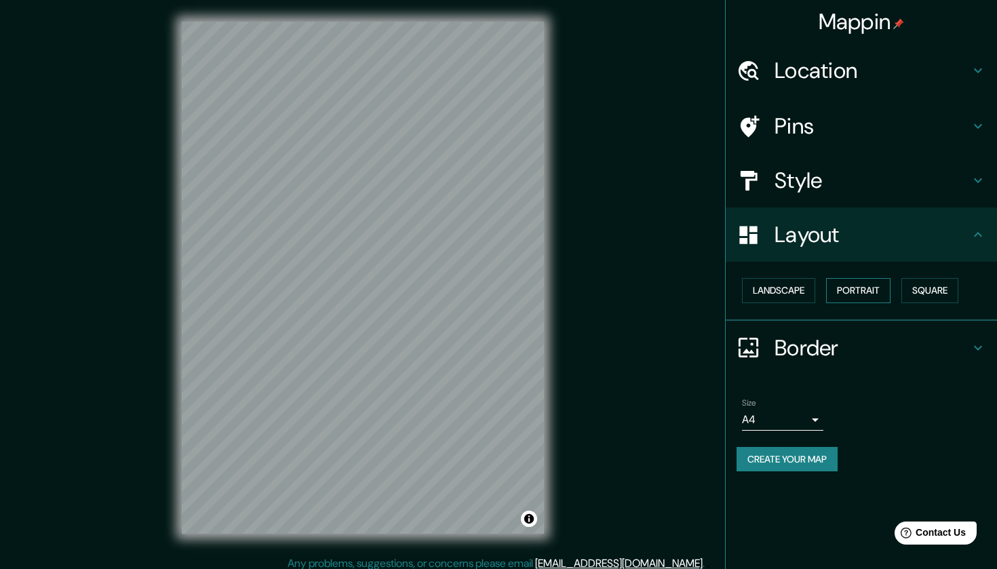
click at [849, 294] on button "Portrait" at bounding box center [858, 290] width 64 height 25
click at [793, 294] on button "Landscape" at bounding box center [778, 290] width 73 height 25
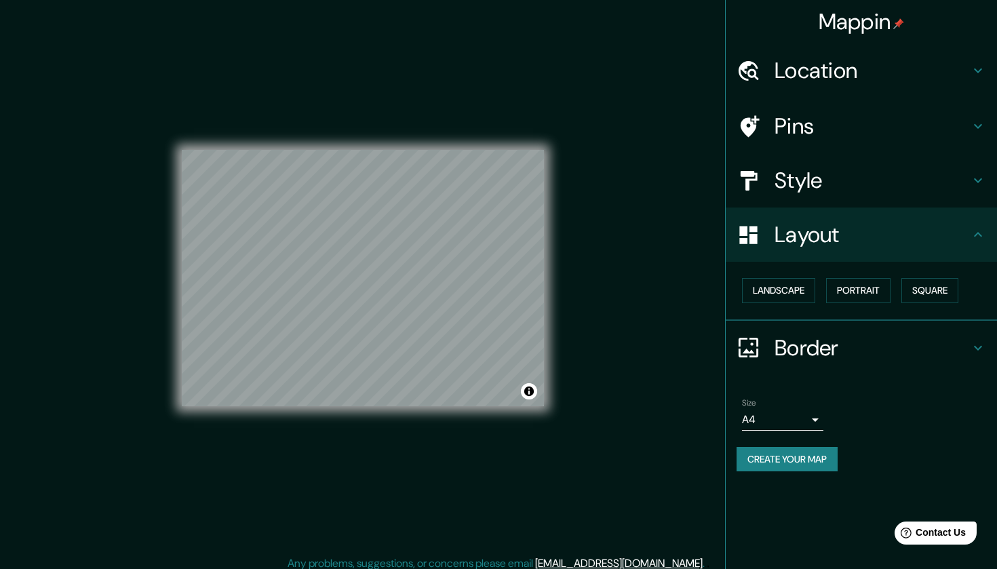
click at [805, 421] on body "Mappin Location [GEOGRAPHIC_DATA], [GEOGRAPHIC_DATA], [GEOGRAPHIC_DATA] Pins St…" at bounding box center [498, 284] width 997 height 569
click at [782, 464] on li "A3" at bounding box center [782, 469] width 81 height 24
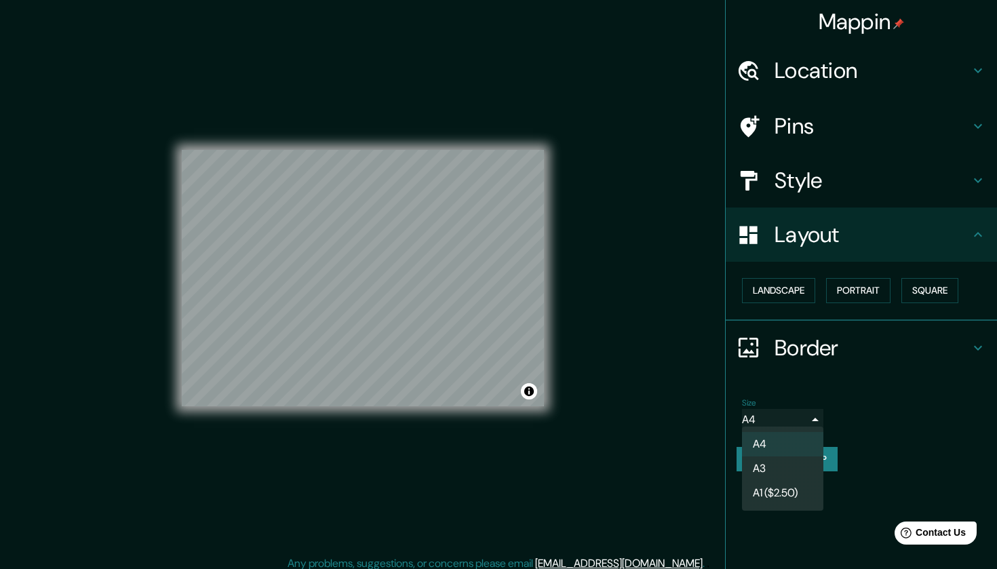
type input "a4"
click at [806, 345] on h4 "Border" at bounding box center [872, 348] width 195 height 27
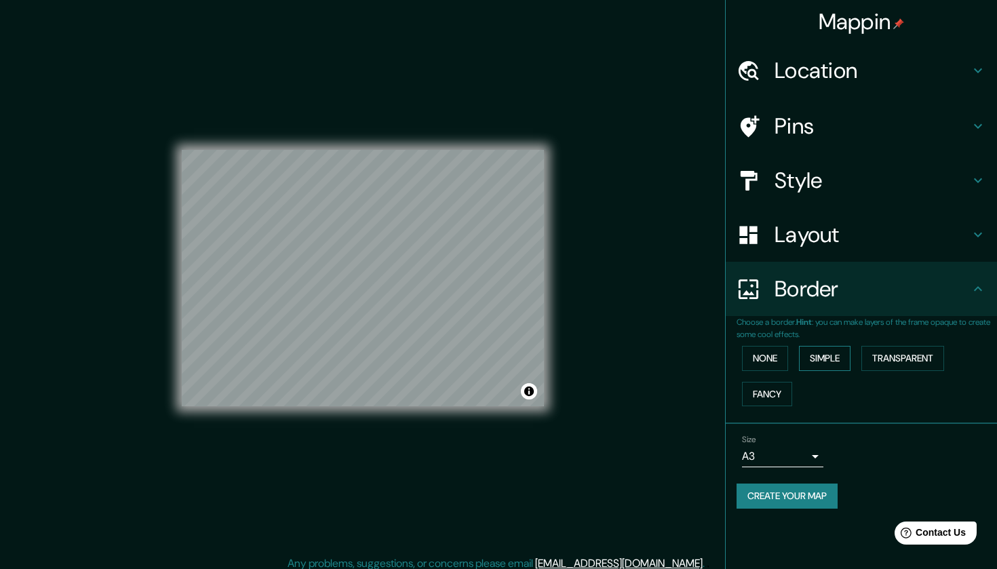
click at [817, 358] on button "Simple" at bounding box center [825, 358] width 52 height 25
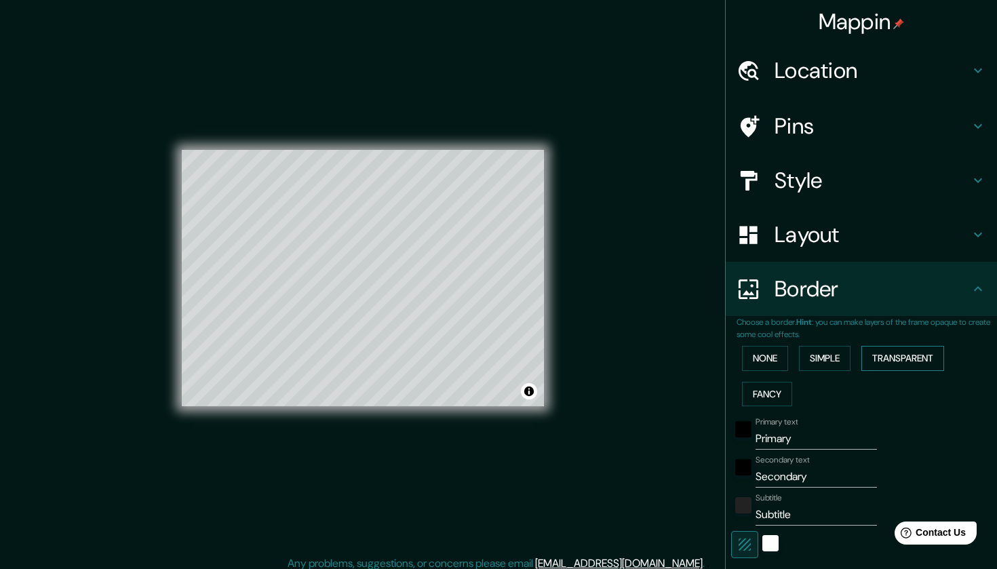
click at [885, 362] on button "Transparent" at bounding box center [903, 358] width 83 height 25
click at [824, 353] on button "Simple" at bounding box center [825, 358] width 52 height 25
click at [801, 435] on input "Primary" at bounding box center [816, 439] width 121 height 22
type input "n"
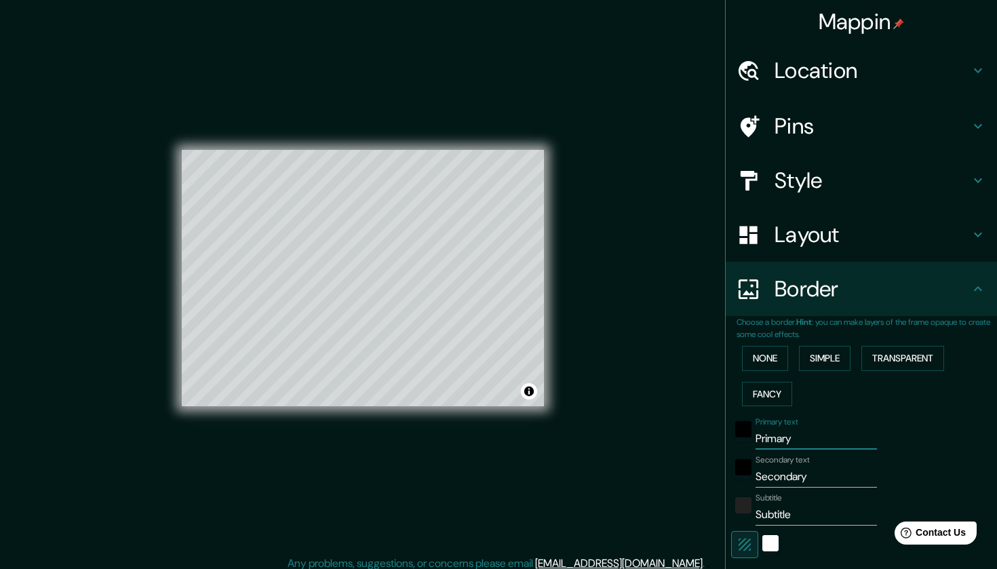
type input "214"
type input "43"
type input "nu"
type input "214"
type input "43"
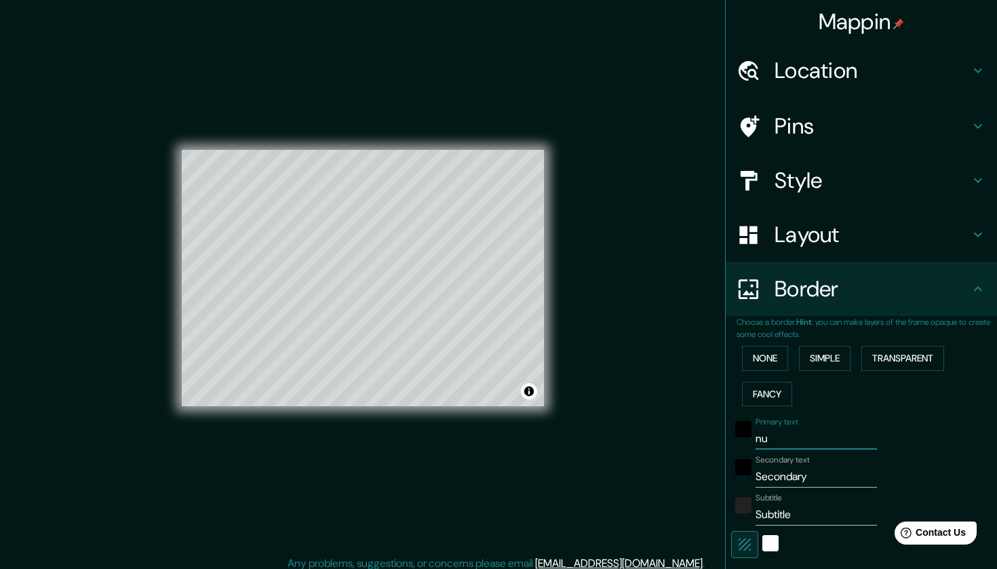
type input "nub"
type input "214"
type input "43"
type input "nuba"
type input "214"
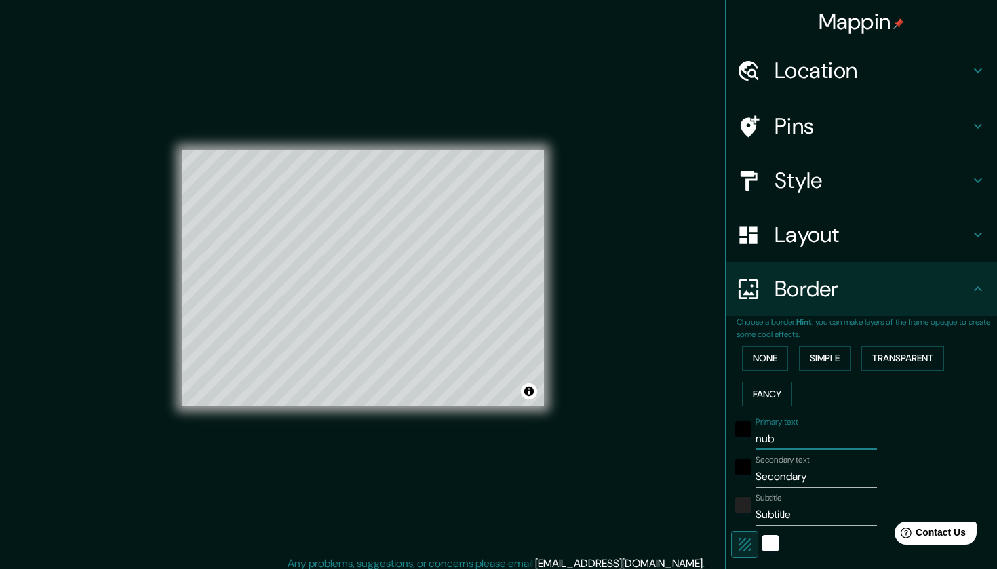
type input "43"
type input "nubak"
type input "214"
type input "43"
type input "nubak"
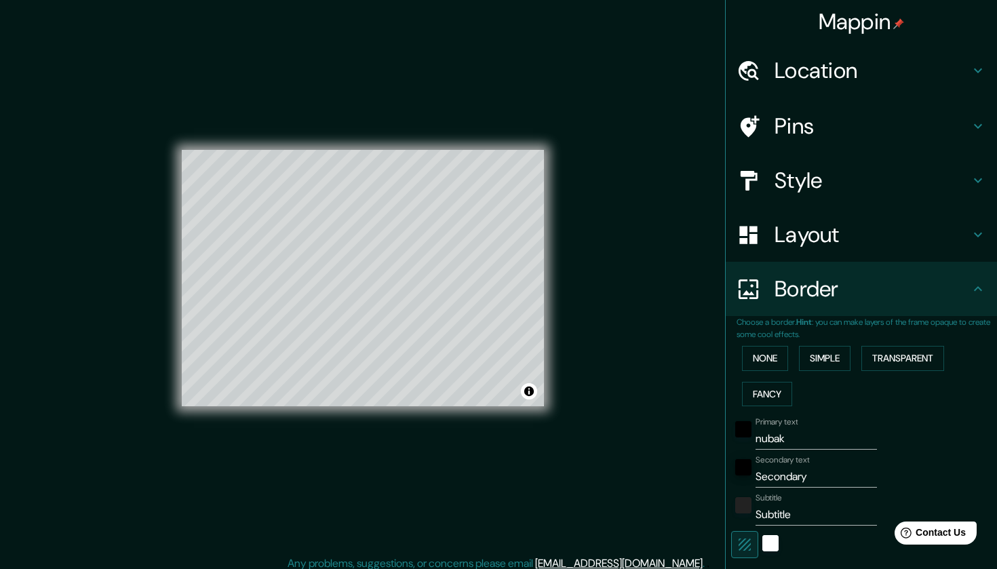
click at [807, 479] on input "Secondary" at bounding box center [816, 477] width 121 height 22
type input "I"
type input "214"
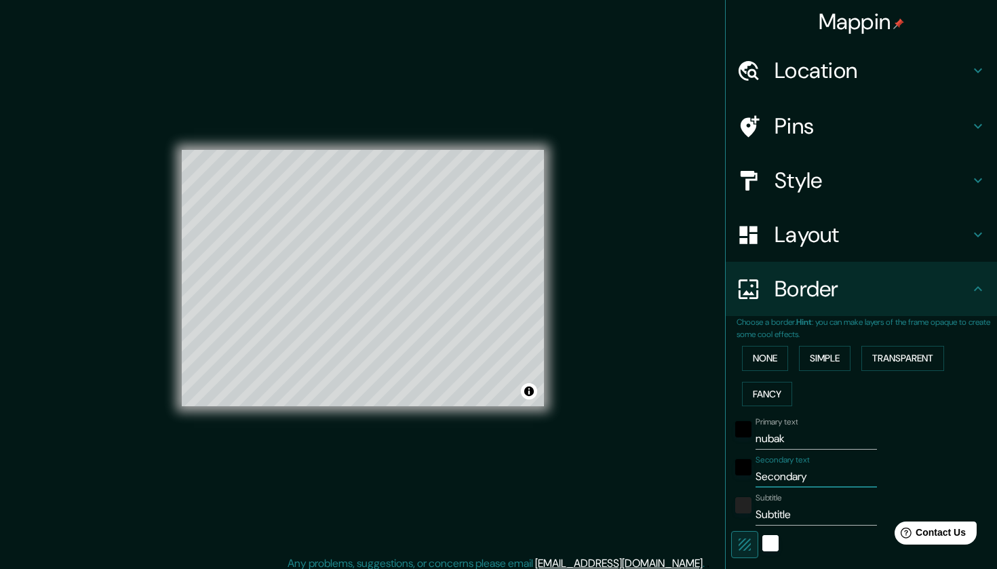
type input "43"
type input "In"
type input "214"
type input "43"
type input "Inm"
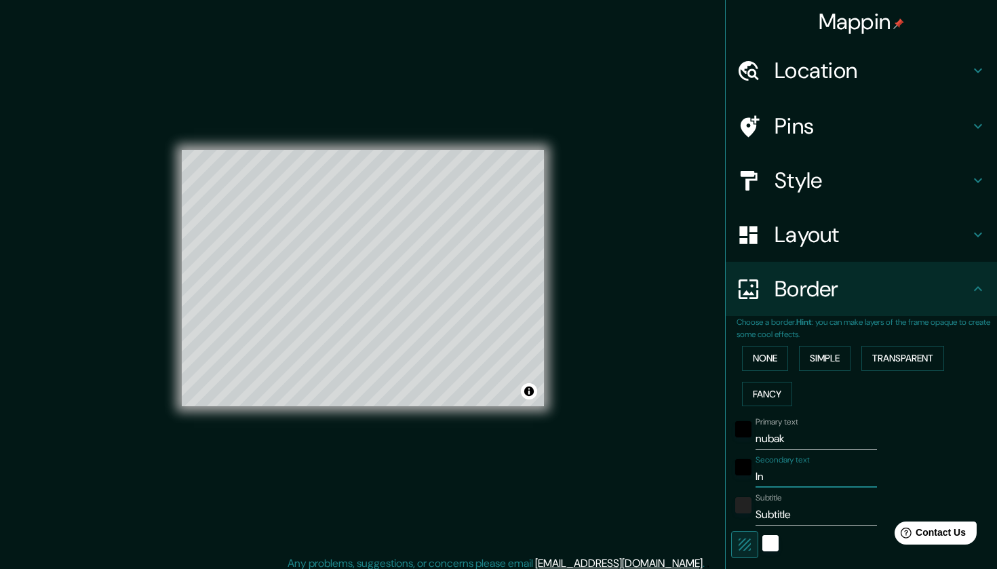
type input "214"
type input "43"
type input "Inmo"
type input "214"
type input "43"
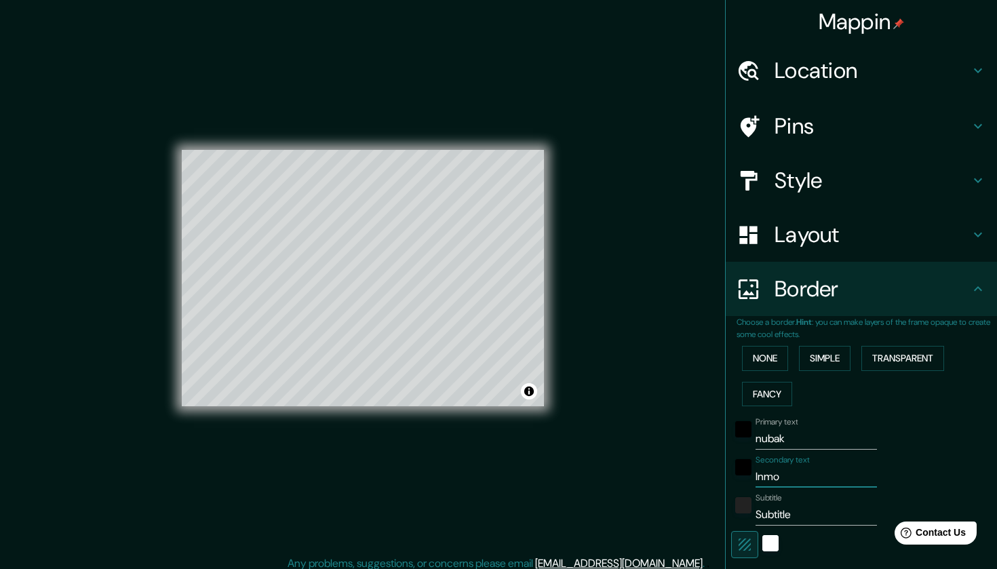
type input "Inmob"
type input "214"
type input "43"
type input "Inmobi"
type input "214"
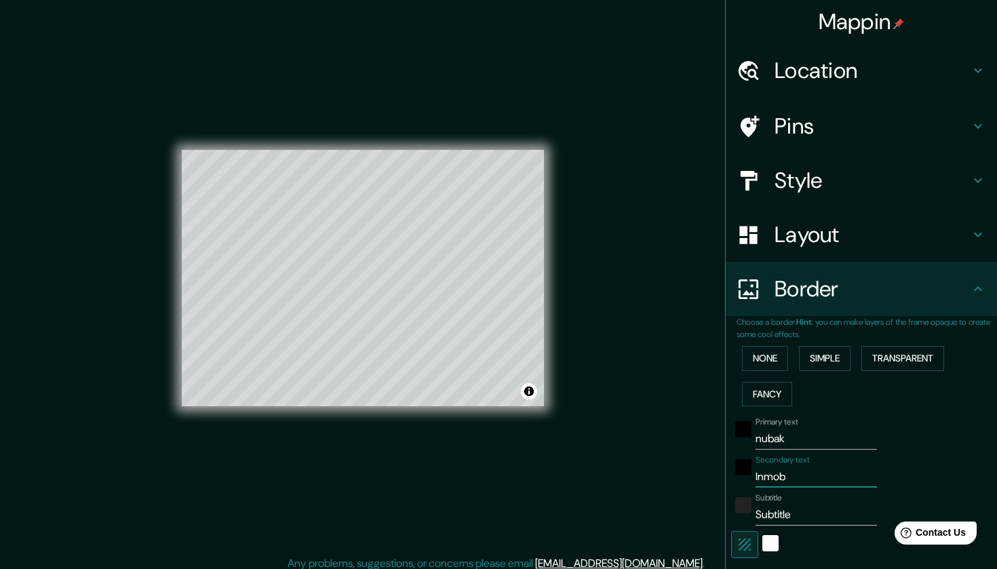
type input "43"
type input "Inmobil"
type input "214"
type input "43"
type input "Inmobili"
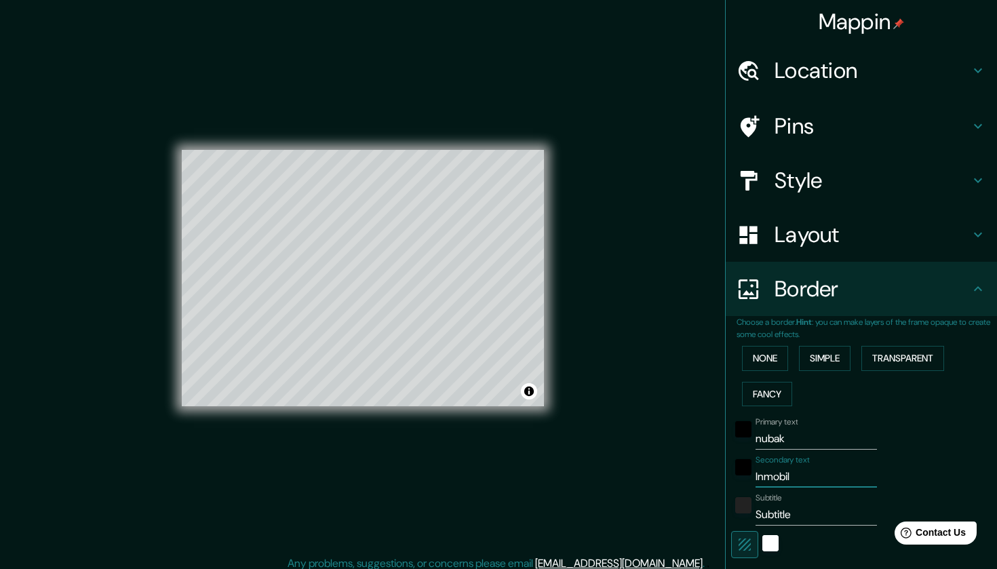
type input "214"
type input "43"
type input "Inmobilia"
type input "214"
type input "43"
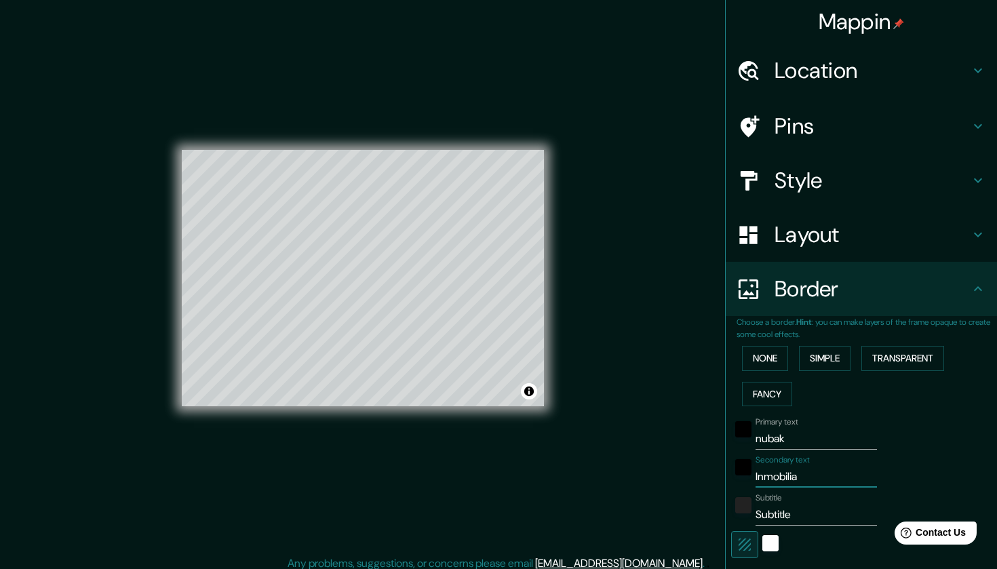
type input "Inmobiliar"
type input "214"
type input "43"
type input "Inmobiliari"
type input "214"
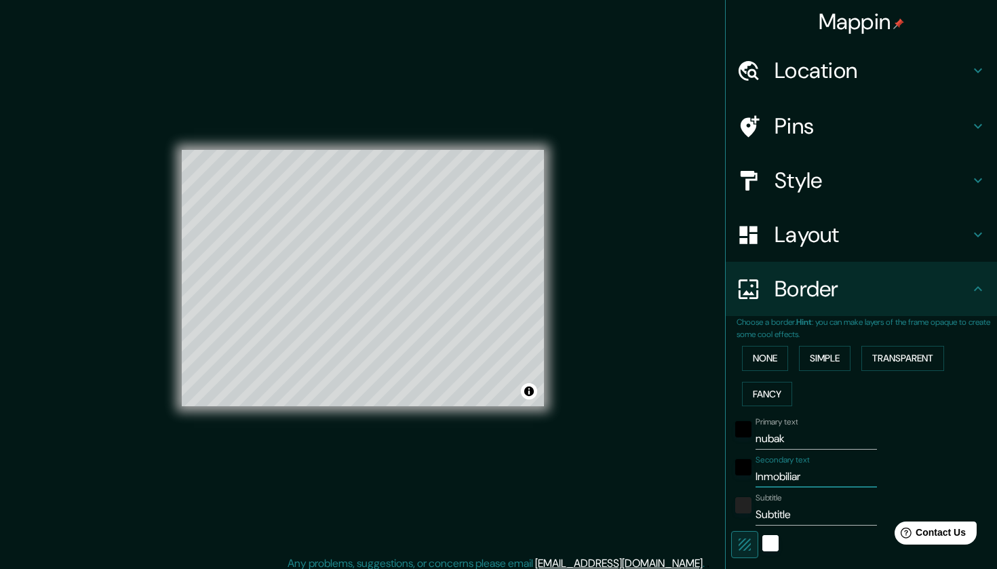
type input "43"
type input "Inmobiliaria"
type input "214"
type input "43"
type input "Inmobiliaria"
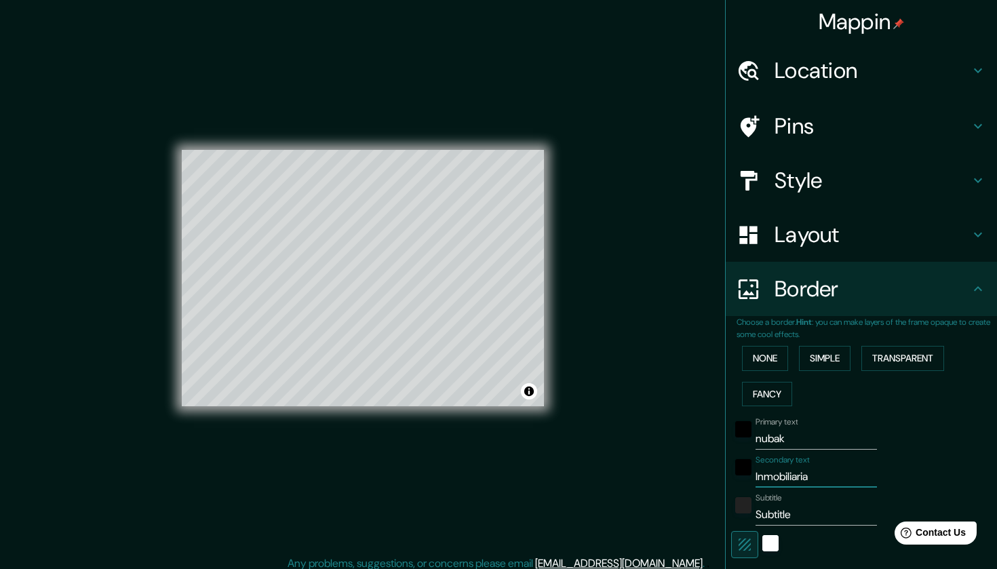
click at [802, 506] on input "Subtitle" at bounding box center [816, 515] width 121 height 22
type input "M"
type input "214"
type input "43"
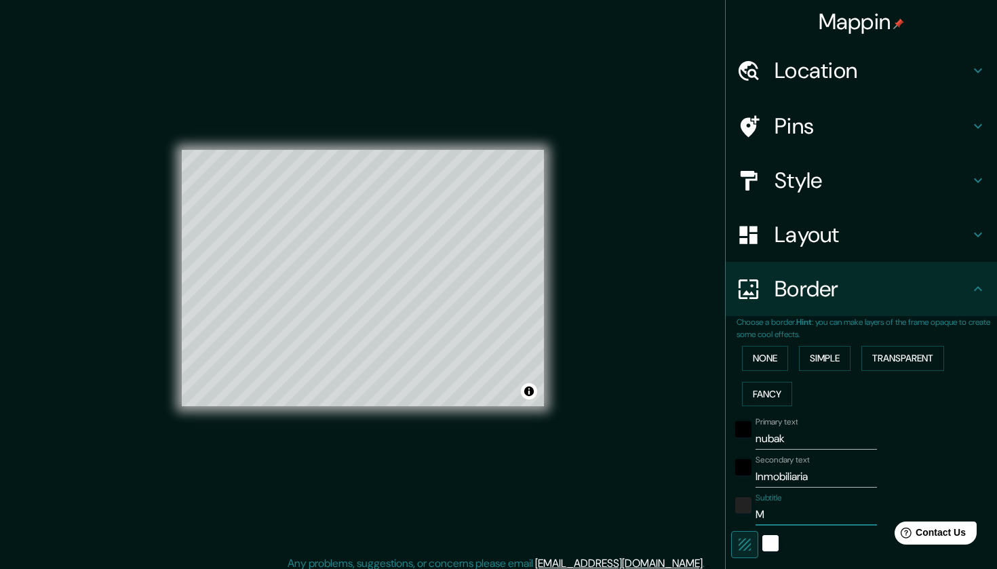
type input "Ma"
type input "214"
type input "43"
type input "Map"
type input "214"
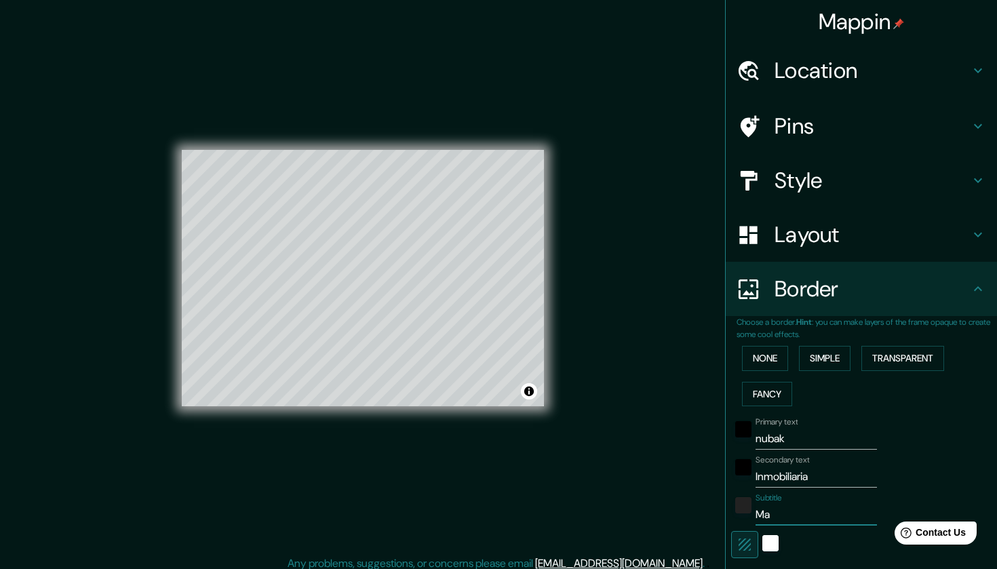
type input "43"
type input "Mapa"
type input "214"
type input "43"
type input "Mapa"
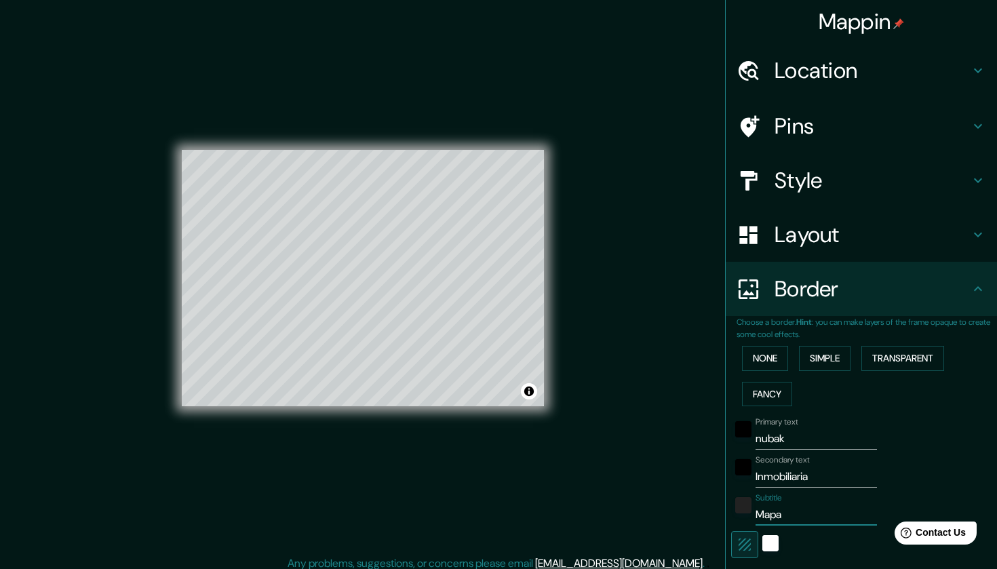
type input "214"
type input "43"
type input "Mapa d"
type input "214"
type input "43"
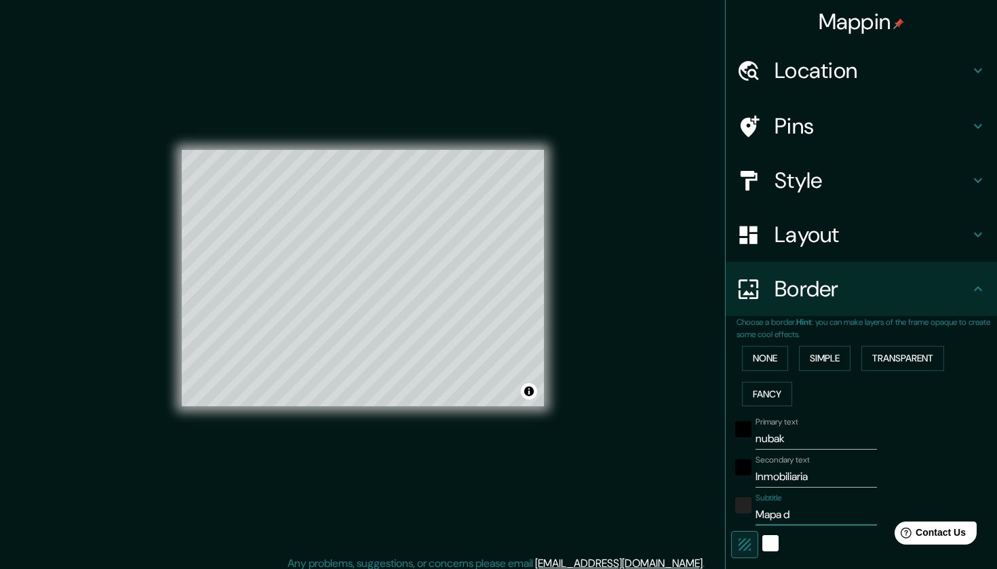
type input "Mapa de"
type input "214"
type input "43"
type input "Mapa de"
type input "214"
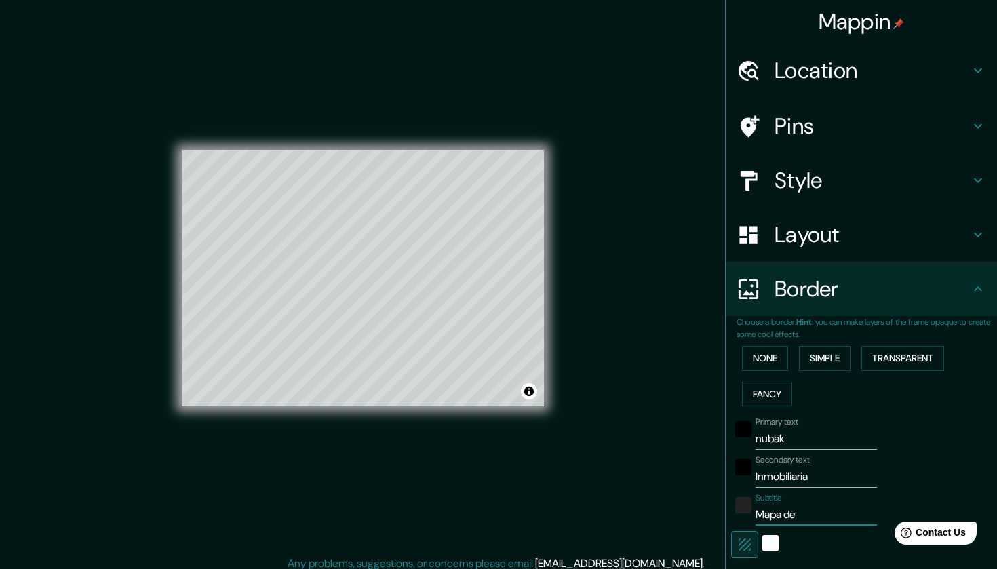
type input "43"
type input "Mapa de M"
type input "214"
type input "43"
type input "Mapa de M´"
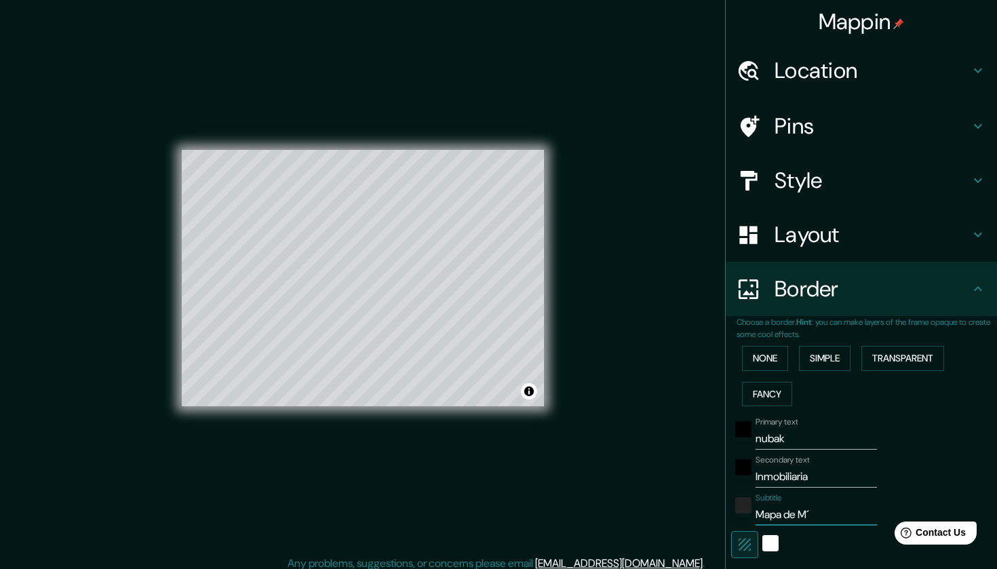
type input "214"
type input "43"
type input "Mapa de Mé"
type input "214"
type input "43"
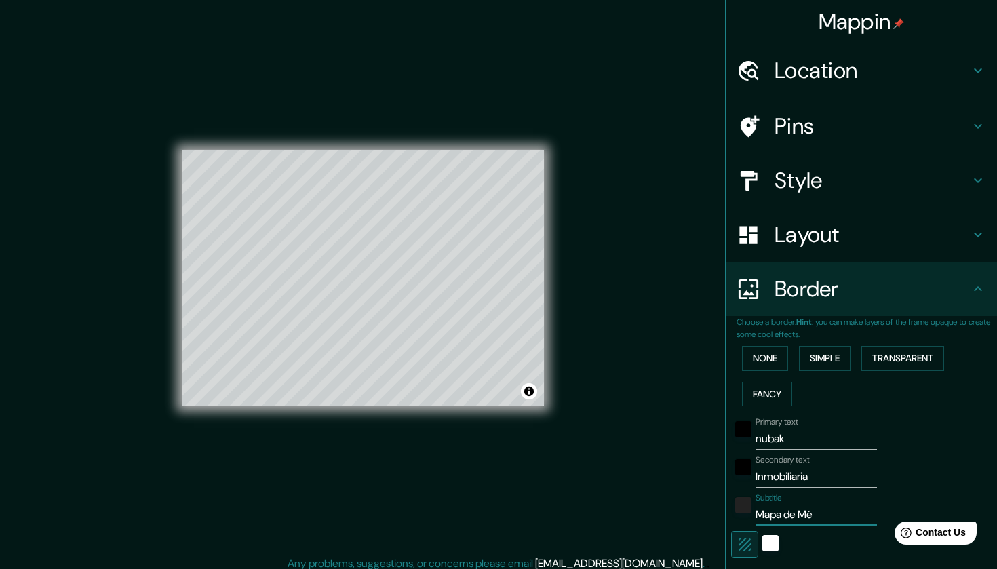
type input "Mapa de Mér"
type input "214"
type input "43"
type input "Mapa de Méri"
type input "214"
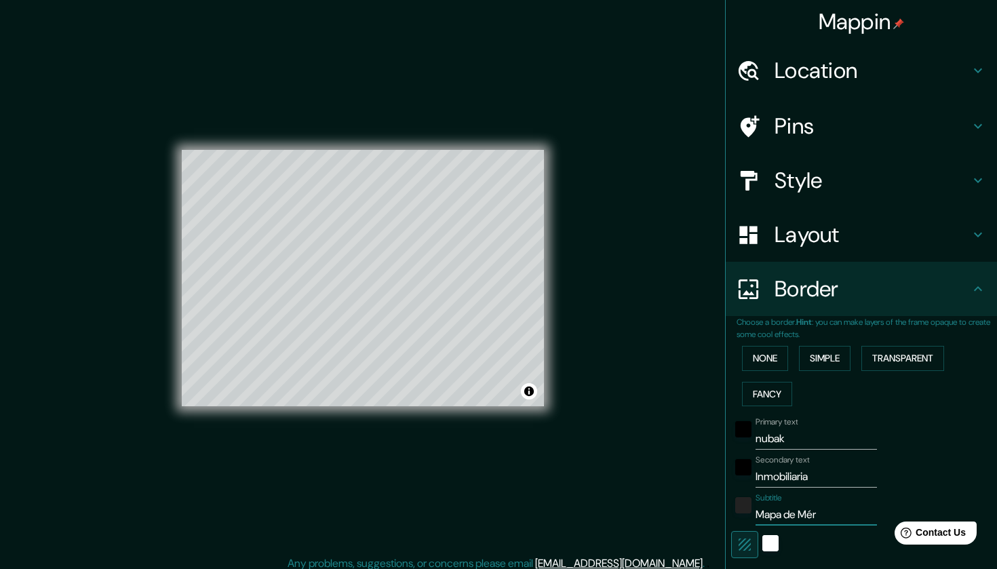
type input "43"
type input "Mapa de Mérid"
type input "214"
type input "43"
type input "Mapa de Mérida"
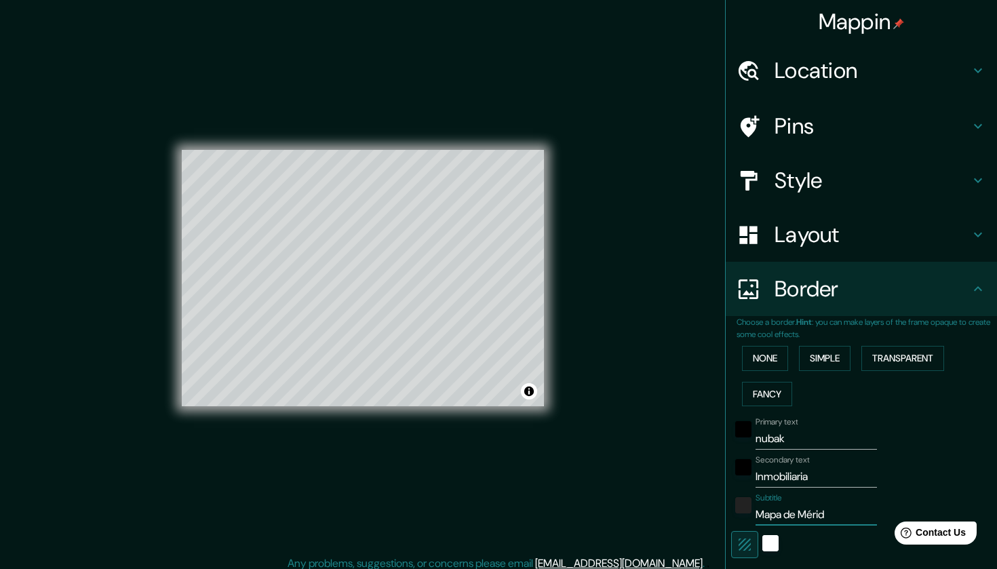
type input "214"
type input "43"
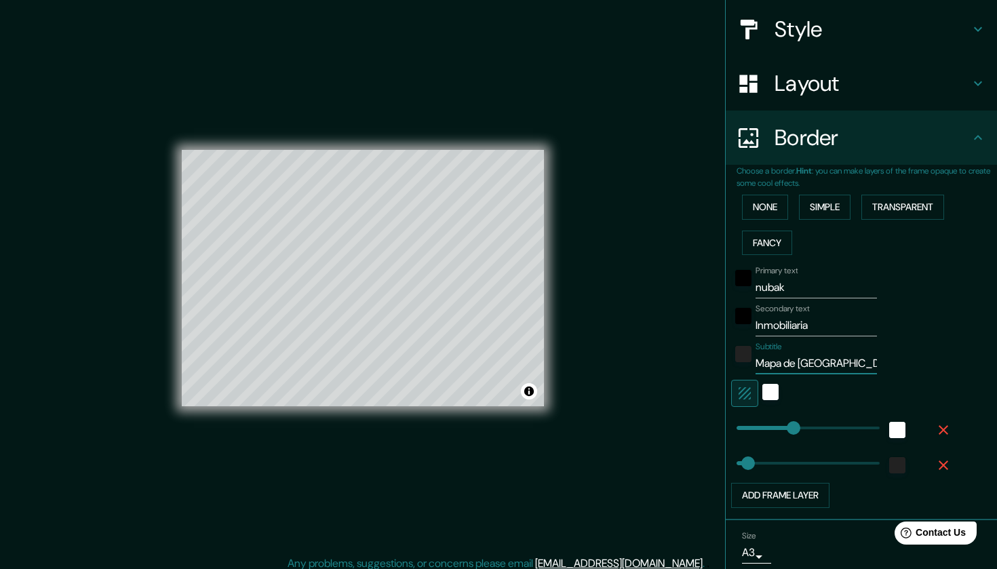
scroll to position [154, 0]
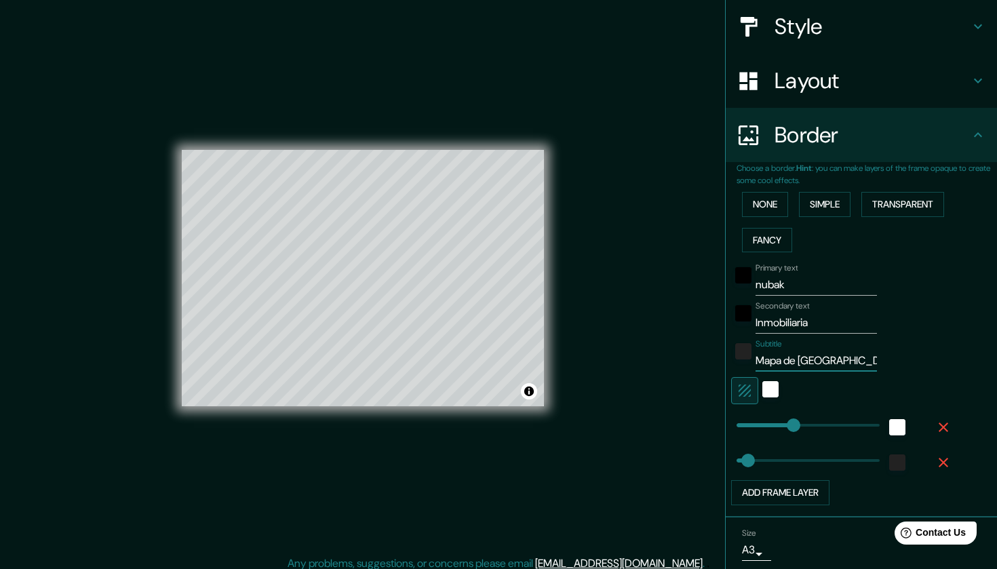
type input "Mapa de Mérida"
type input "28"
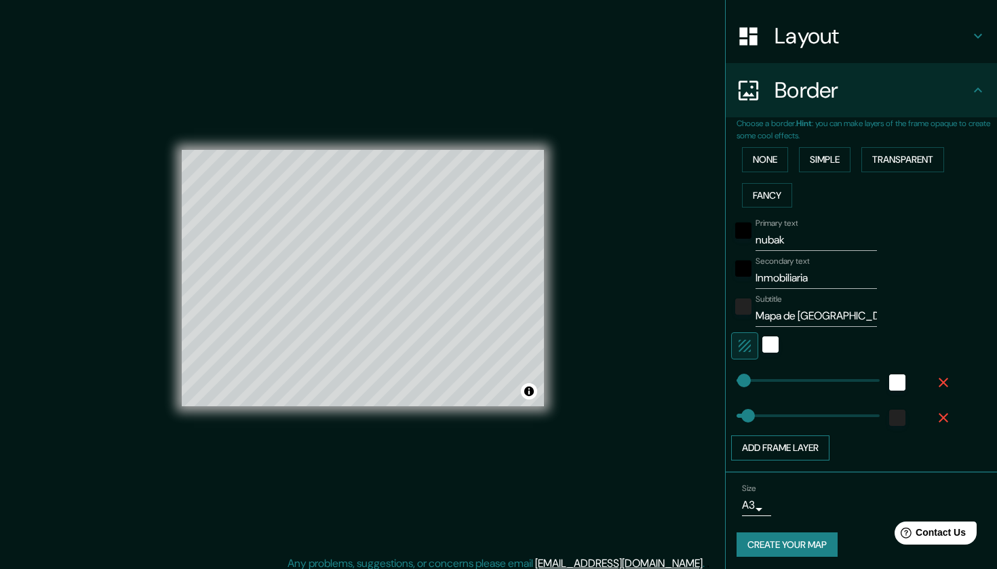
scroll to position [198, 0]
type input "30"
drag, startPoint x: 753, startPoint y: 414, endPoint x: 745, endPoint y: 418, distance: 9.1
click at [745, 418] on span at bounding box center [745, 417] width 14 height 14
type input "309"
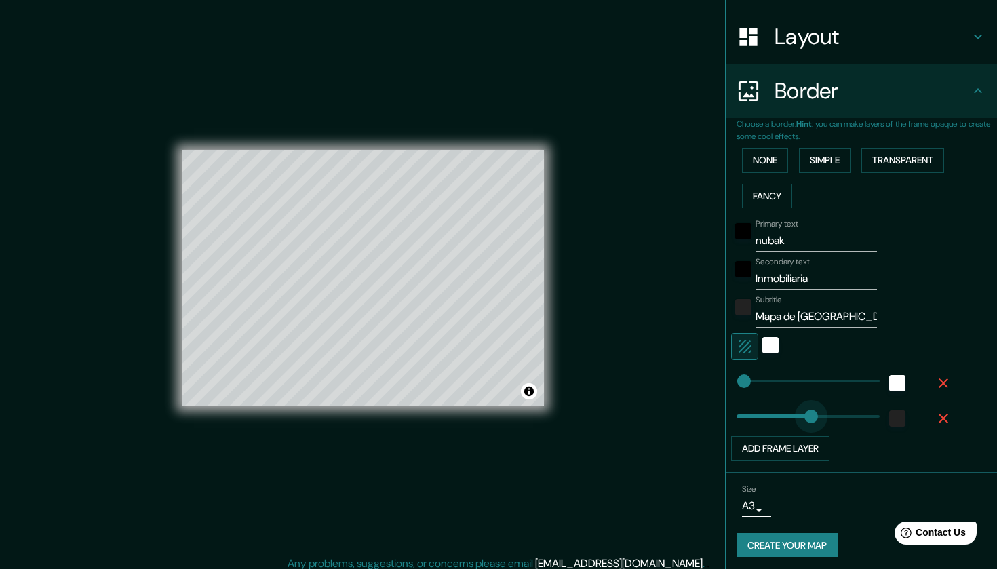
drag, startPoint x: 745, startPoint y: 418, endPoint x: 820, endPoint y: 412, distance: 75.6
type input "18"
type input "63"
drag, startPoint x: 743, startPoint y: 413, endPoint x: 754, endPoint y: 413, distance: 10.9
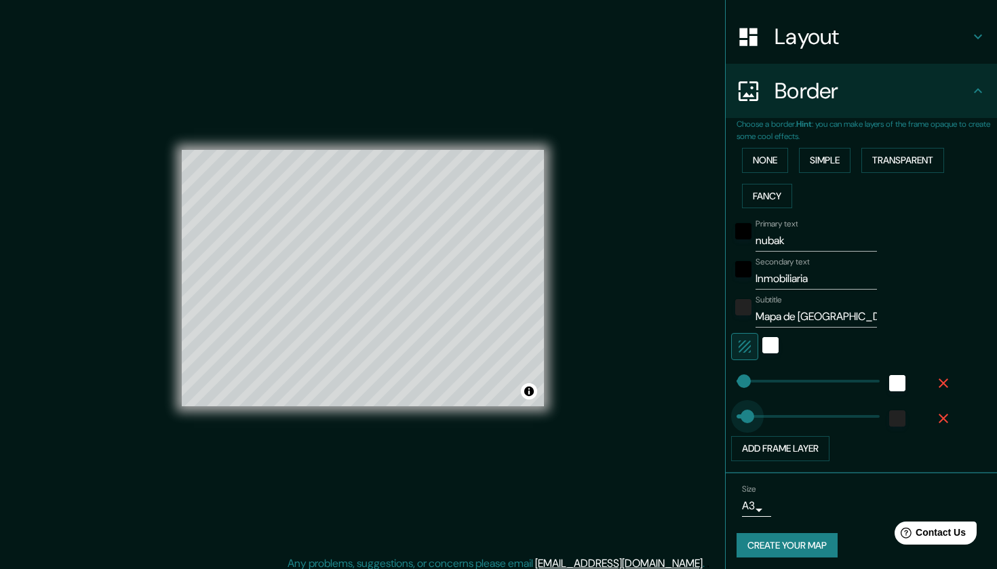
type input "20"
drag, startPoint x: 754, startPoint y: 413, endPoint x: 742, endPoint y: 417, distance: 12.2
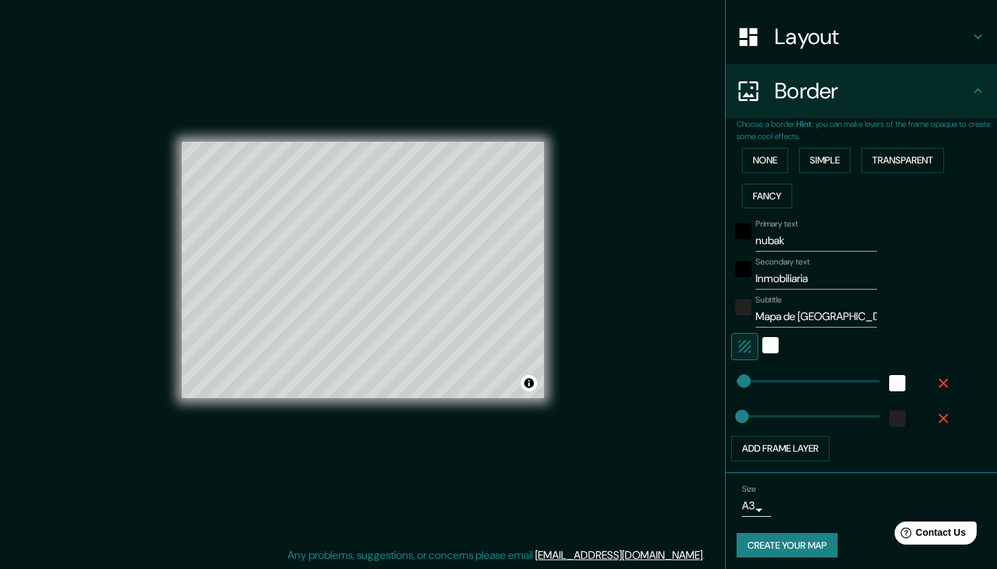
scroll to position [8, 0]
click at [793, 539] on button "Create your map" at bounding box center [787, 545] width 101 height 25
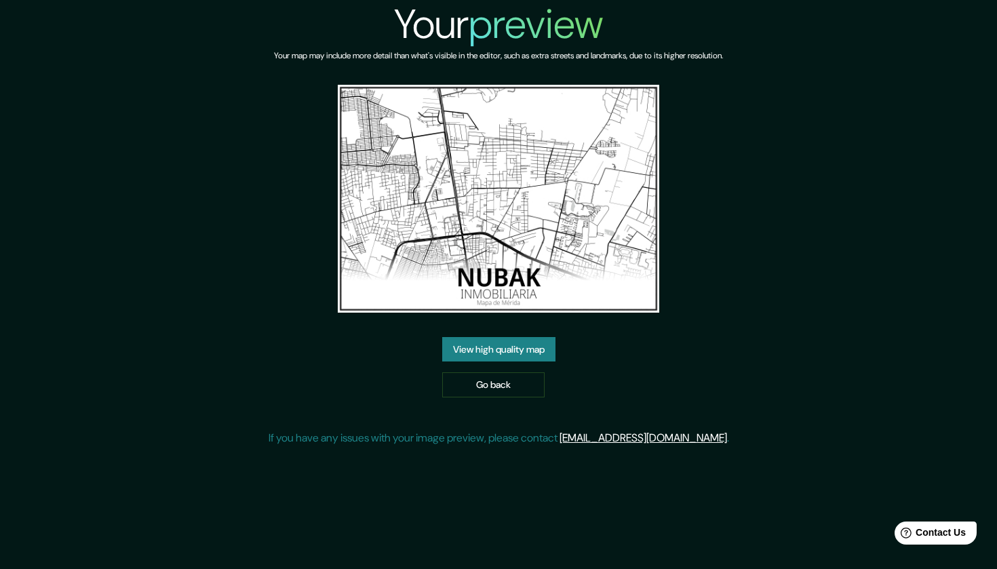
click at [501, 349] on link "View high quality map" at bounding box center [498, 349] width 113 height 25
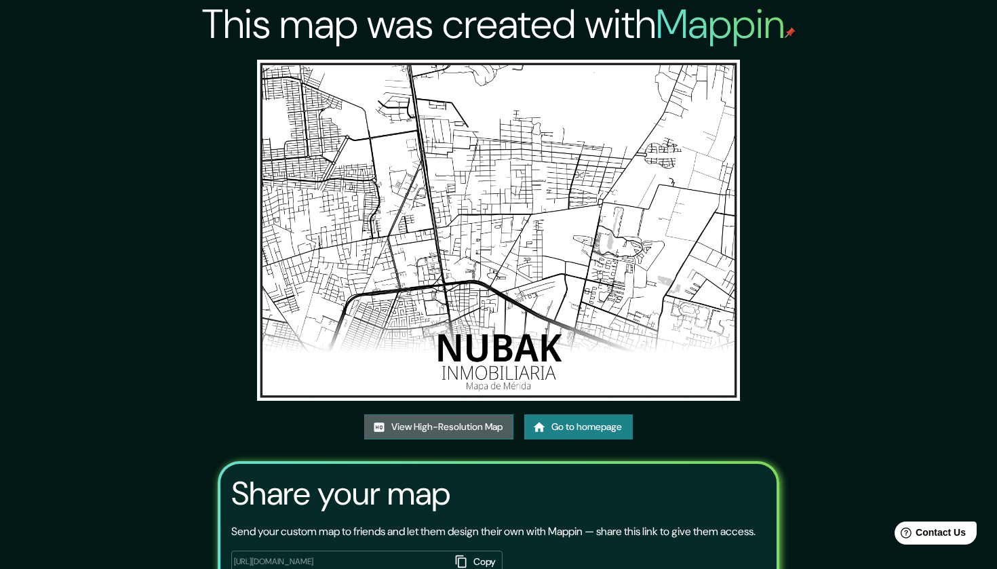
click at [445, 421] on link "View High-Resolution Map" at bounding box center [438, 427] width 149 height 25
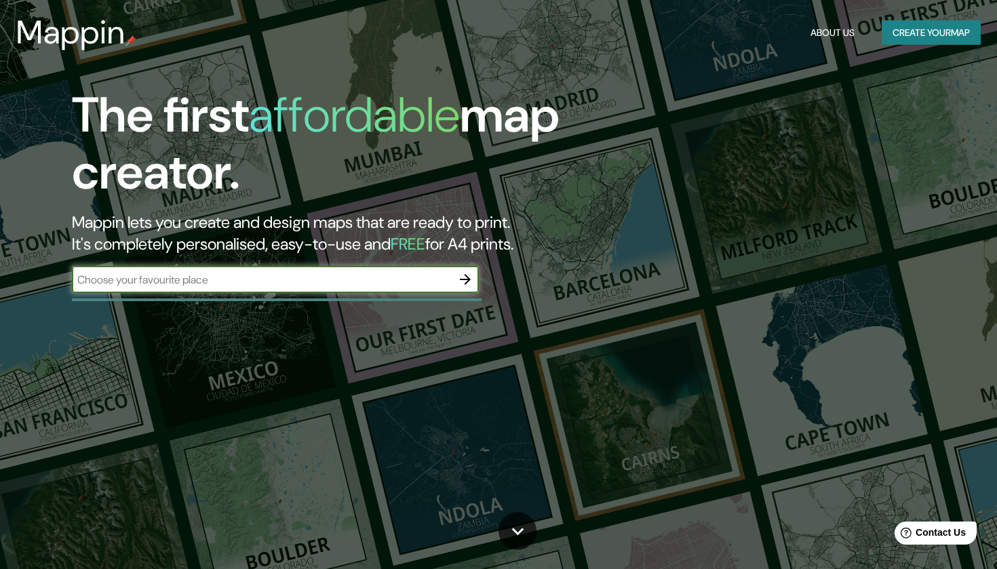
click at [914, 39] on button "Create your map" at bounding box center [931, 32] width 99 height 25
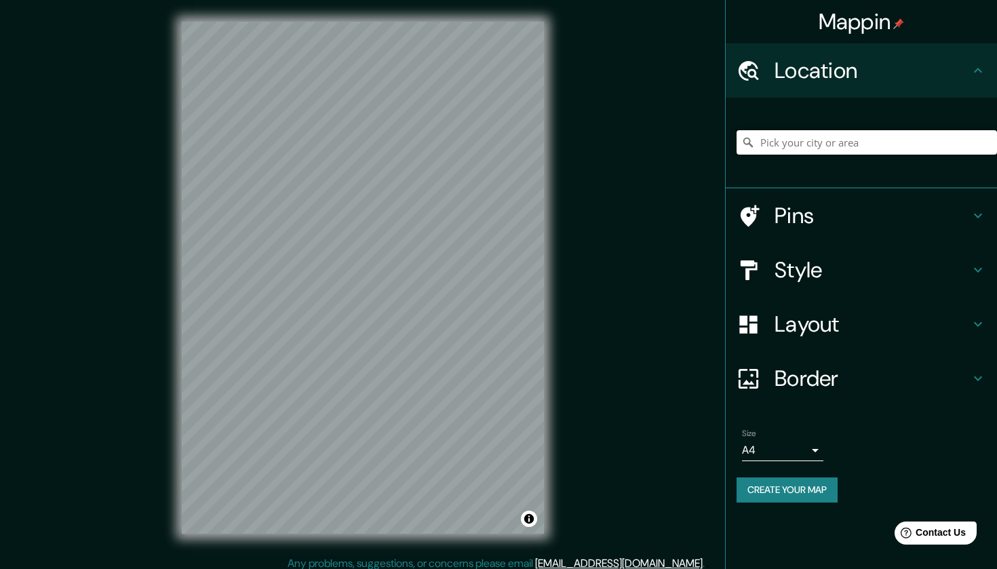
click at [817, 146] on input "Pick your city or area" at bounding box center [867, 142] width 261 height 24
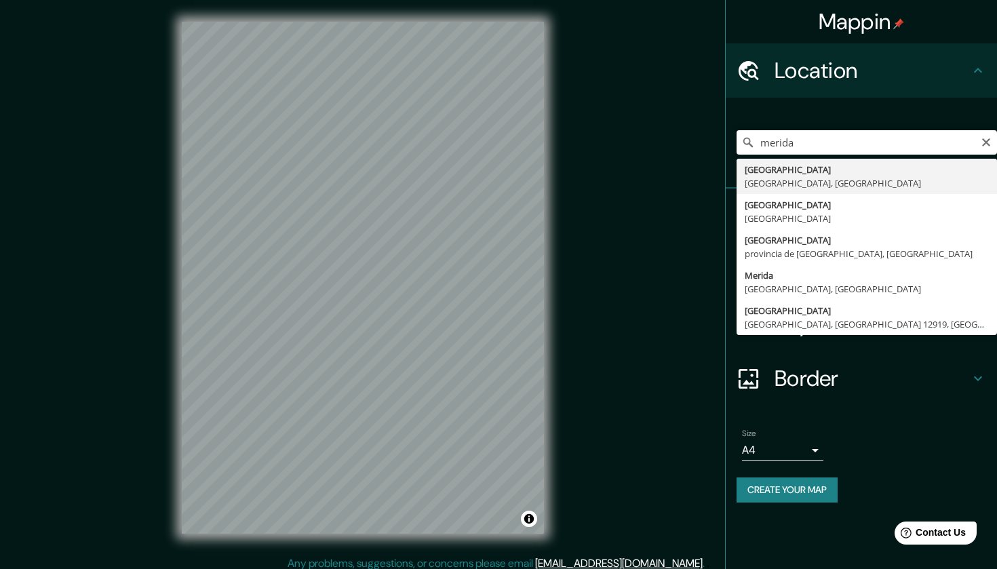
type input "[GEOGRAPHIC_DATA], [GEOGRAPHIC_DATA], [GEOGRAPHIC_DATA]"
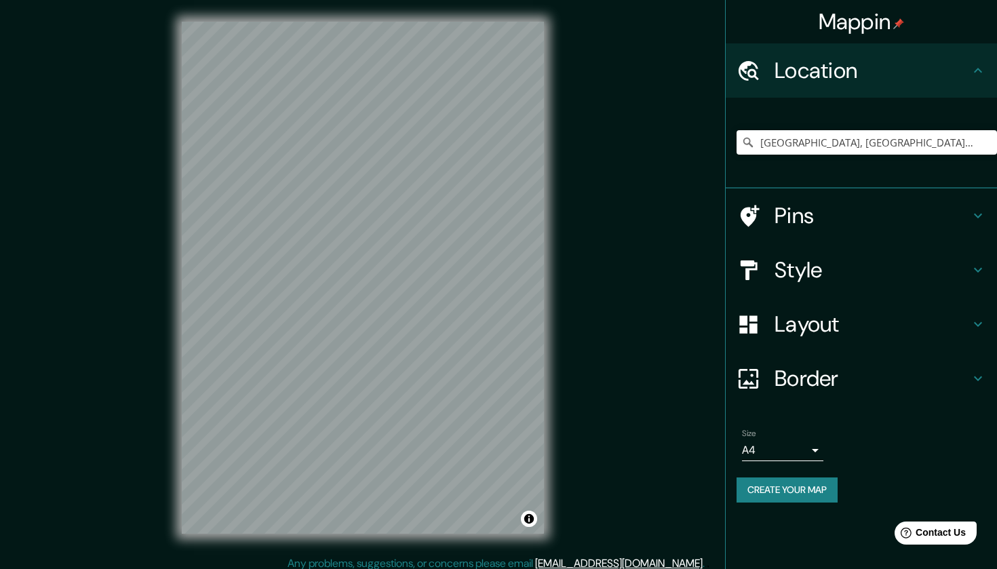
click at [822, 320] on h4 "Layout" at bounding box center [872, 324] width 195 height 27
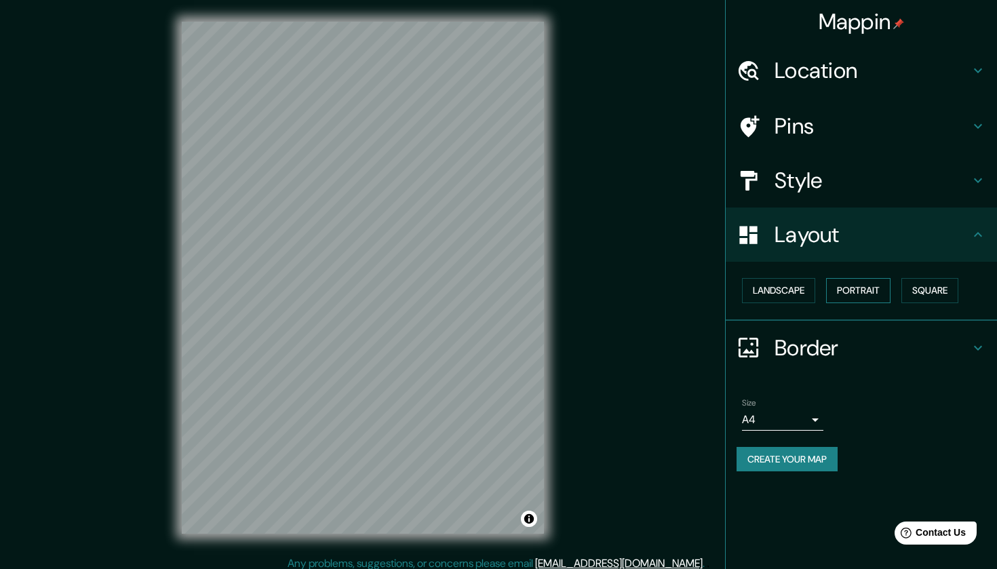
click at [843, 292] on button "Portrait" at bounding box center [858, 290] width 64 height 25
click at [794, 286] on button "Landscape" at bounding box center [778, 290] width 73 height 25
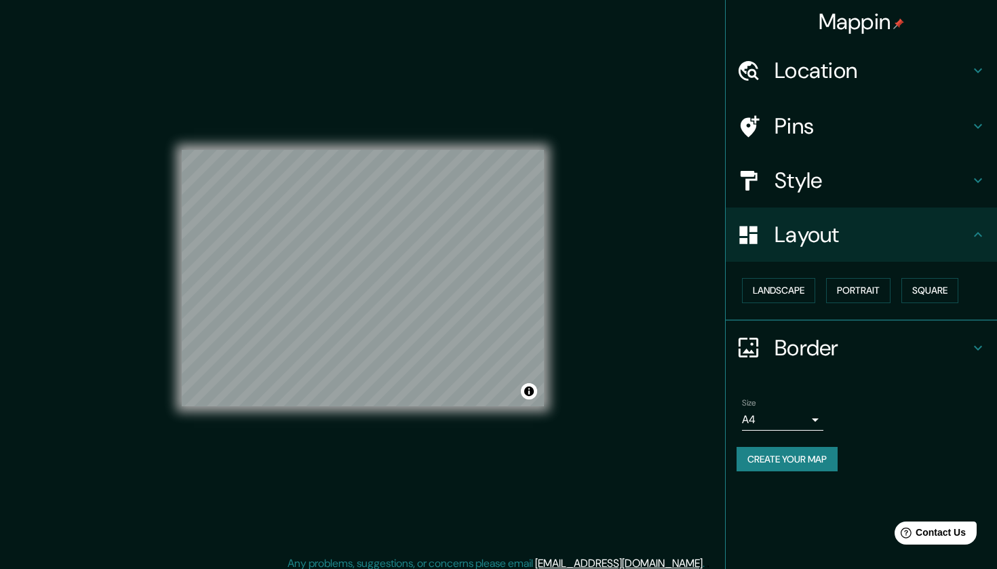
click at [776, 174] on h4 "Style" at bounding box center [872, 180] width 195 height 27
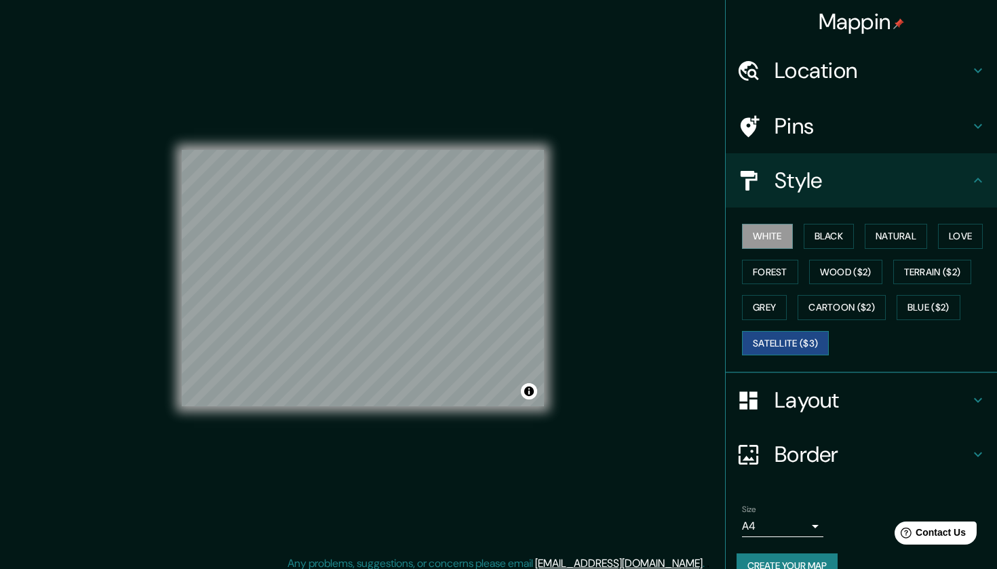
click at [774, 341] on button "Satellite ($3)" at bounding box center [785, 343] width 87 height 25
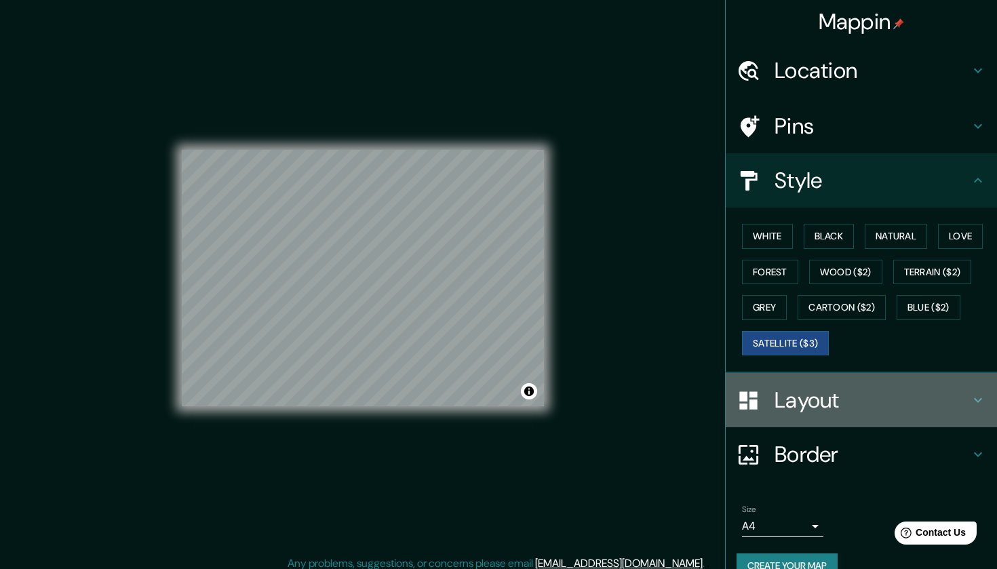
click at [789, 398] on h4 "Layout" at bounding box center [872, 400] width 195 height 27
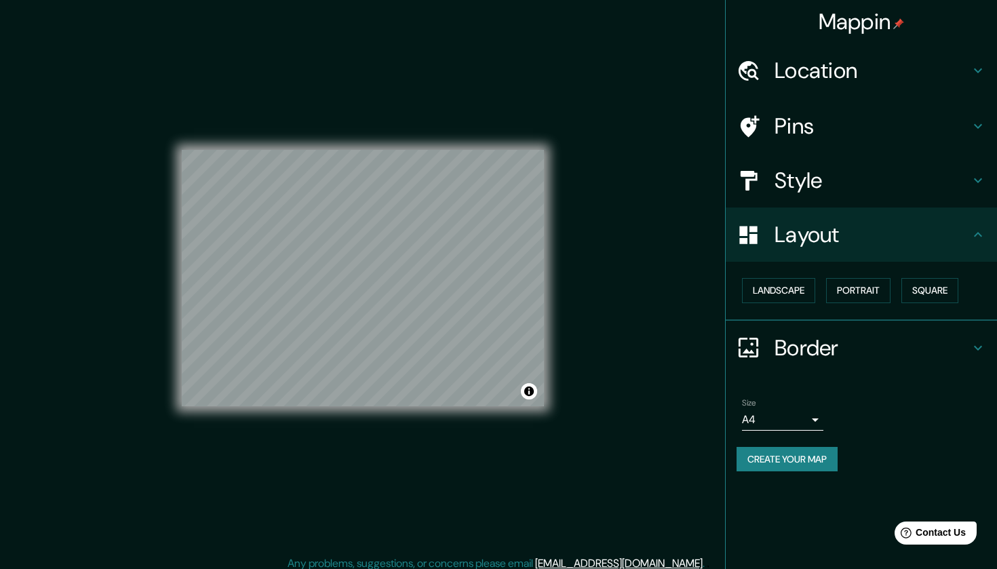
click at [788, 421] on body "Mappin Location [GEOGRAPHIC_DATA], [GEOGRAPHIC_DATA], [GEOGRAPHIC_DATA] Pins St…" at bounding box center [498, 284] width 997 height 569
click at [777, 467] on li "A3" at bounding box center [782, 469] width 81 height 24
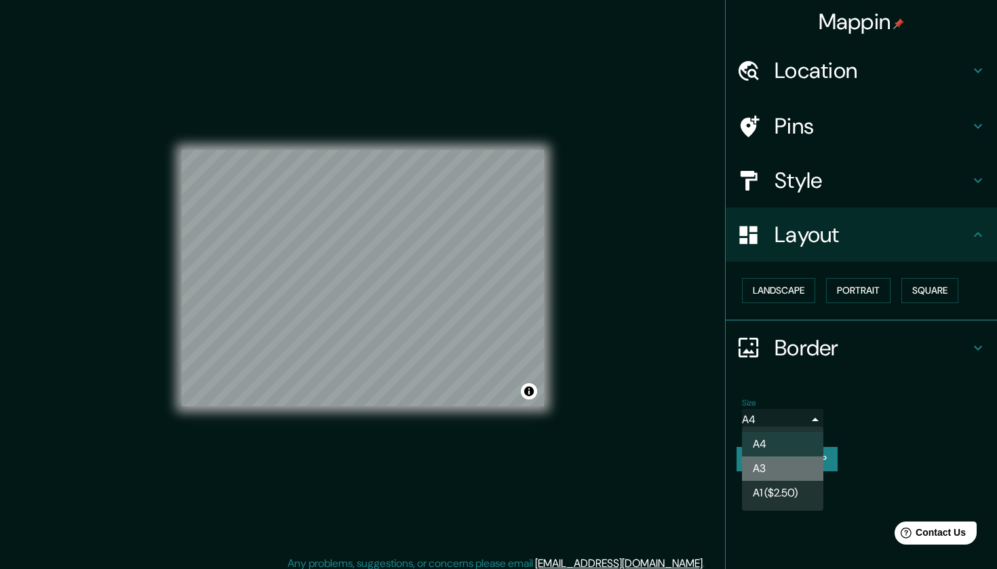
type input "a4"
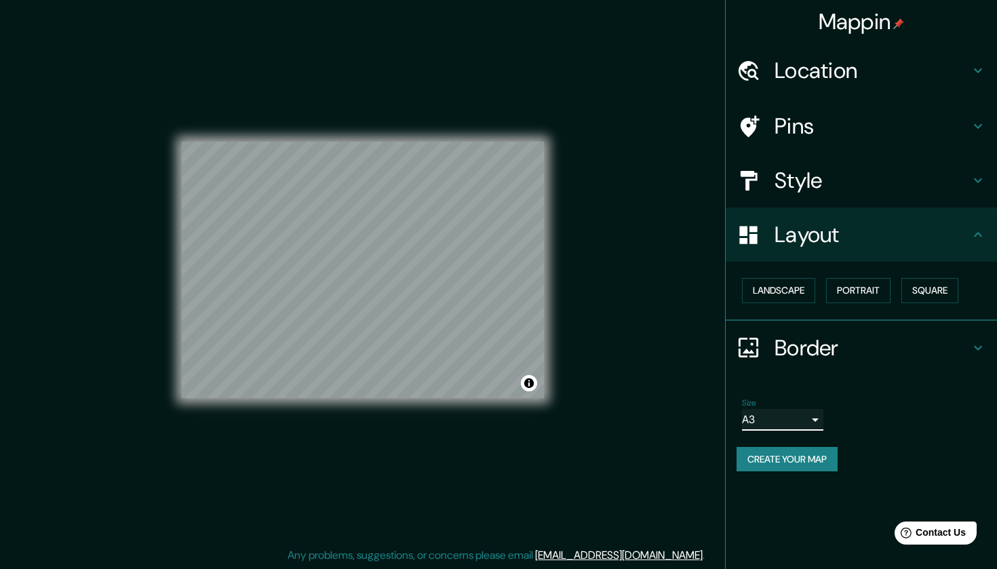
scroll to position [8, 0]
click at [854, 345] on h4 "Border" at bounding box center [872, 348] width 195 height 27
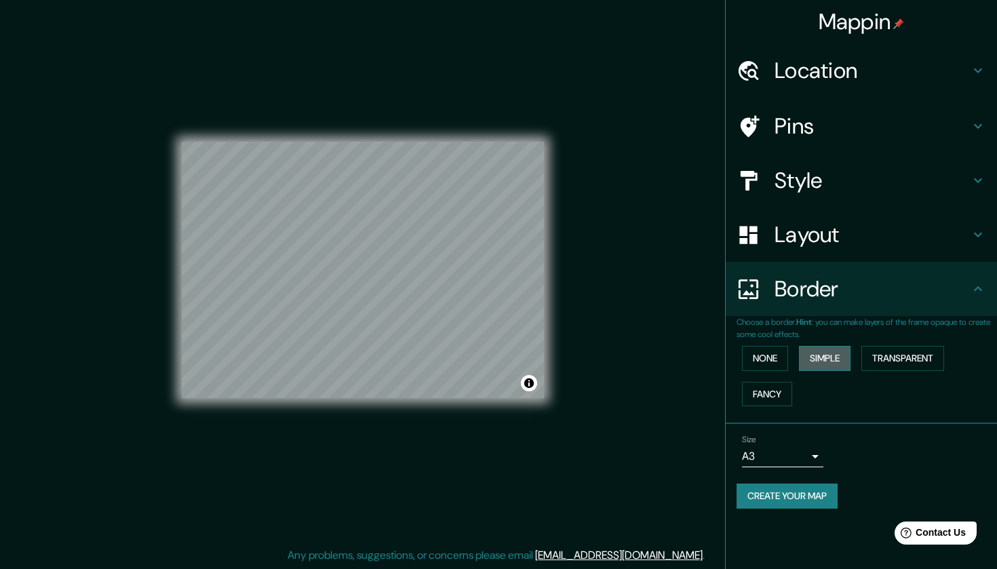
click at [822, 358] on button "Simple" at bounding box center [825, 358] width 52 height 25
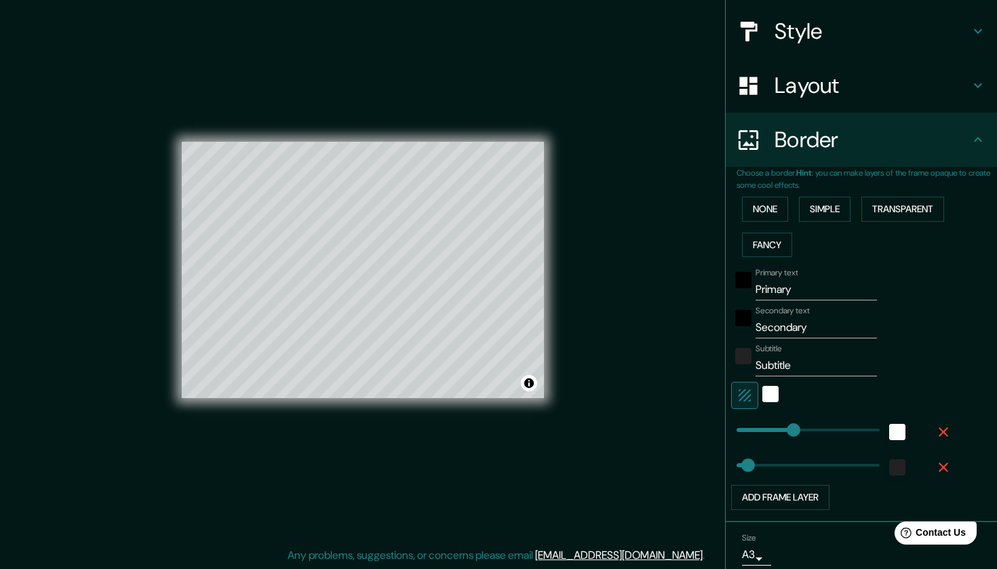
scroll to position [161, 0]
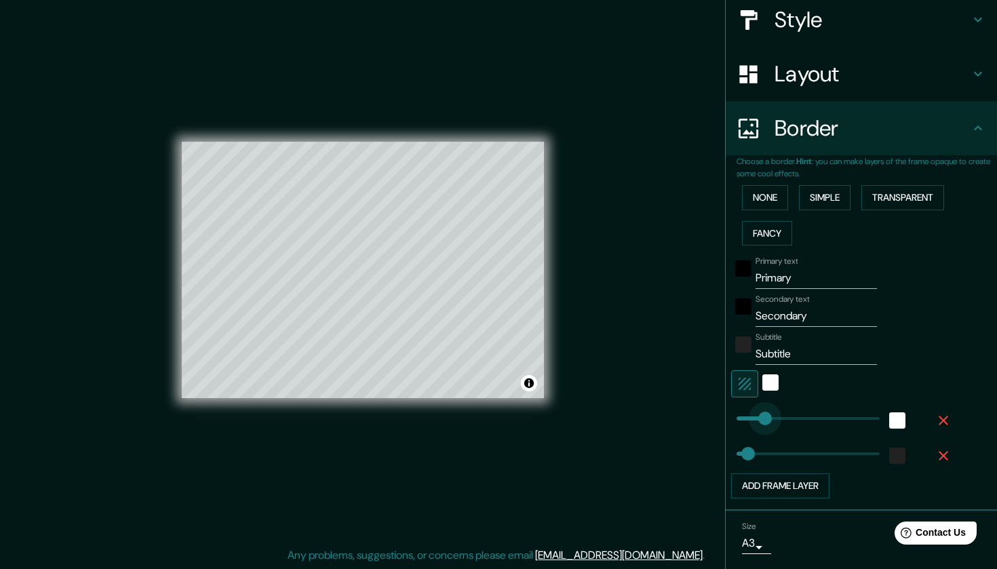
type input "79"
drag, startPoint x: 801, startPoint y: 413, endPoint x: 758, endPoint y: 412, distance: 42.8
type input "43"
type input "20"
drag, startPoint x: 758, startPoint y: 412, endPoint x: 742, endPoint y: 410, distance: 15.7
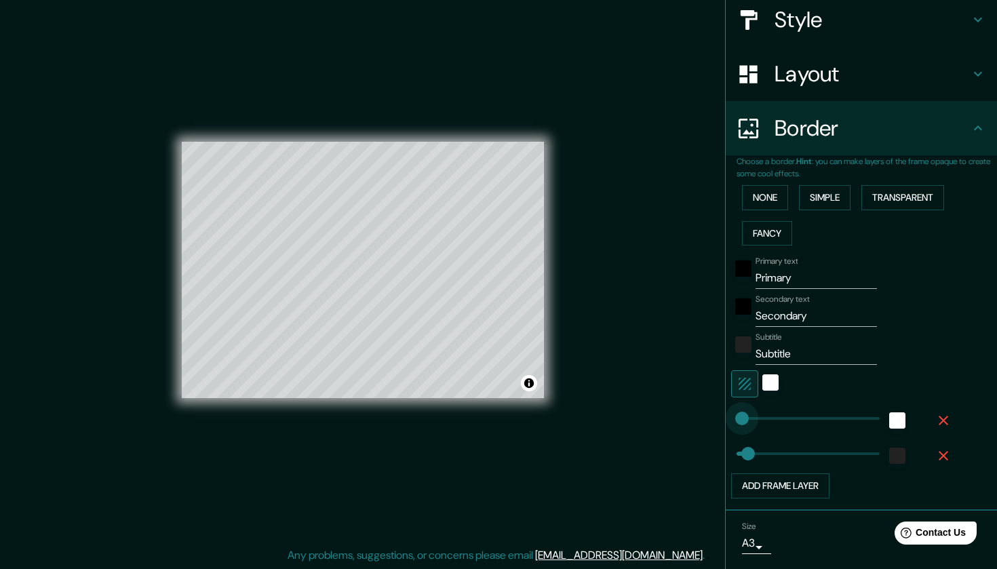
type input "43"
type input "0"
drag, startPoint x: 742, startPoint y: 410, endPoint x: 723, endPoint y: 412, distance: 19.1
type input "43"
click at [949, 417] on icon "button" at bounding box center [944, 421] width 16 height 16
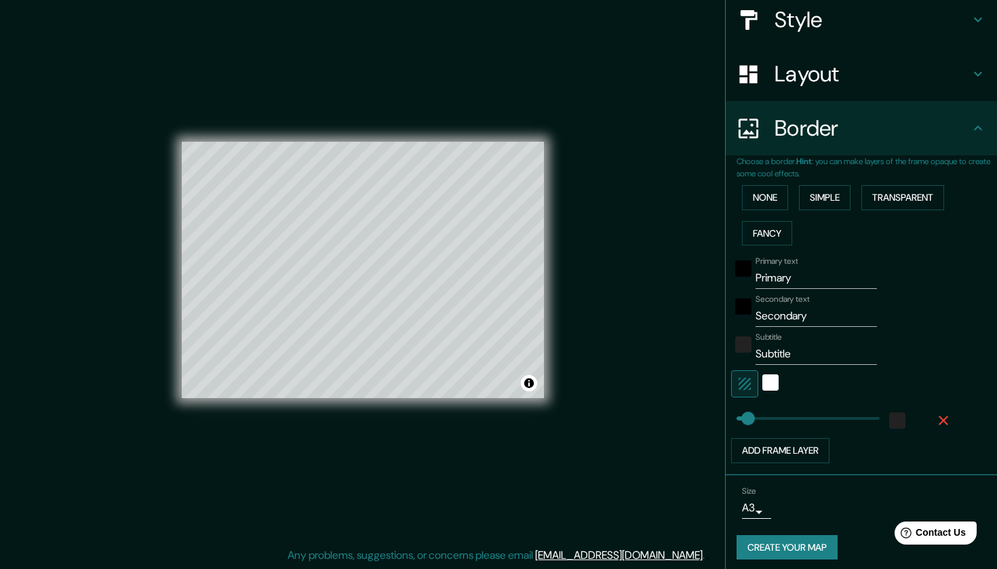
type input "23"
click at [752, 383] on icon "button" at bounding box center [745, 384] width 16 height 16
click at [750, 383] on icon "button" at bounding box center [745, 384] width 16 height 16
click at [767, 379] on div "white" at bounding box center [771, 383] width 16 height 16
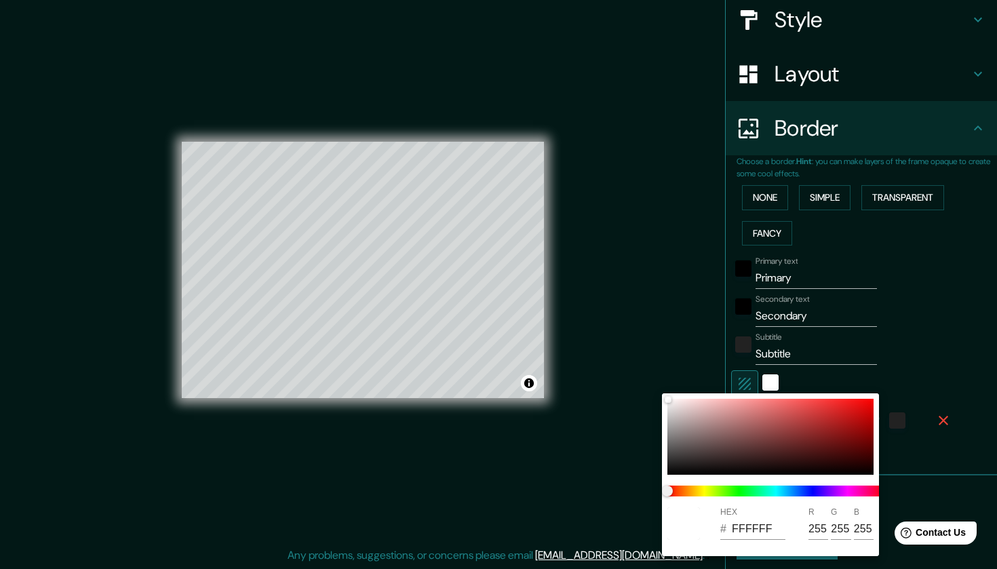
click at [752, 381] on div at bounding box center [498, 284] width 997 height 569
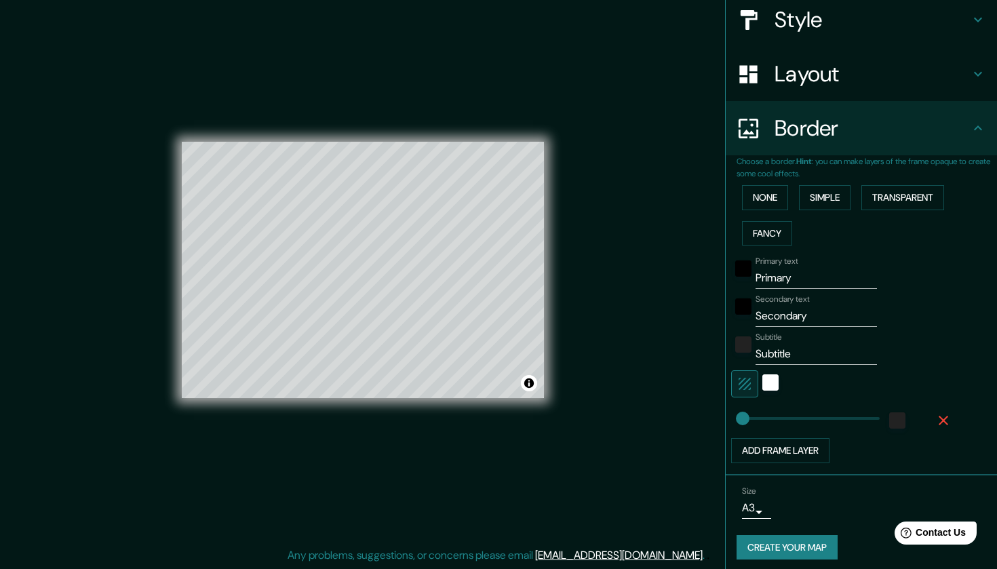
click at [745, 380] on icon "button" at bounding box center [745, 384] width 12 height 12
click at [773, 272] on input "Primary" at bounding box center [816, 278] width 121 height 22
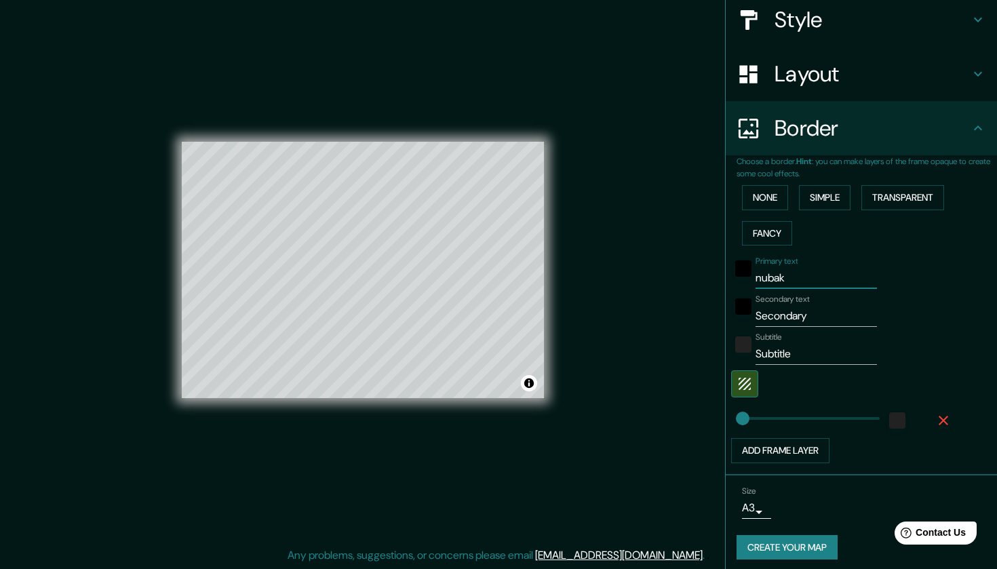
type input "nubak"
click at [771, 309] on input "Secondary" at bounding box center [816, 316] width 121 height 22
type input "inmobiliaria"
click at [790, 352] on input "Subtitle" at bounding box center [816, 354] width 121 height 22
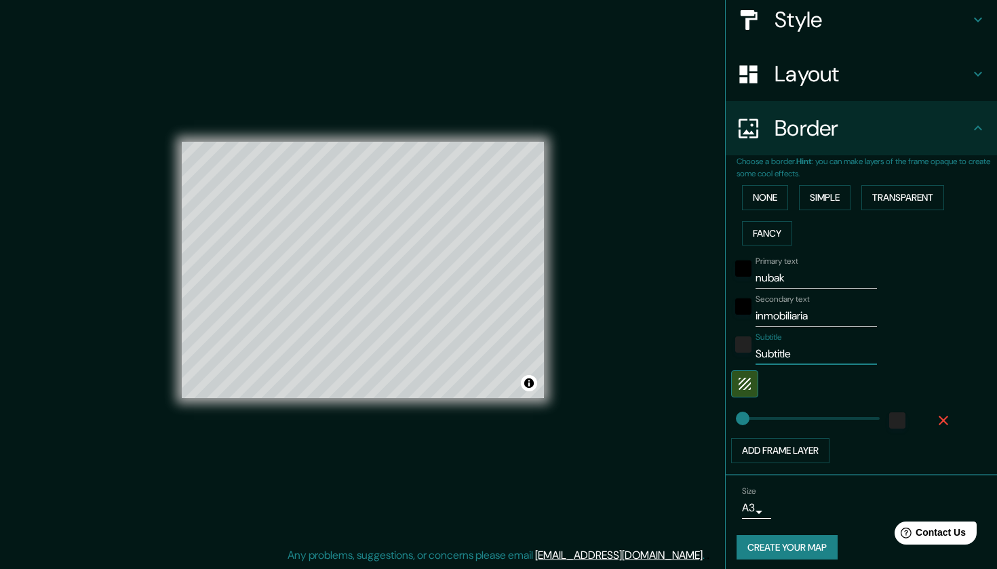
click at [776, 337] on label "Subtitle" at bounding box center [769, 338] width 26 height 12
click at [776, 343] on input "Subtitle" at bounding box center [816, 354] width 121 height 22
click at [746, 305] on div "black" at bounding box center [744, 307] width 16 height 16
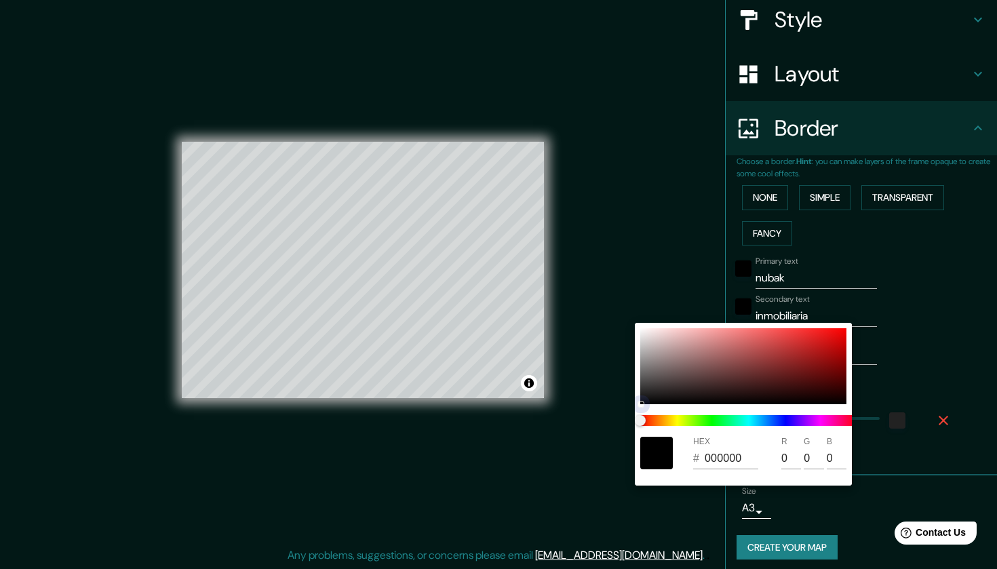
type input "AAA6A6"
type input "170"
type input "166"
type input "B3AFAF"
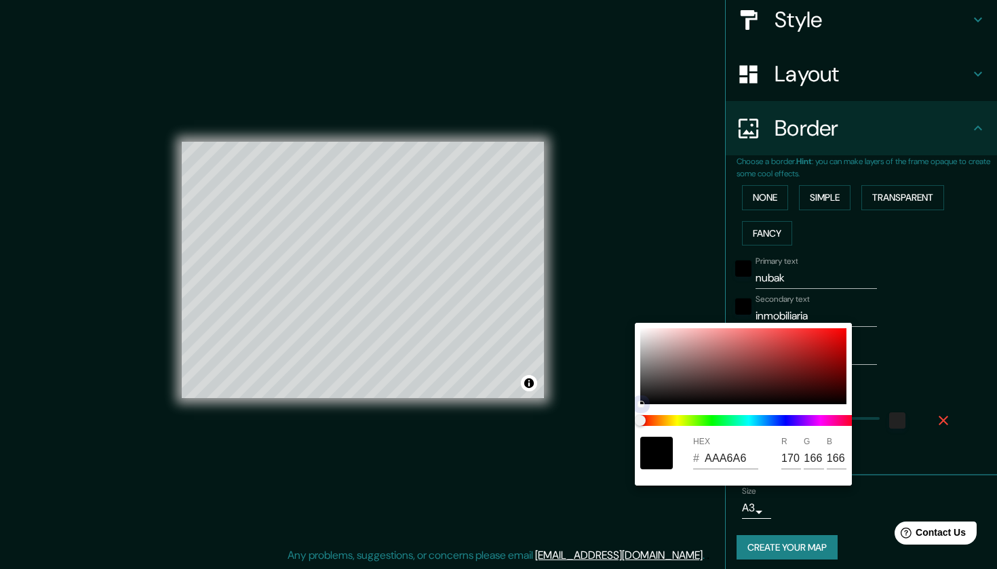
type input "179"
type input "175"
type input "BAB6B6"
type input "186"
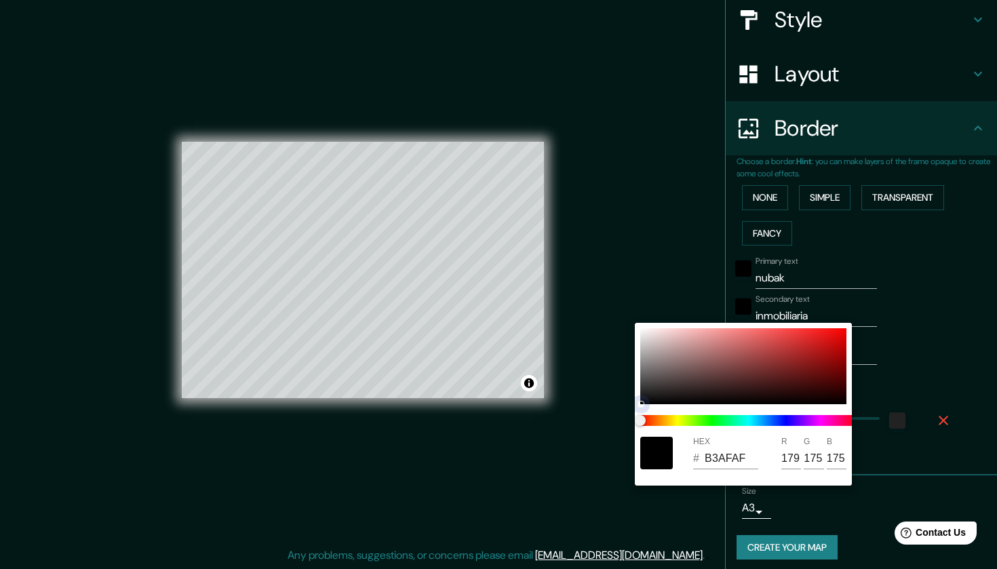
type input "182"
type input "D1CCCC"
type input "209"
type input "204"
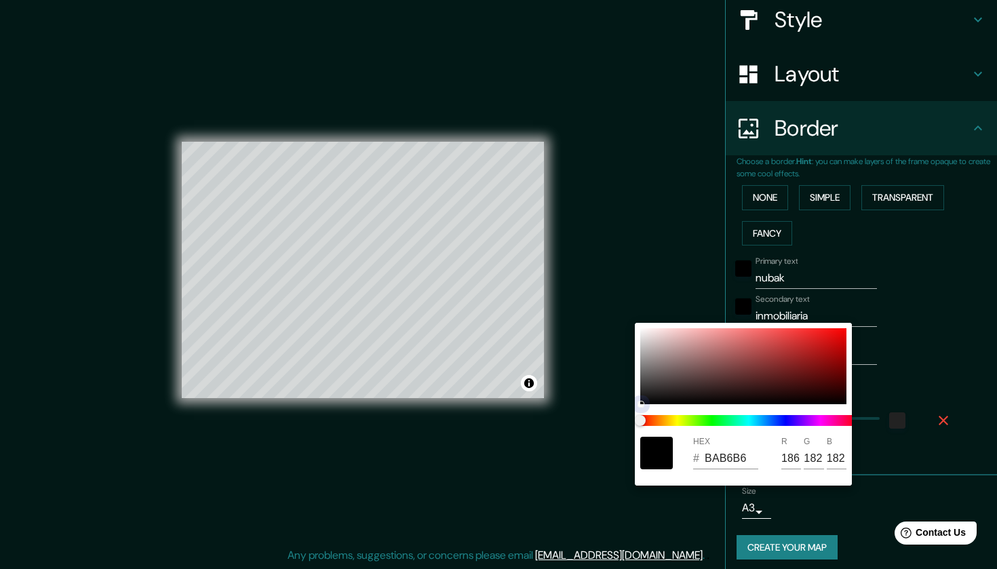
type input "204"
type input "DAD5D5"
type input "218"
type input "213"
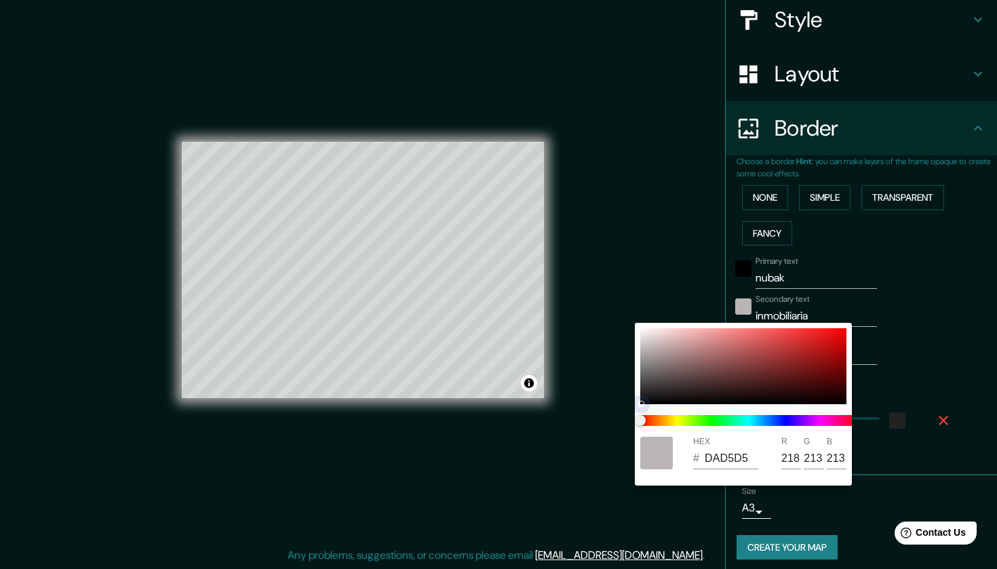
type input "E6E0E0"
type input "230"
type input "224"
type input "EAE5E5"
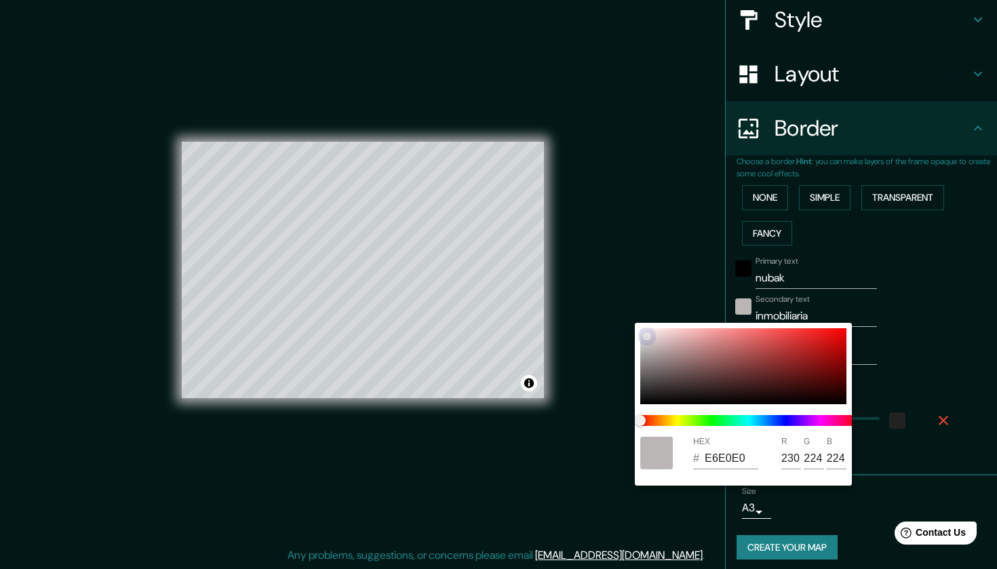
type input "234"
type input "229"
type input "EDE7E7"
type input "237"
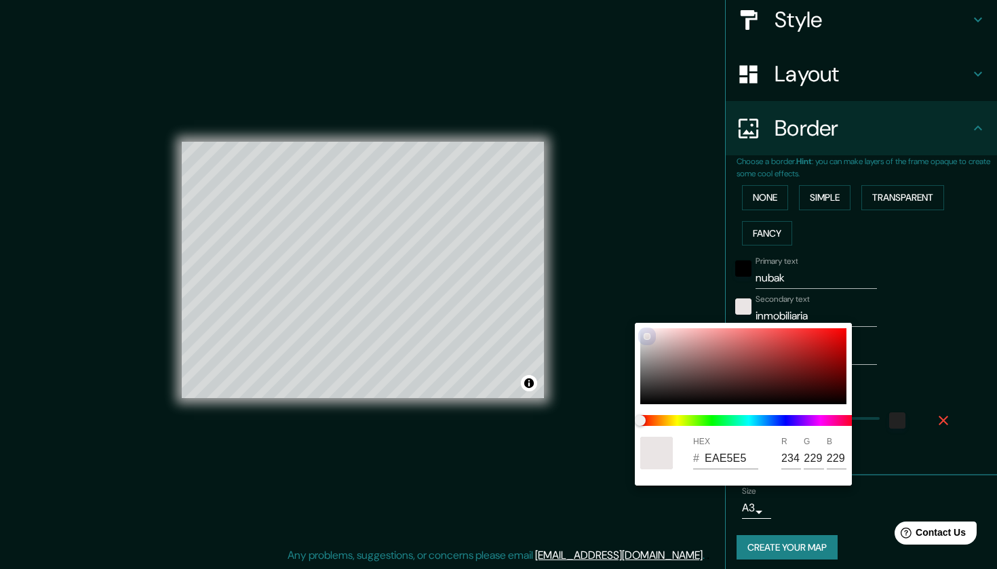
type input "231"
type input "F6F0F0"
type input "246"
type input "240"
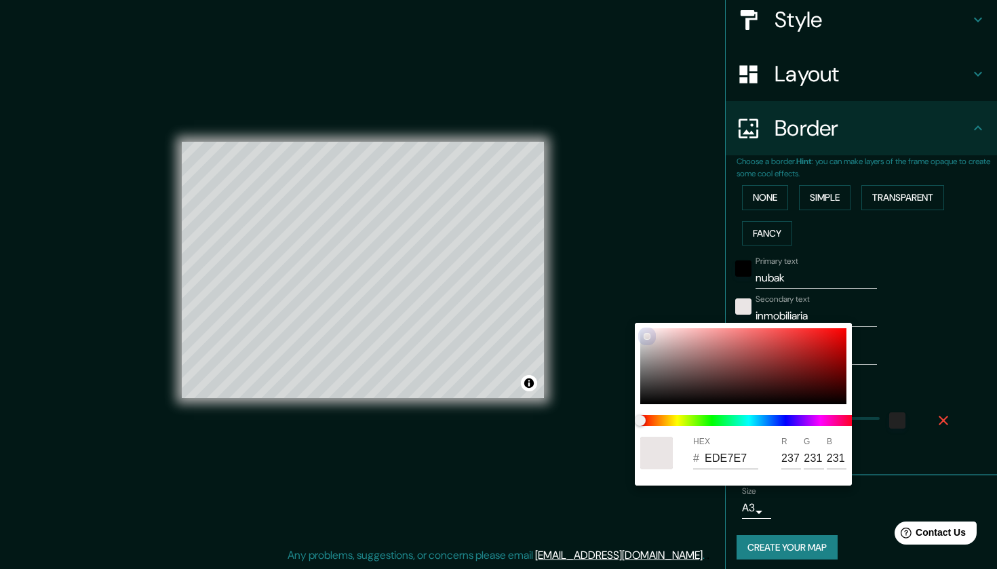
type input "240"
drag, startPoint x: 645, startPoint y: 354, endPoint x: 620, endPoint y: 298, distance: 61.0
click at [620, 298] on div "HEX # F6F0F0 R 246 G 240 B 240" at bounding box center [498, 284] width 997 height 569
click at [757, 272] on div at bounding box center [498, 284] width 997 height 569
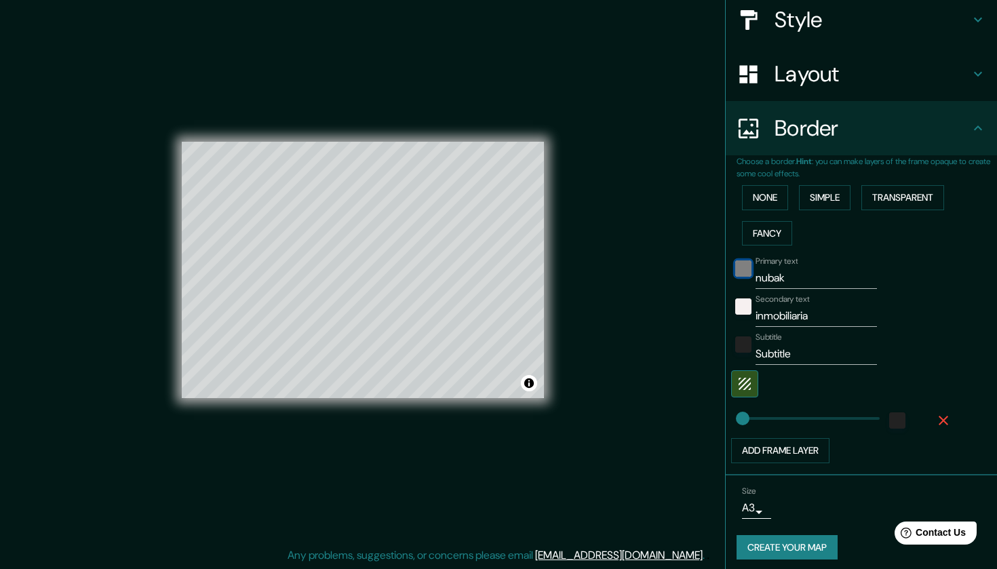
click at [746, 261] on div "black" at bounding box center [744, 269] width 16 height 16
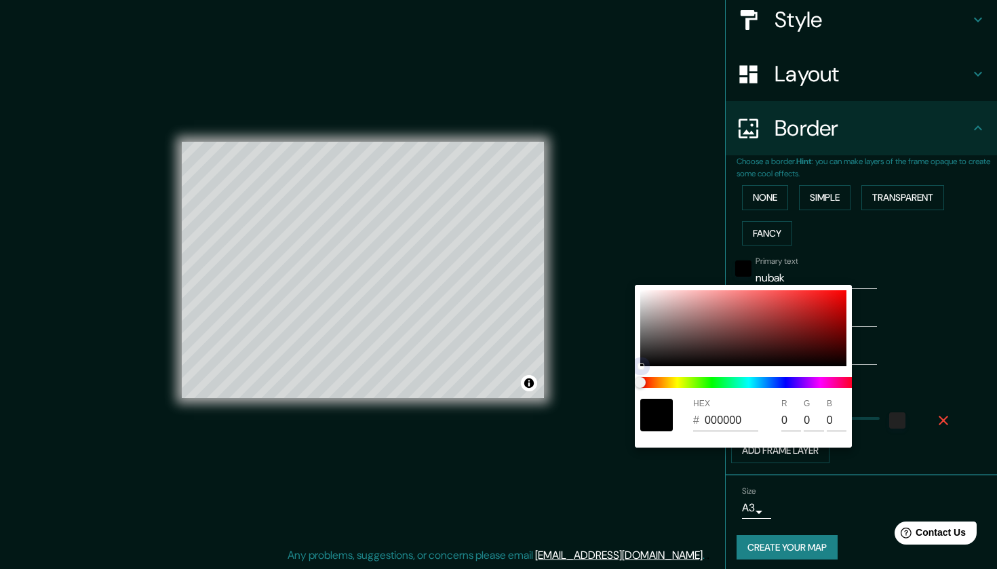
type input "BFA8A8"
type input "191"
type input "168"
type input "CFBCBC"
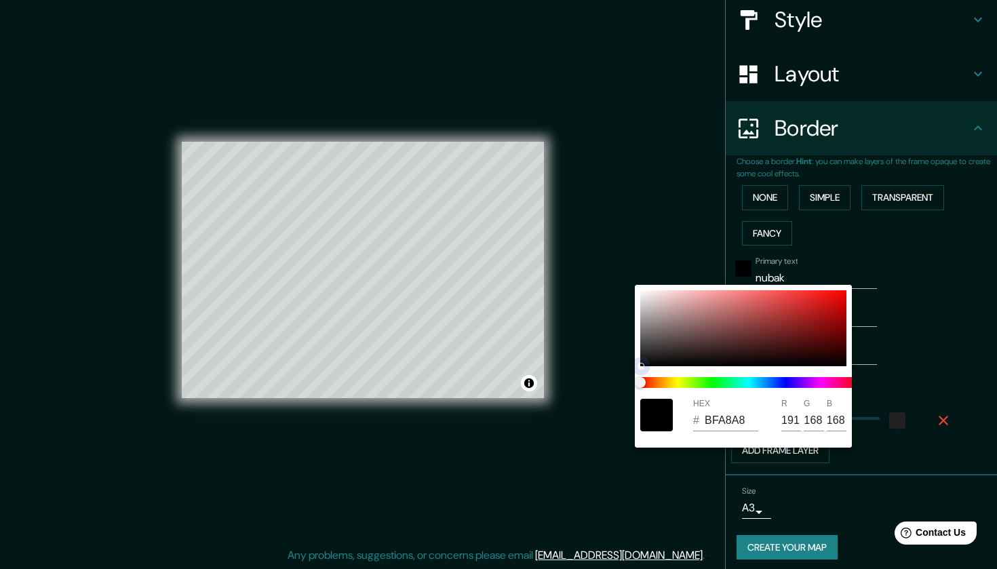
type input "207"
type input "188"
type input "F1EAEA"
type input "241"
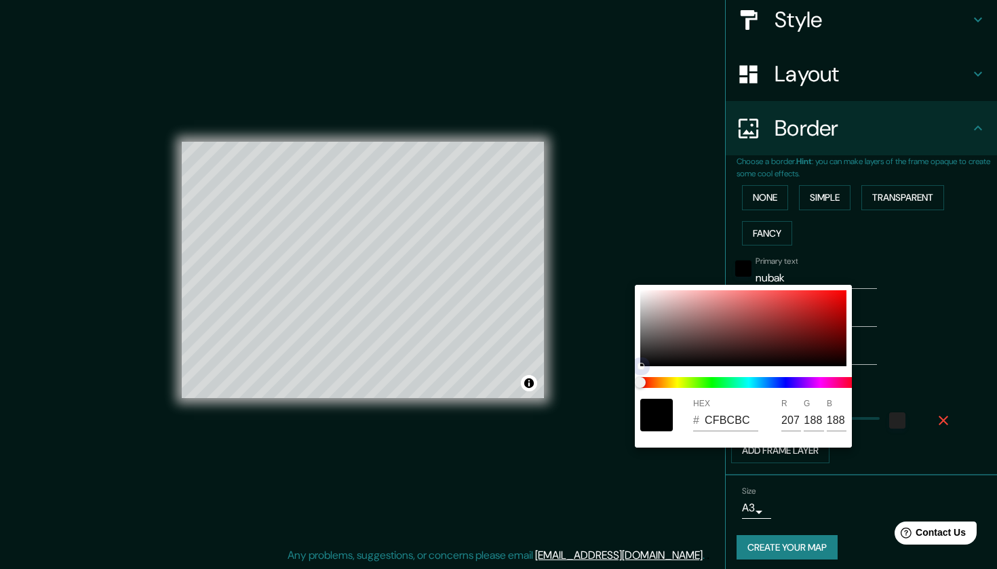
type input "234"
drag, startPoint x: 666, startPoint y: 309, endPoint x: 617, endPoint y: 265, distance: 65.3
click at [617, 265] on div "HEX # F1EAEA R 241 G 234 B 234" at bounding box center [498, 284] width 997 height 569
click at [649, 324] on div at bounding box center [744, 328] width 206 height 76
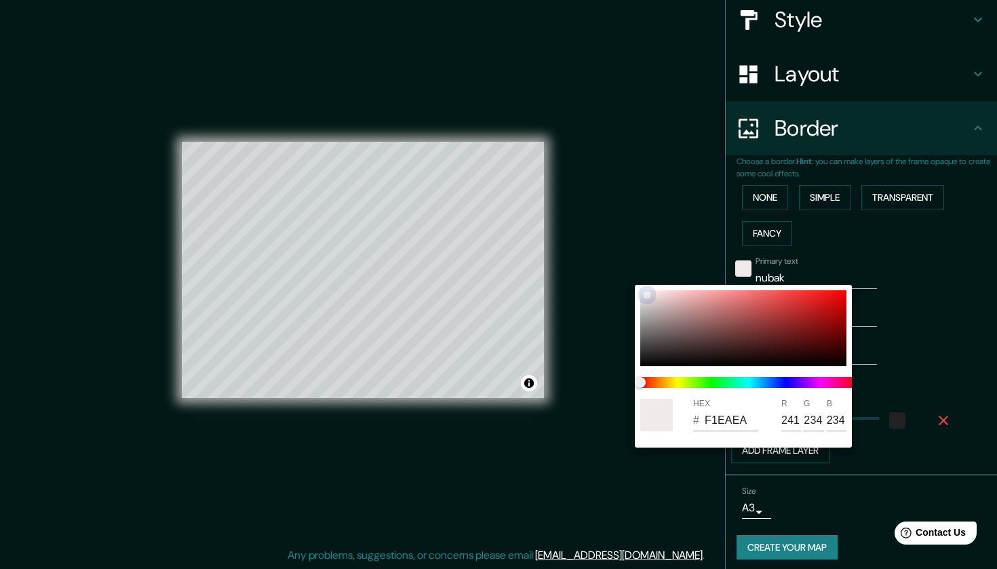
type input "8E8989"
type input "142"
type input "137"
click at [645, 304] on div at bounding box center [744, 328] width 206 height 76
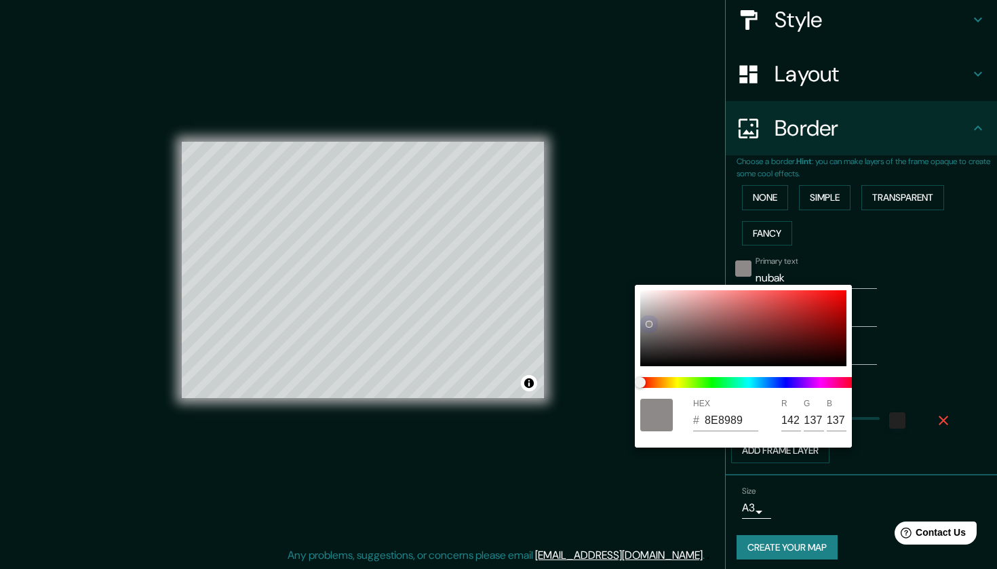
type input "D1CCCC"
type input "209"
type input "204"
click at [681, 299] on div at bounding box center [744, 328] width 206 height 76
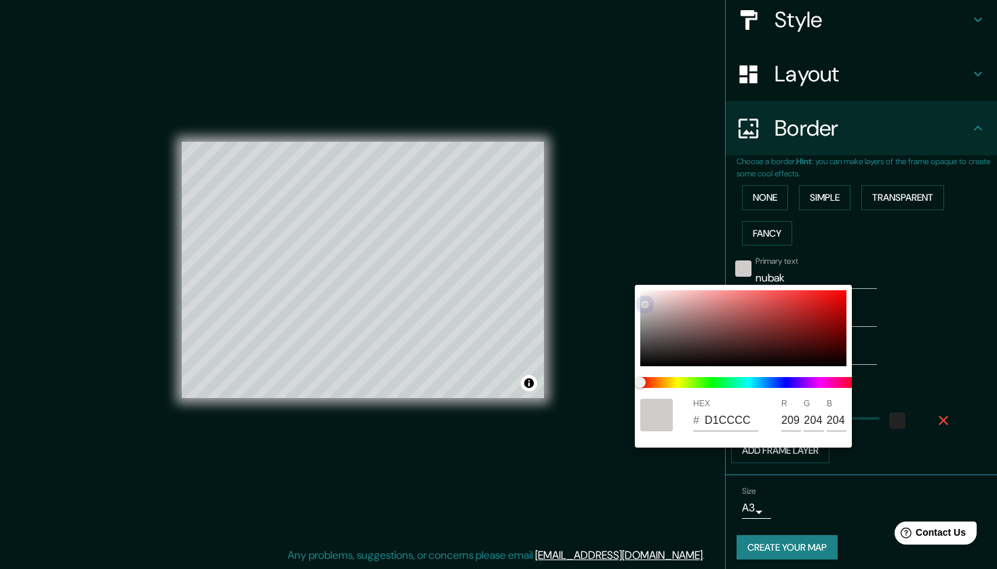
type input "E1B5B5"
type input "225"
type input "181"
type input "E0CDB4"
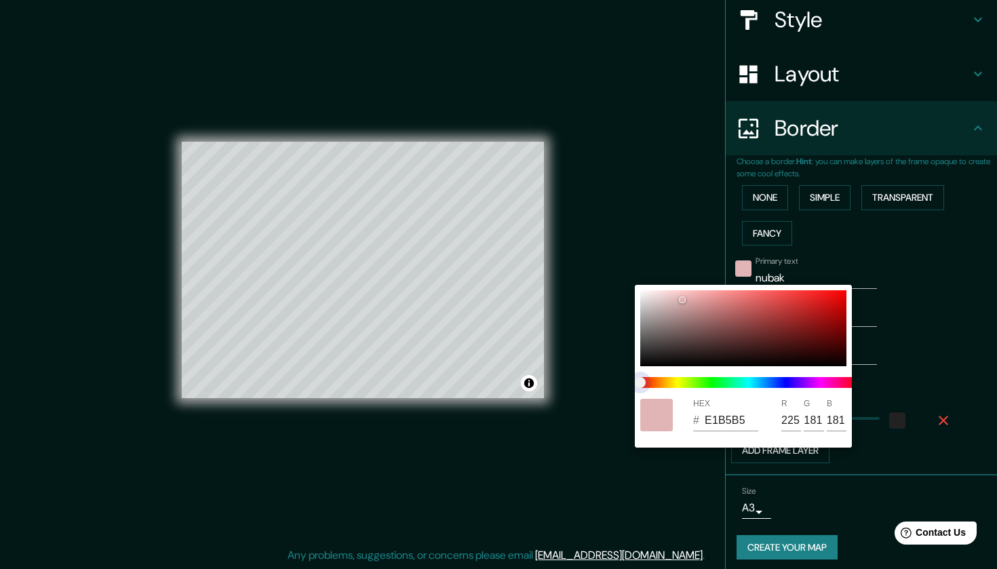
type input "224"
type input "205"
type input "180"
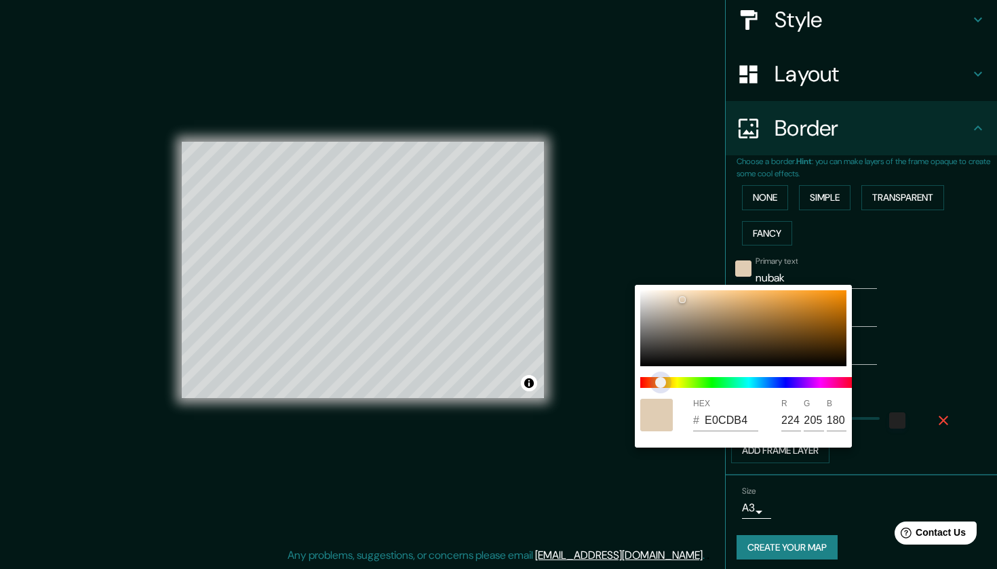
click at [661, 383] on span at bounding box center [749, 382] width 217 height 11
click at [775, 290] on div "HEX # E0CDB4 R 224 G 205 B 180" at bounding box center [743, 366] width 217 height 163
click at [763, 303] on div at bounding box center [744, 328] width 206 height 76
type input "D39D56"
type input "211"
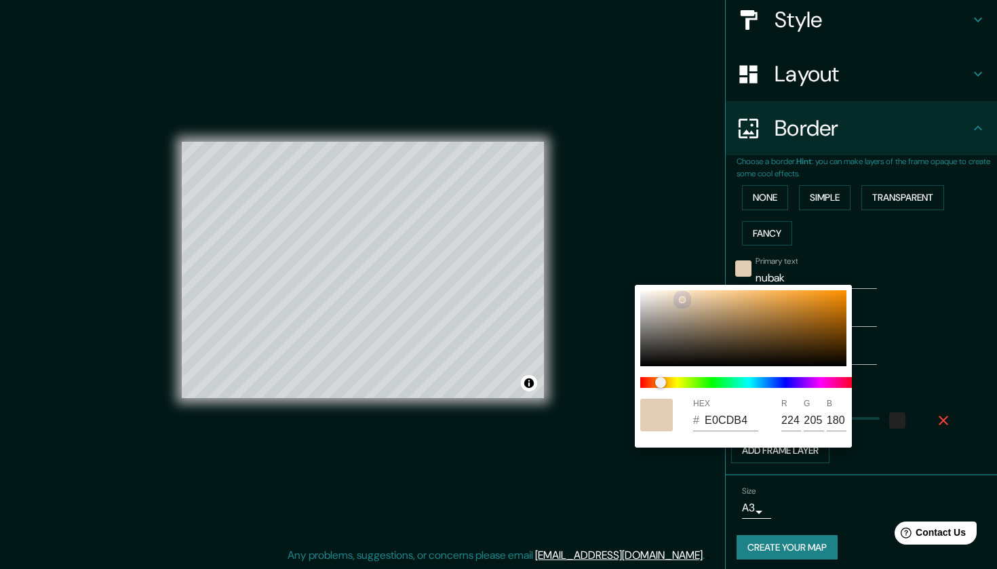
type input "157"
type input "86"
click at [649, 339] on div at bounding box center [744, 328] width 206 height 76
type input "5C5A58"
type input "92"
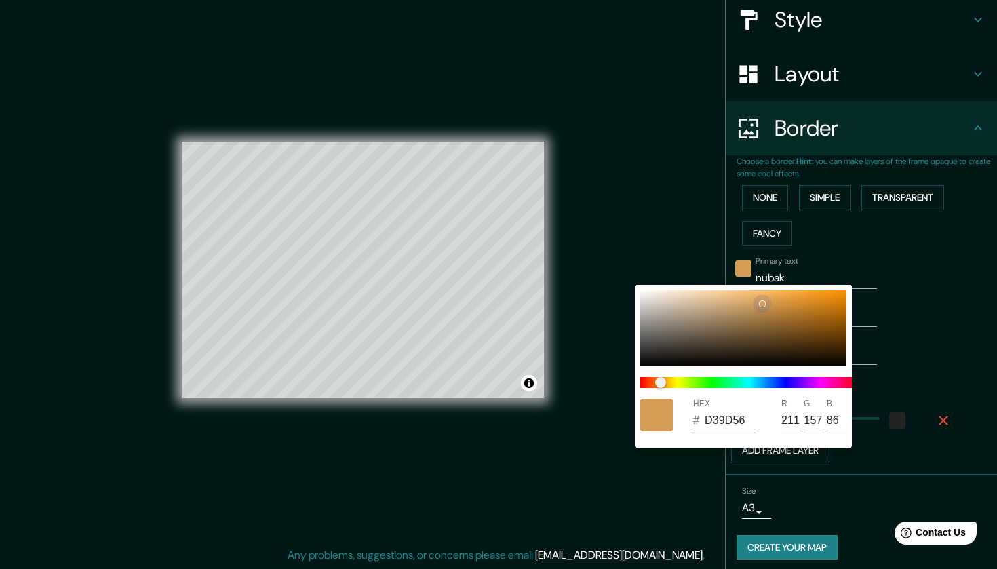
type input "90"
type input "88"
click at [746, 340] on div at bounding box center [744, 328] width 206 height 76
type input "57412B"
type input "87"
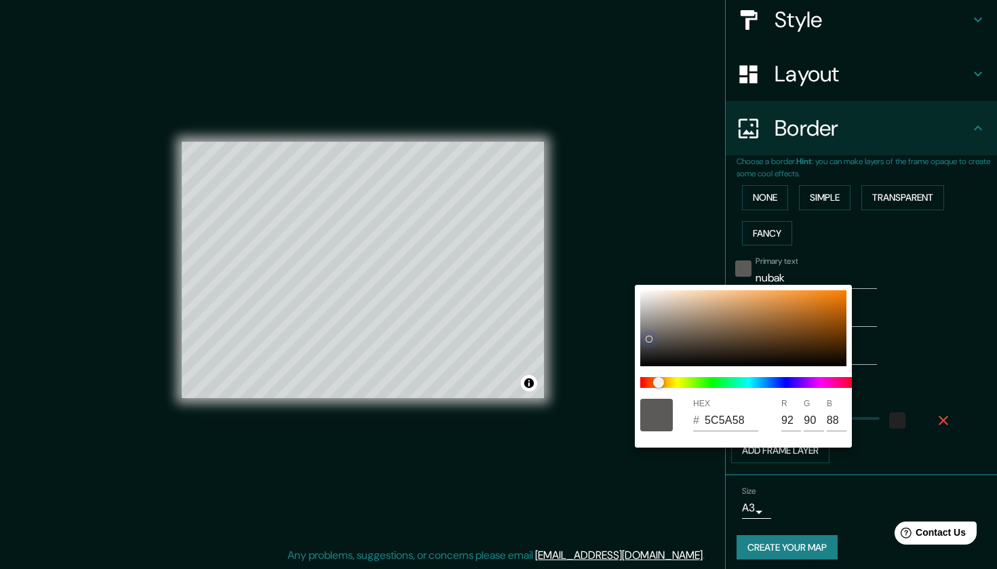
type input "65"
type input "43"
type input "572A3A"
type input "42"
type input "58"
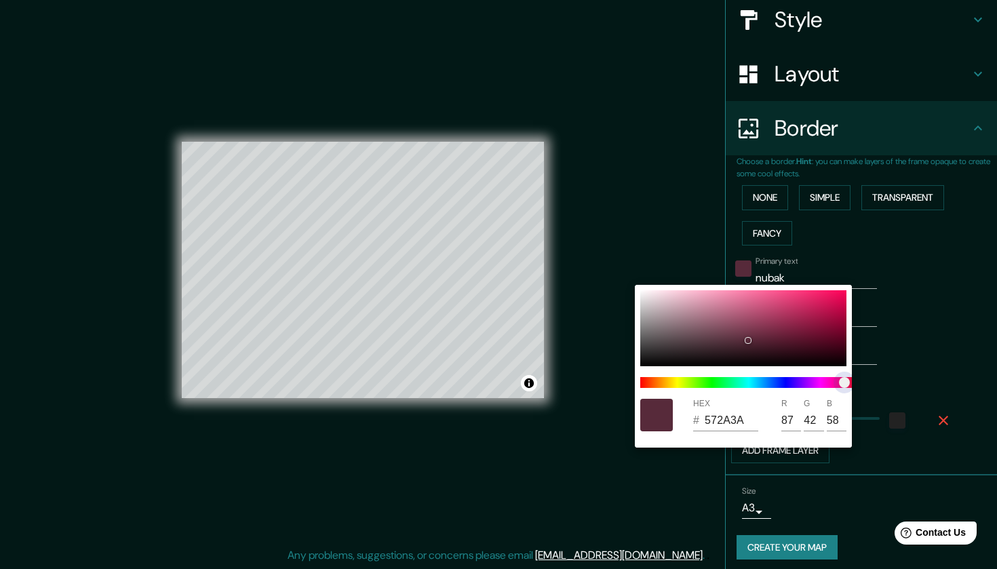
click at [845, 383] on span at bounding box center [749, 382] width 217 height 11
click at [695, 332] on div at bounding box center [744, 328] width 206 height 76
type input "71535D"
type input "113"
type input "83"
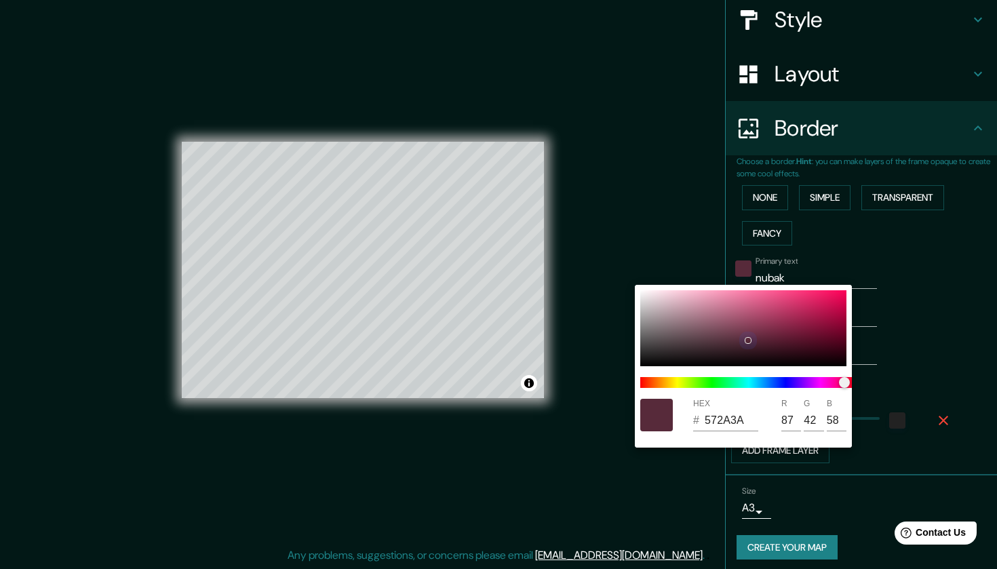
type input "93"
click at [670, 301] on div at bounding box center [744, 328] width 206 height 76
type input "DDBDC7"
type input "221"
type input "189"
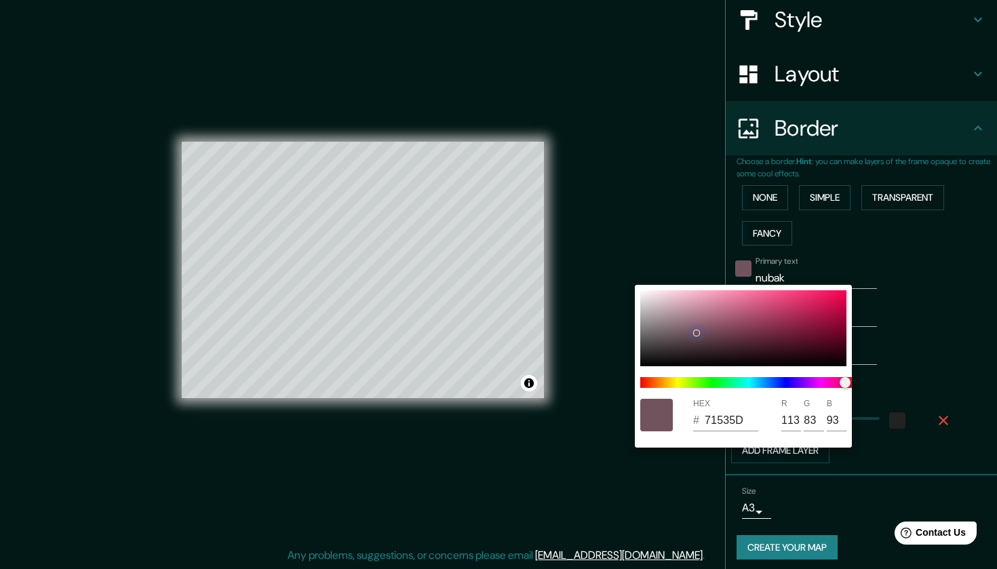
type input "199"
click at [822, 301] on div at bounding box center [744, 328] width 206 height 76
type input "DA1A57"
type input "218"
type input "26"
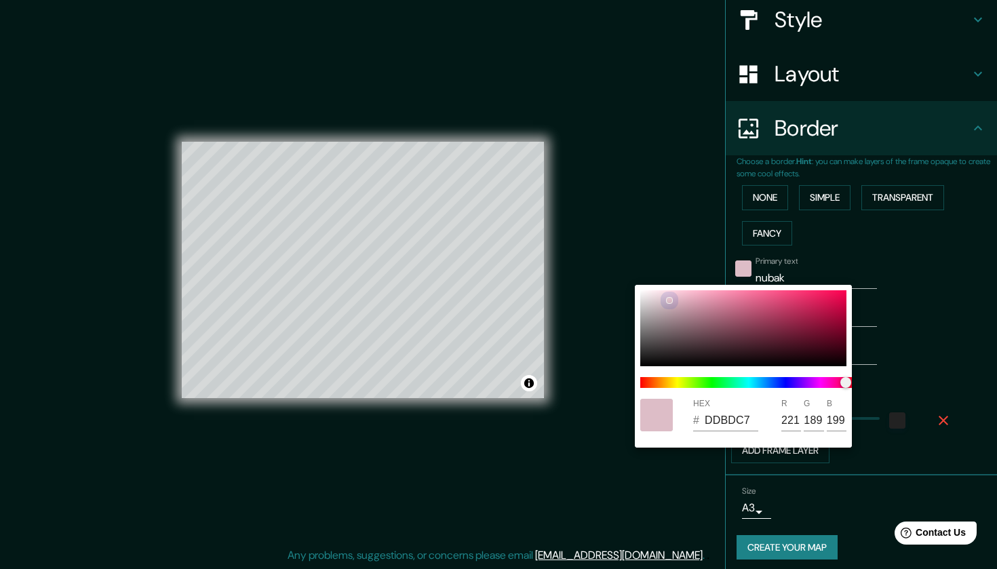
type input "87"
type input "292728"
type input "41"
type input "39"
type input "40"
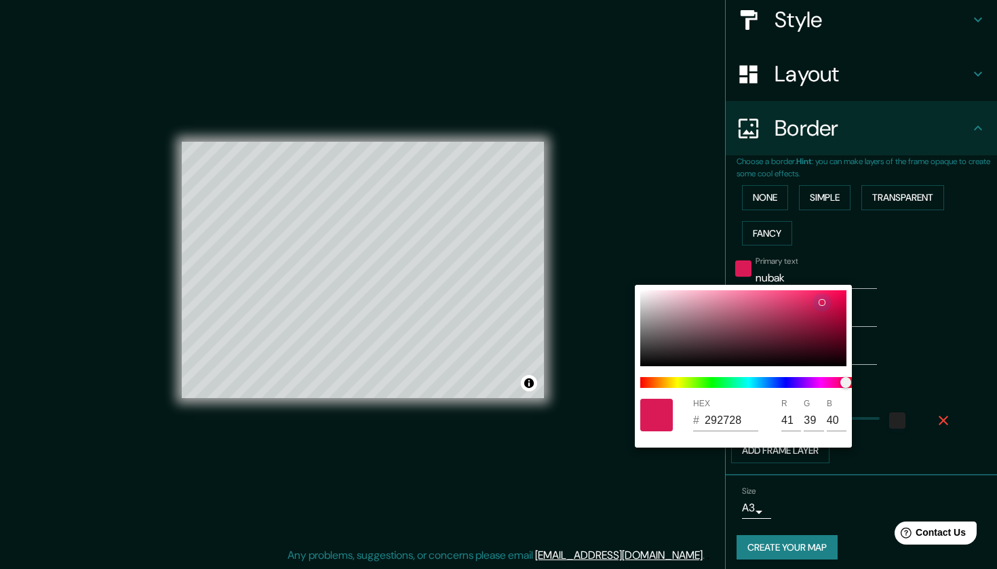
type input "201F1F"
type input "32"
type input "31"
type input "101010"
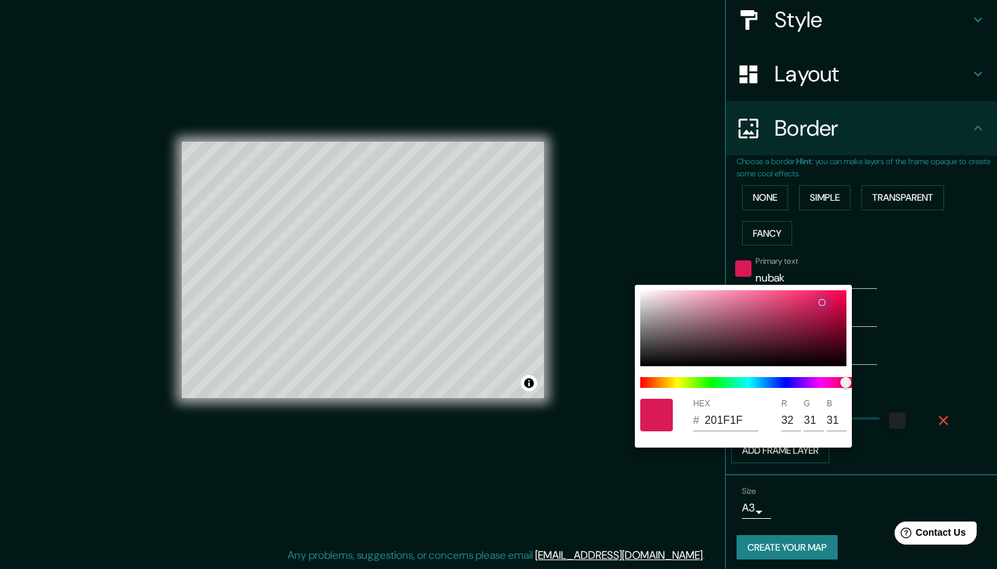
type input "16"
type input "090909"
type input "9"
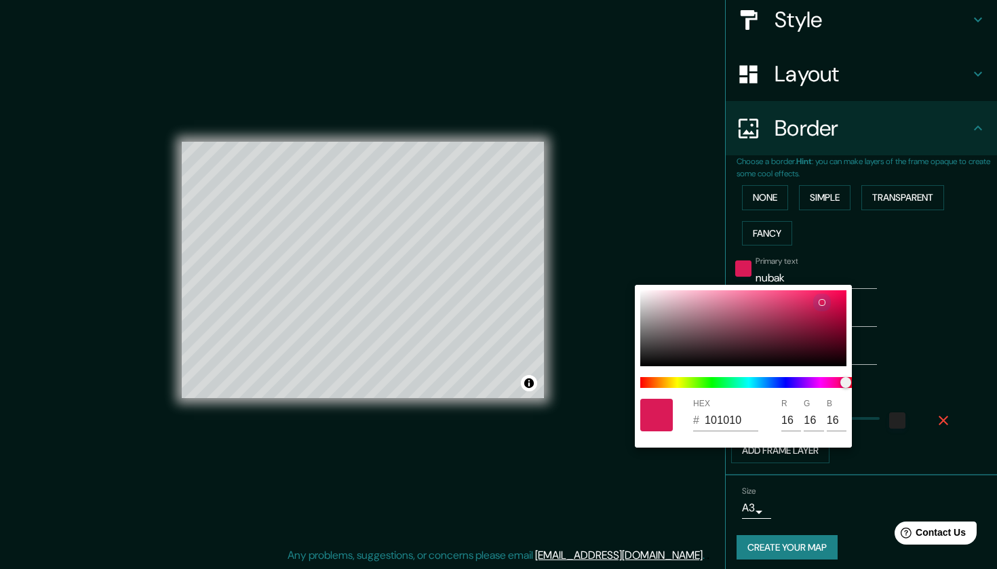
type input "9"
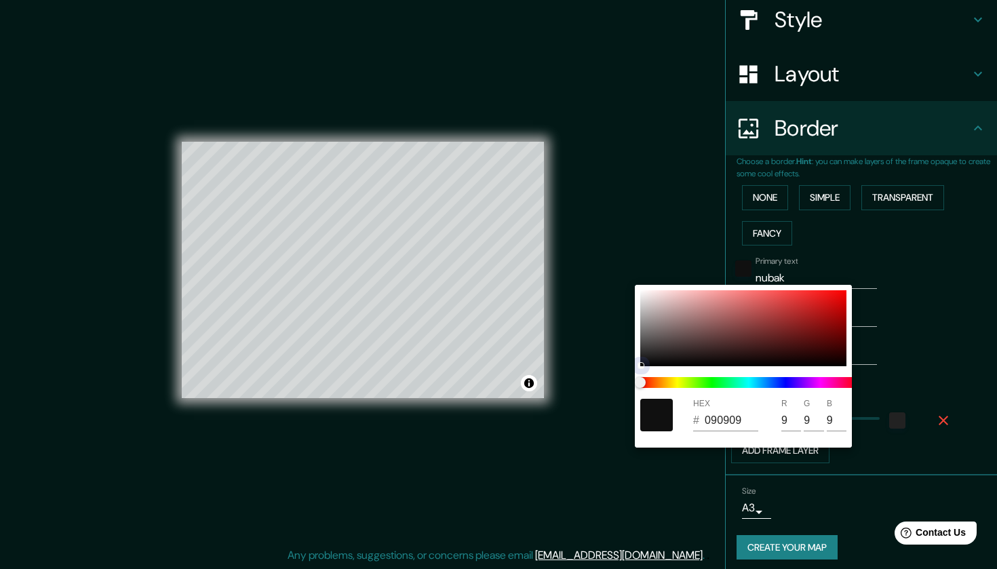
type input "020202"
type input "2"
drag, startPoint x: 653, startPoint y: 354, endPoint x: 639, endPoint y: 375, distance: 25.4
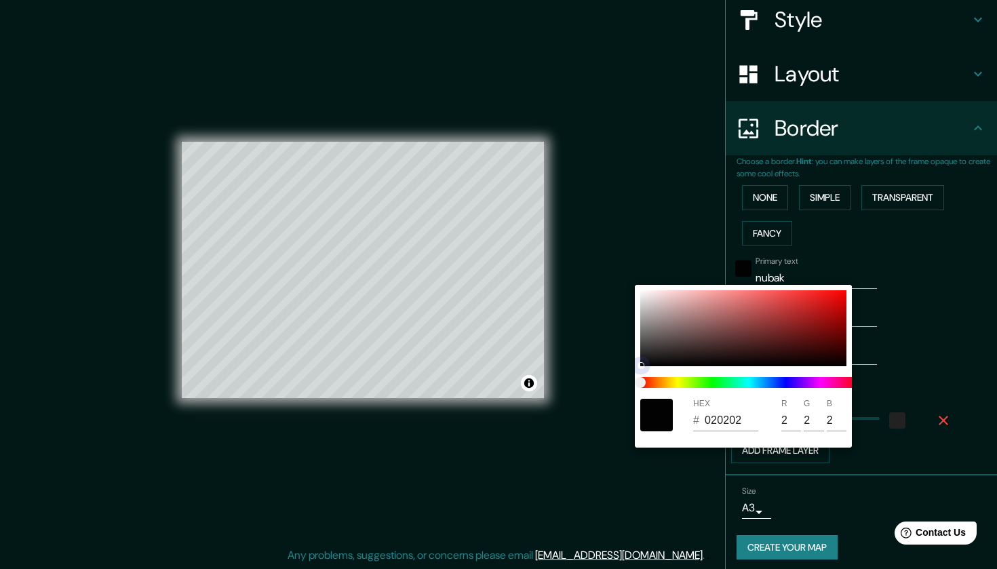
click at [639, 375] on div "HEX # 020202 R 2 G 2 B 2" at bounding box center [743, 366] width 217 height 163
click at [930, 288] on div at bounding box center [498, 284] width 997 height 569
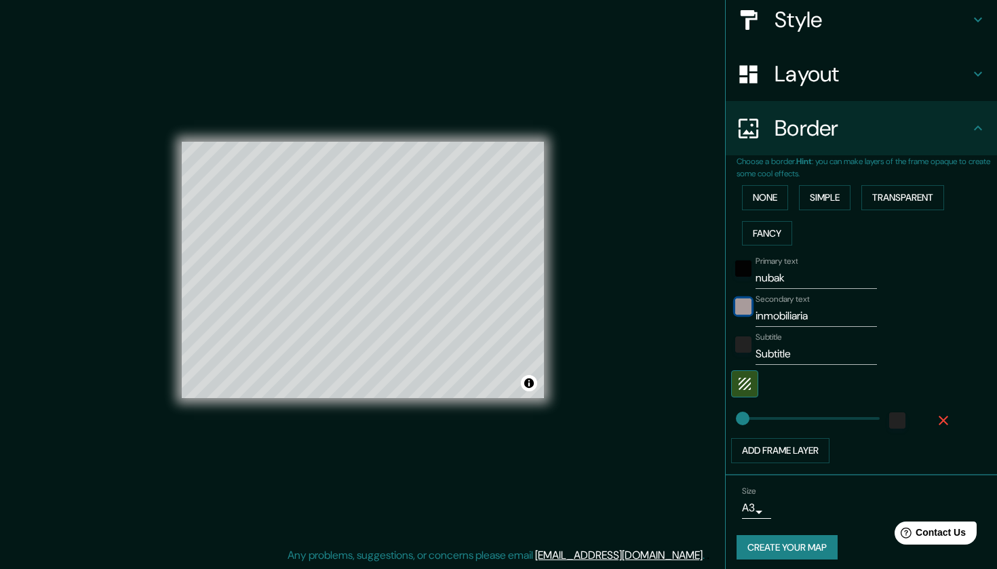
click at [744, 304] on div "color-F6F0F0" at bounding box center [744, 307] width 16 height 16
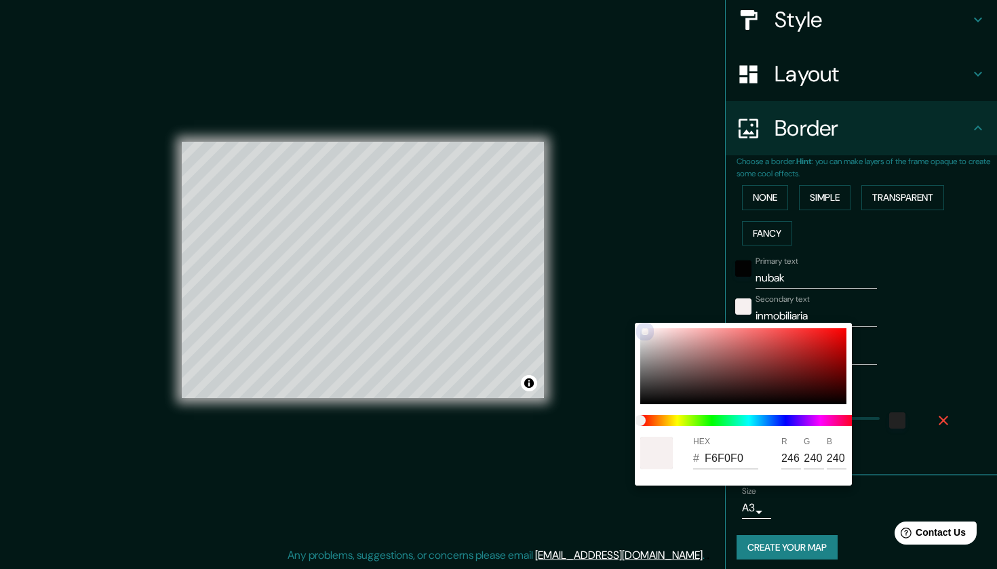
type input "434040"
type input "67"
type input "64"
type input "373535"
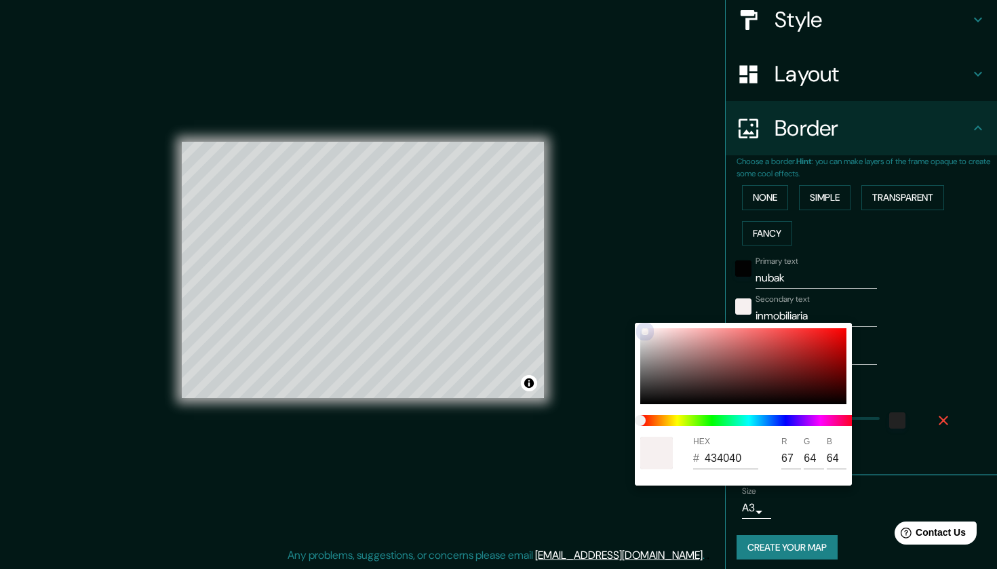
type input "55"
type input "53"
type input "2C2A2A"
type input "44"
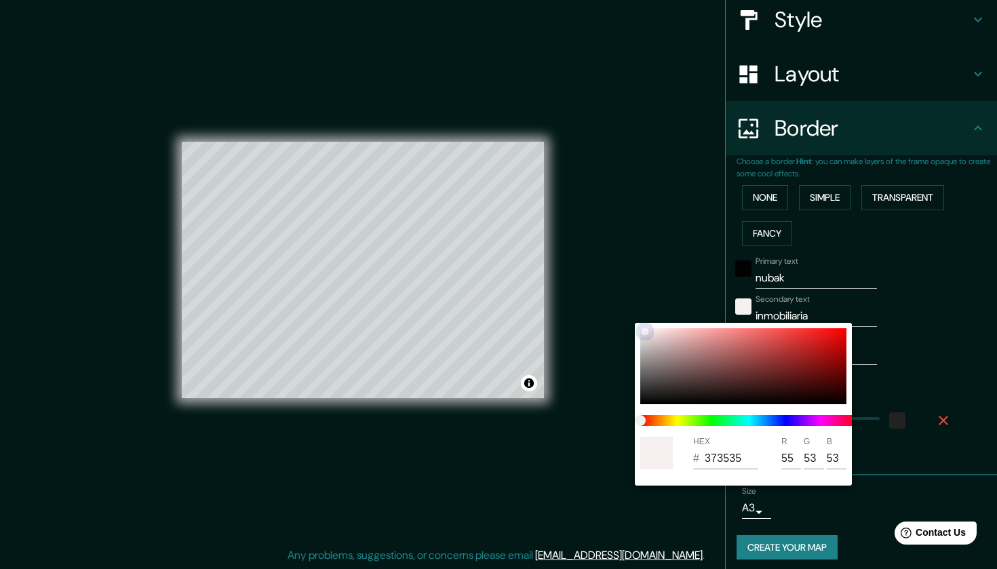
type input "42"
type input "020202"
type input "2"
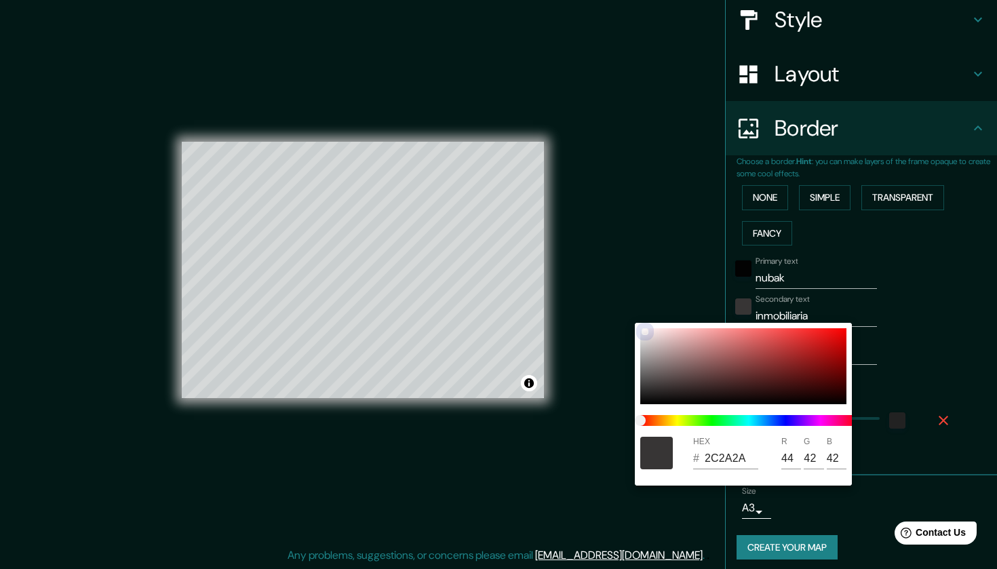
type input "2"
drag, startPoint x: 650, startPoint y: 384, endPoint x: 637, endPoint y: 424, distance: 42.1
click at [637, 424] on div "HEX # 020202 R 2 G 2 B 2" at bounding box center [743, 404] width 217 height 163
click at [644, 335] on div at bounding box center [744, 366] width 206 height 76
type input "E8E4E4"
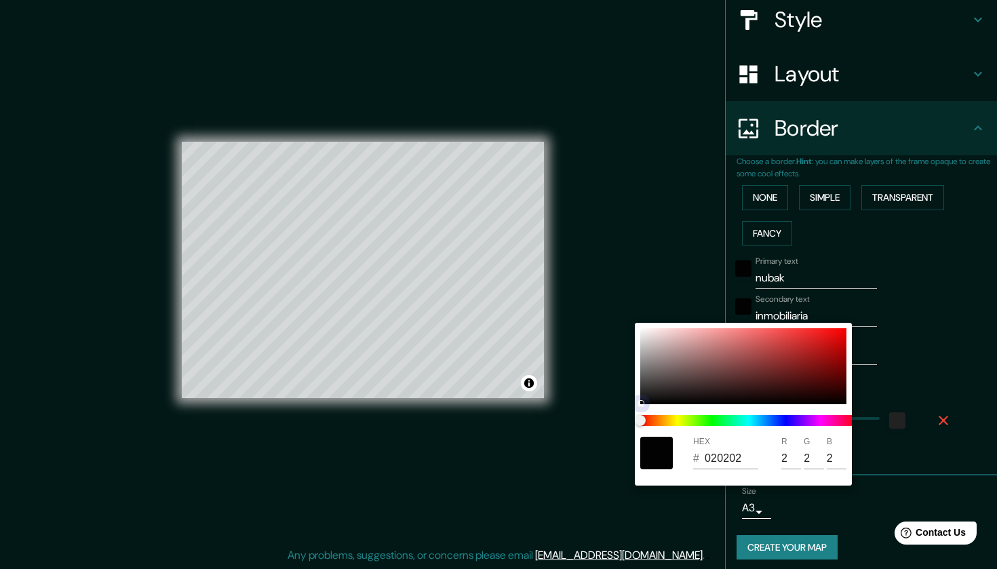
type input "232"
type input "228"
click at [838, 335] on div at bounding box center [744, 366] width 206 height 76
type input "EA0909"
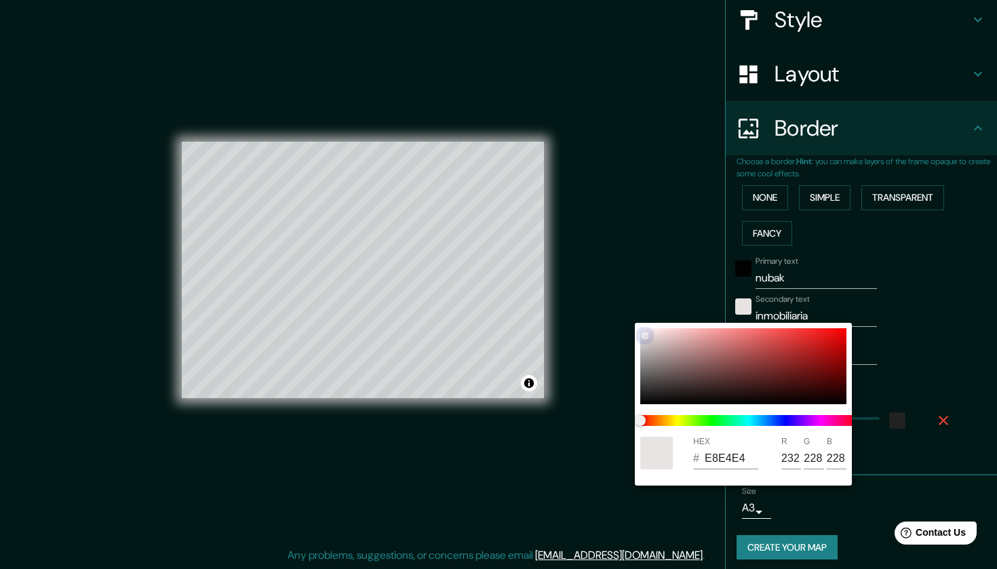
type input "234"
type input "9"
type input "EFE8E8"
type input "239"
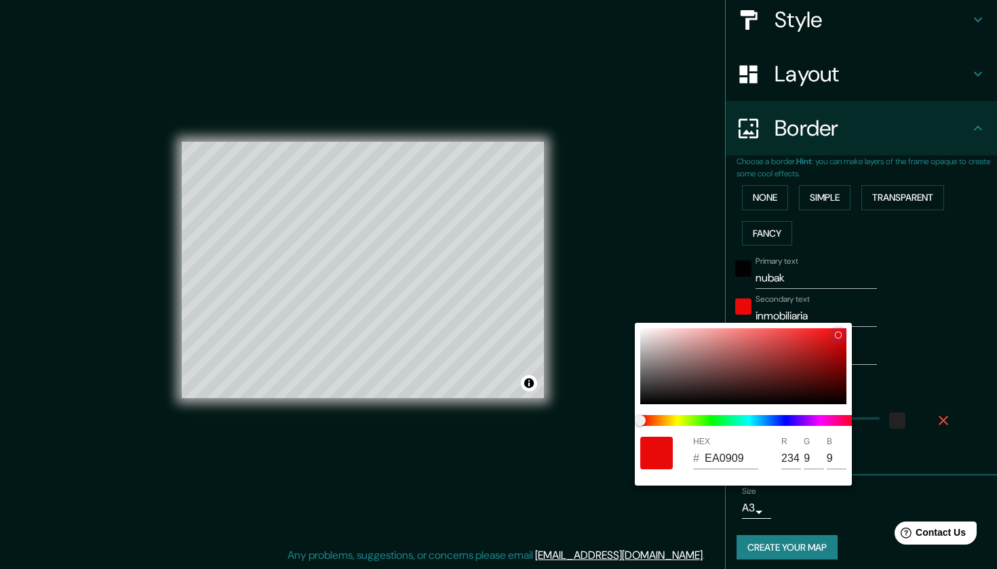
type input "232"
type input "F6F1F1"
type input "246"
type input "241"
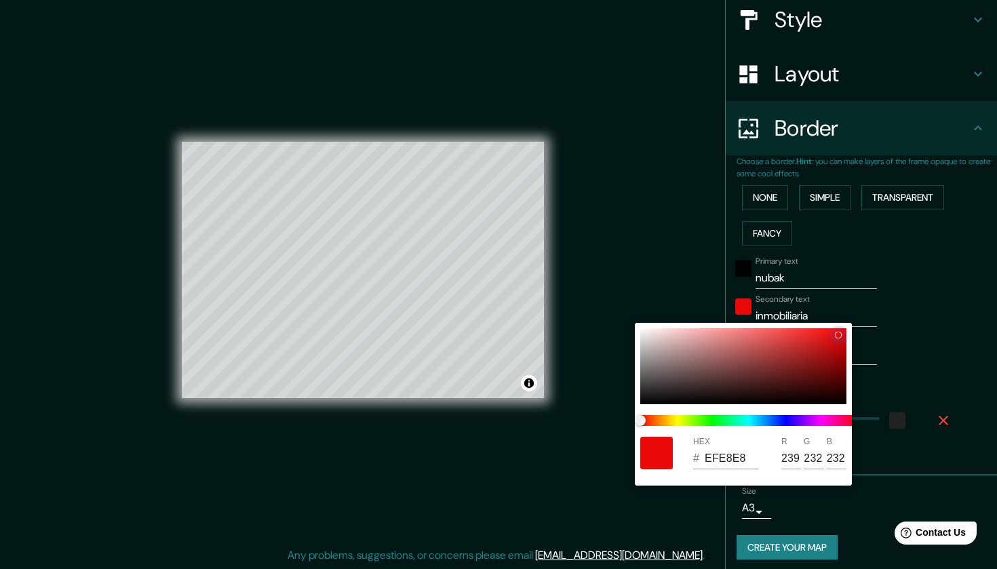
type input "241"
drag, startPoint x: 647, startPoint y: 334, endPoint x: 628, endPoint y: 315, distance: 26.9
click at [628, 315] on div "HEX # F6F1F1 R 246 G 241 B 241" at bounding box center [498, 284] width 997 height 569
click at [904, 332] on div at bounding box center [498, 284] width 997 height 569
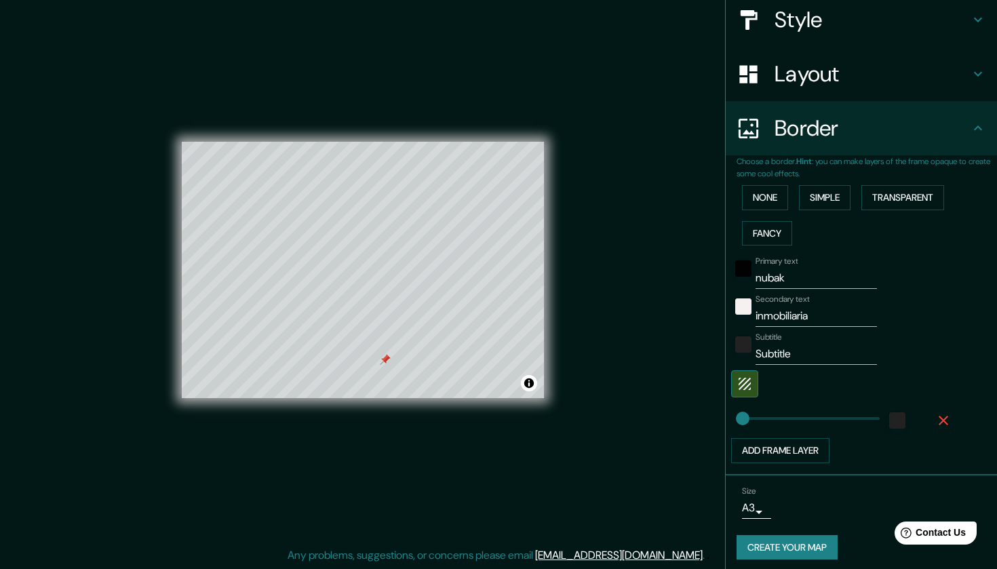
click at [387, 360] on div at bounding box center [385, 359] width 11 height 11
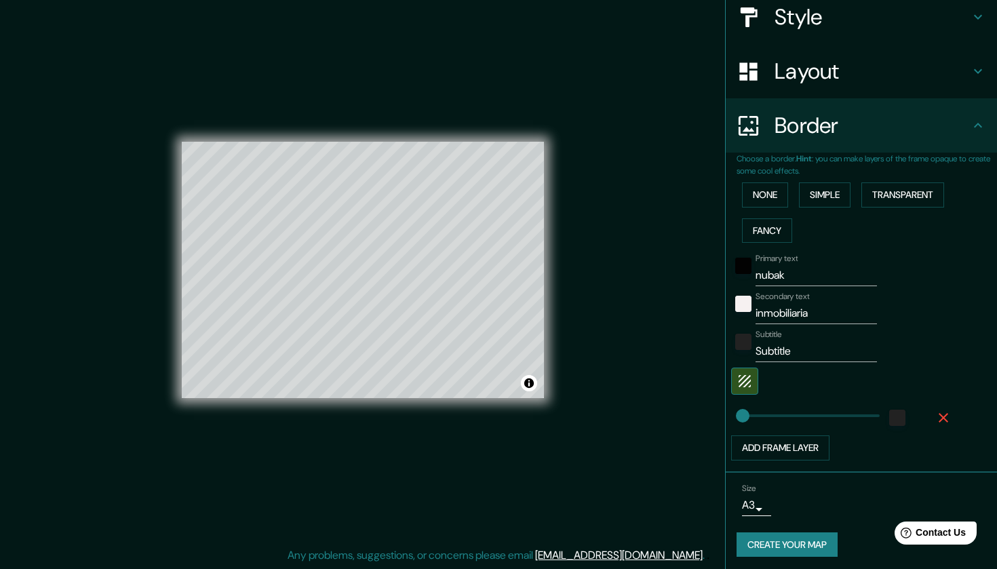
scroll to position [163, 0]
click at [942, 414] on icon "button" at bounding box center [943, 418] width 9 height 9
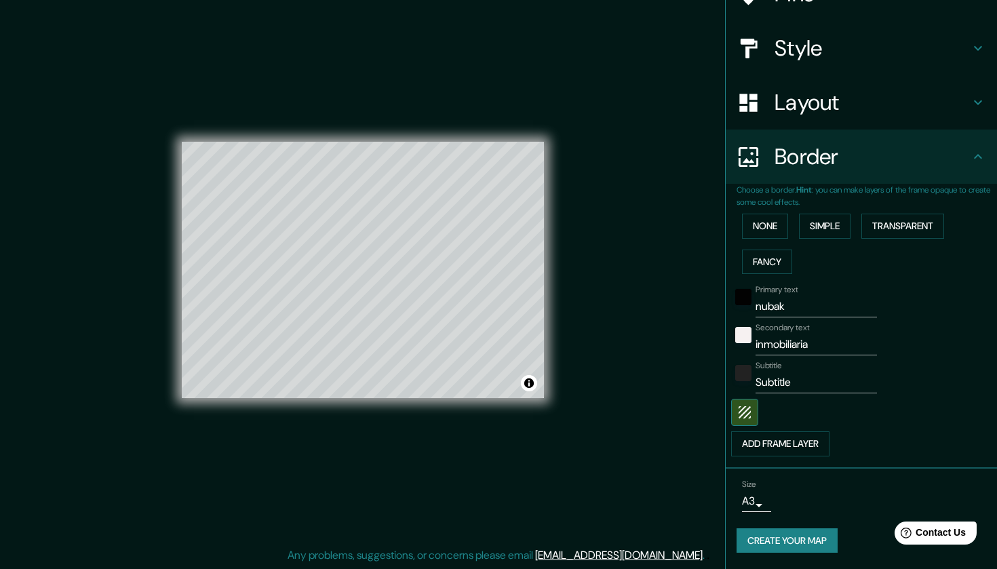
scroll to position [128, 0]
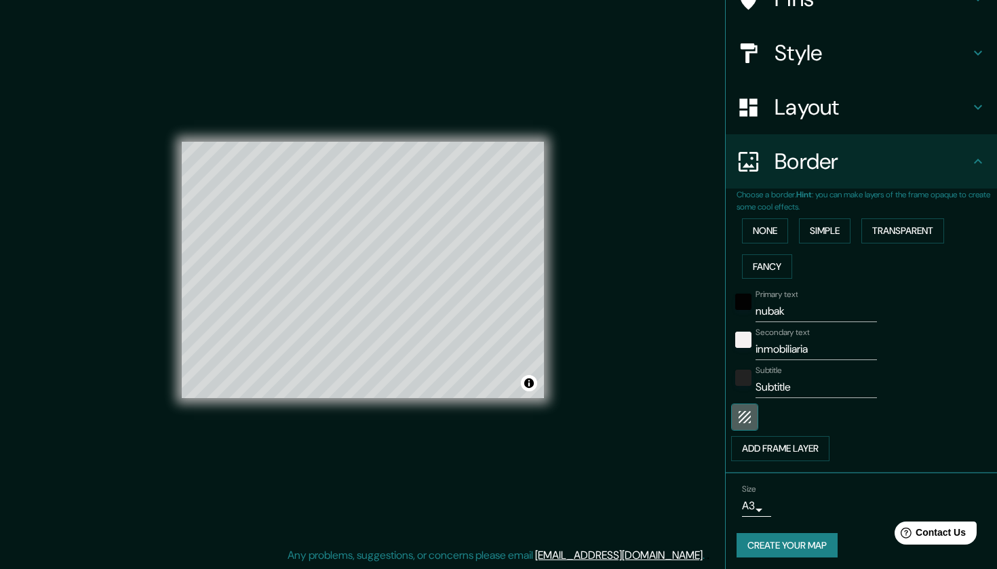
click at [744, 413] on icon "button" at bounding box center [745, 417] width 16 height 16
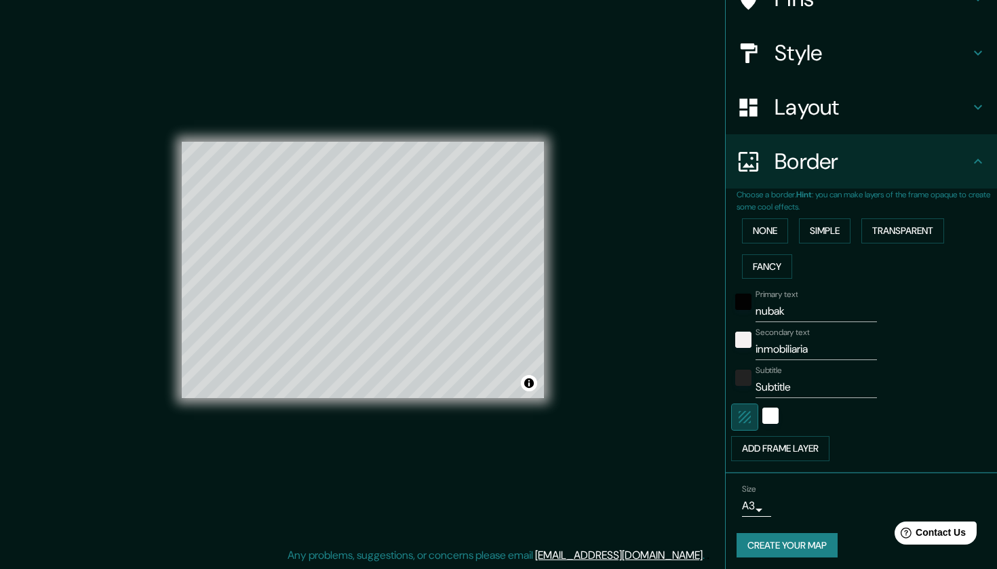
click at [744, 413] on icon "button" at bounding box center [745, 417] width 16 height 16
click at [783, 309] on input "nubak" at bounding box center [816, 312] width 121 height 22
click at [790, 339] on input "inmobiliaria" at bounding box center [816, 350] width 121 height 22
click at [790, 349] on input "inmobiliaria" at bounding box center [816, 350] width 121 height 22
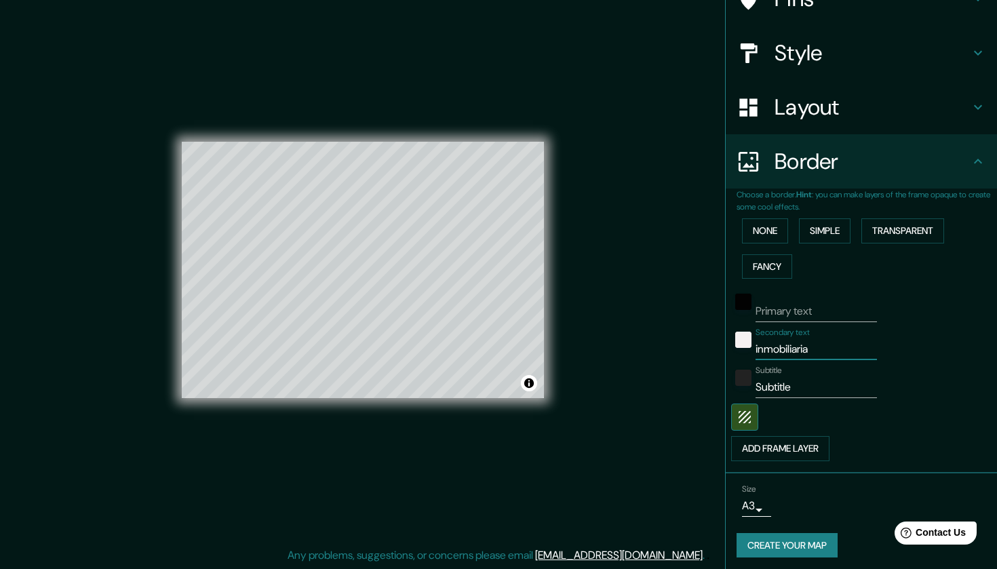
click at [790, 349] on input "inmobiliaria" at bounding box center [816, 350] width 121 height 22
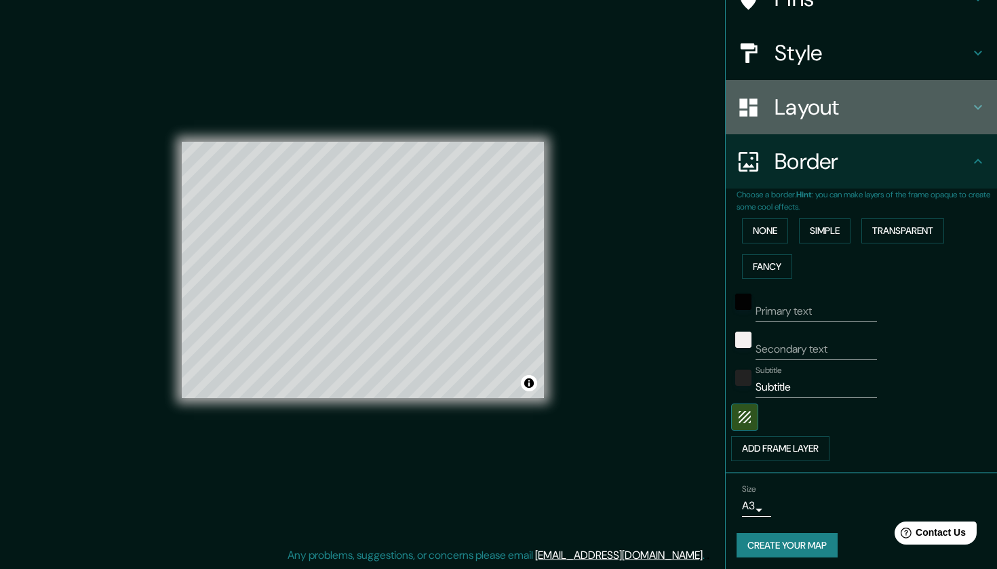
click at [847, 128] on div "Layout" at bounding box center [861, 107] width 271 height 54
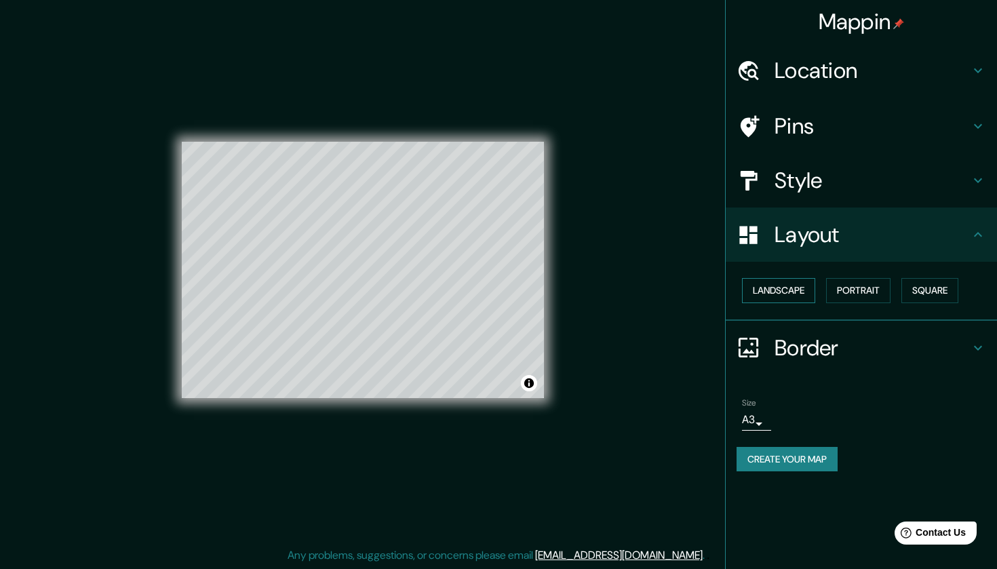
click at [785, 283] on button "Landscape" at bounding box center [778, 290] width 73 height 25
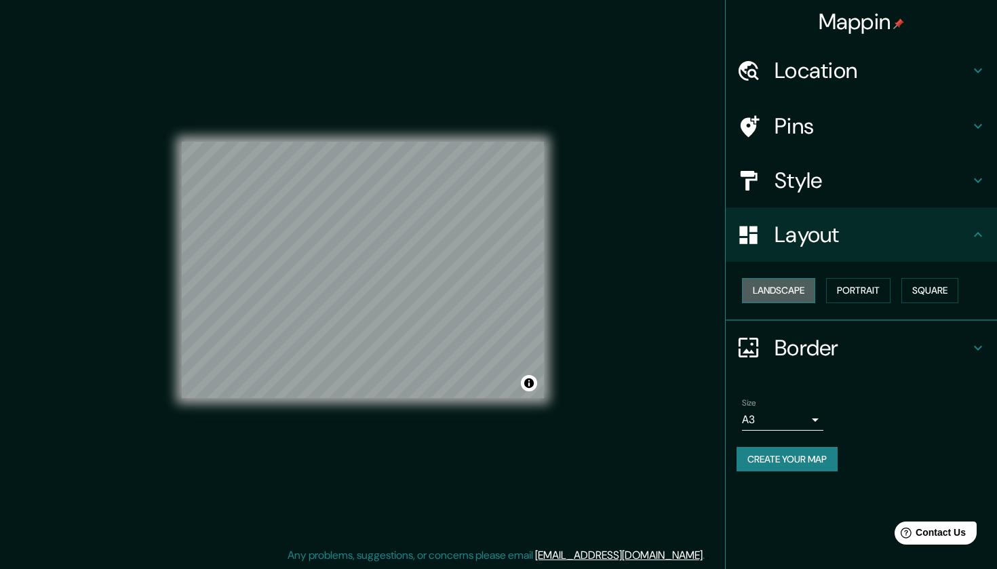
click at [785, 291] on button "Landscape" at bounding box center [778, 290] width 73 height 25
click at [864, 286] on button "Portrait" at bounding box center [858, 290] width 64 height 25
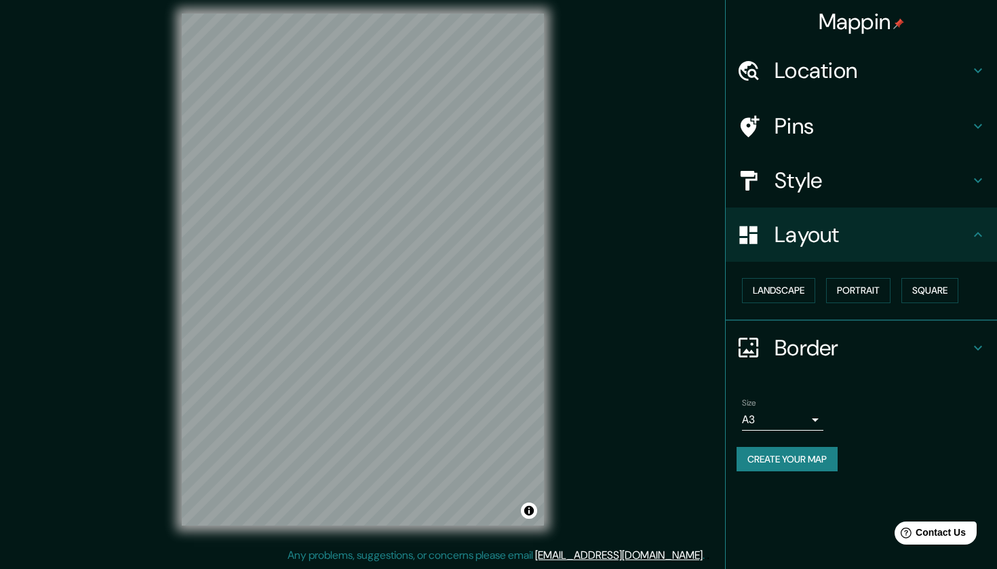
scroll to position [7, 0]
